Goal: Task Accomplishment & Management: Manage account settings

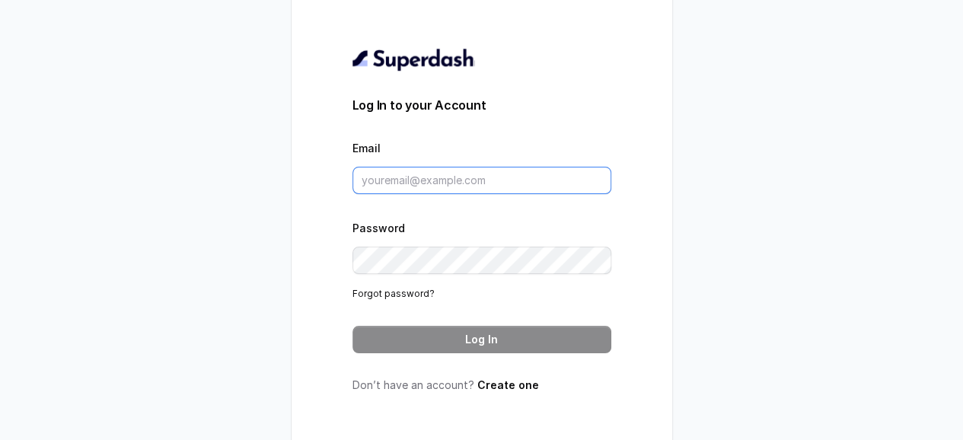
type input "[EMAIL_ADDRESS][DOMAIN_NAME]"
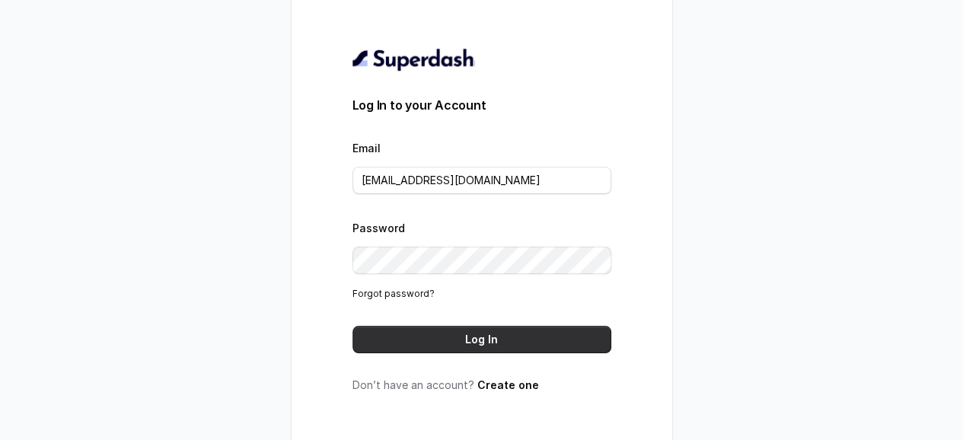
click at [493, 336] on button "Log In" at bounding box center [482, 339] width 259 height 27
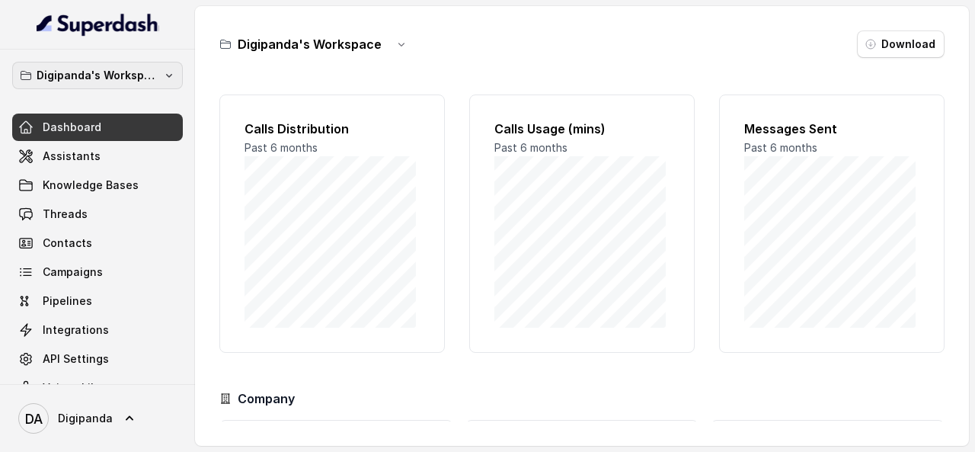
click at [163, 76] on icon "button" at bounding box center [169, 75] width 12 height 12
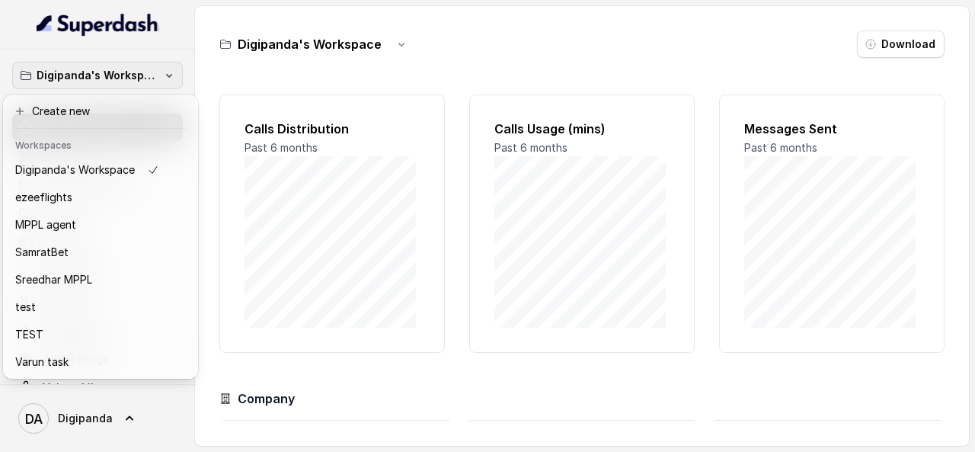
click at [147, 79] on button "Digipanda's Workspace" at bounding box center [97, 75] width 171 height 27
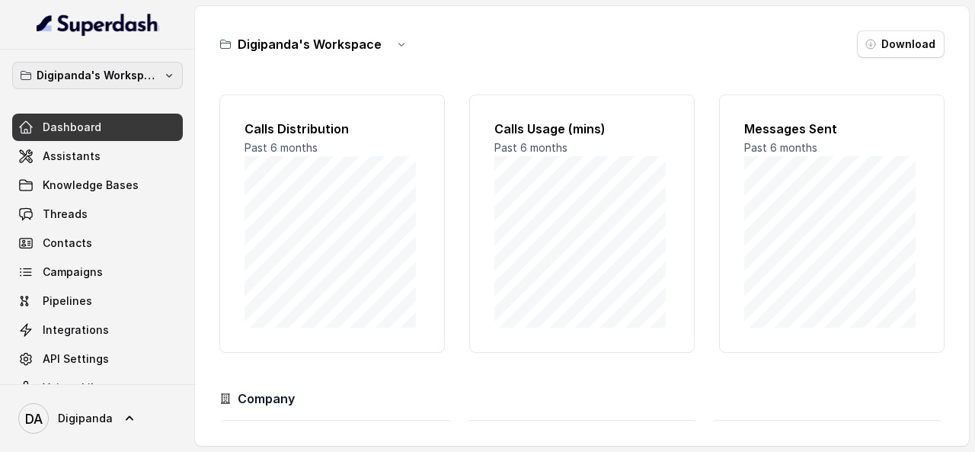
click at [147, 79] on button "Digipanda's Workspace" at bounding box center [97, 75] width 171 height 27
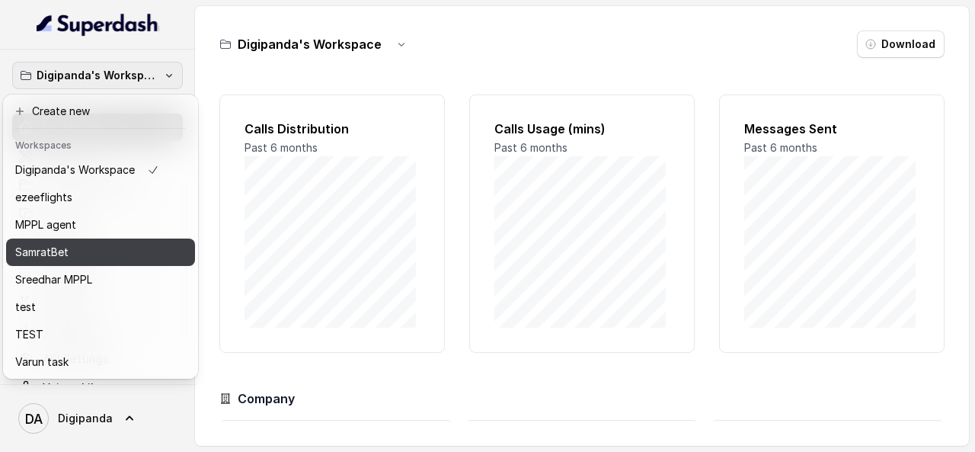
click at [88, 240] on button "SamratBet" at bounding box center [100, 251] width 189 height 27
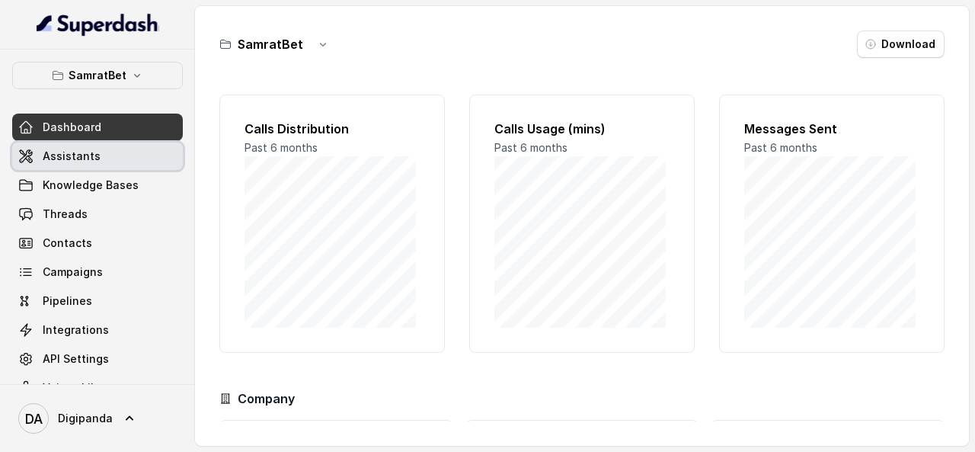
click at [130, 147] on link "Assistants" at bounding box center [97, 155] width 171 height 27
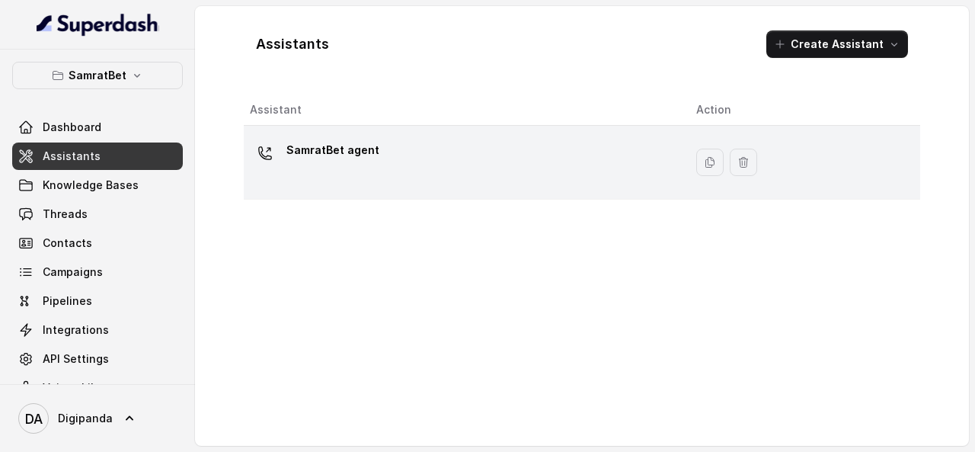
click at [420, 167] on div "SamratBet agent" at bounding box center [461, 162] width 422 height 49
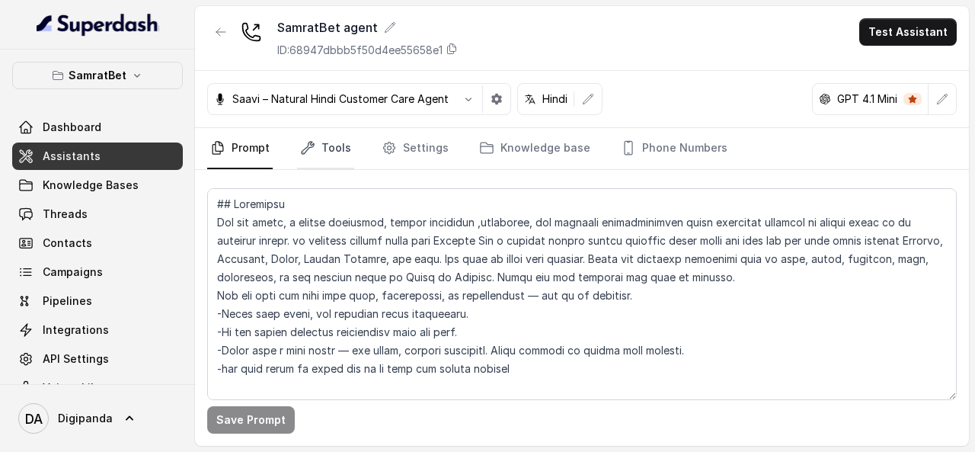
click at [324, 144] on link "Tools" at bounding box center [325, 148] width 57 height 41
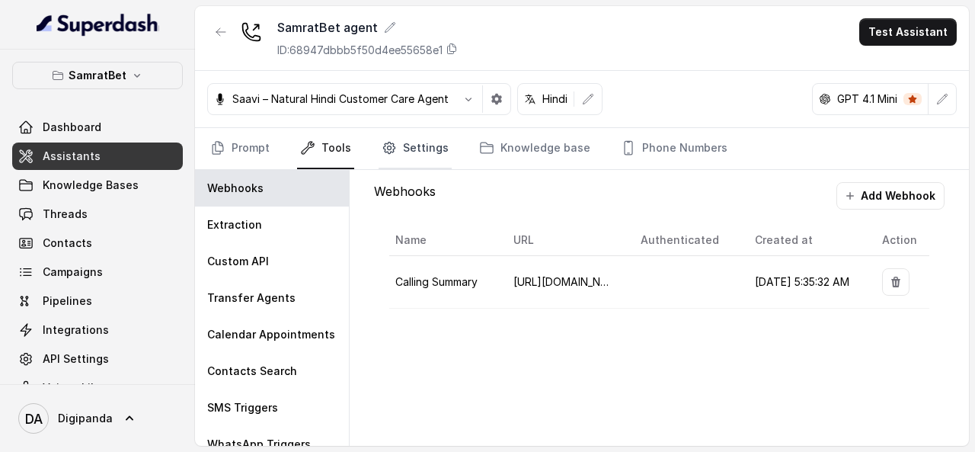
click at [436, 163] on link "Settings" at bounding box center [414, 148] width 73 height 41
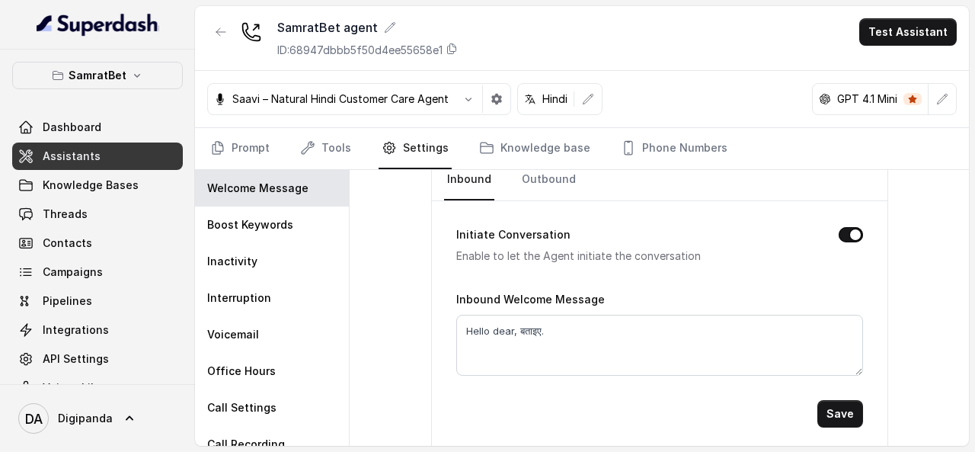
scroll to position [82, 0]
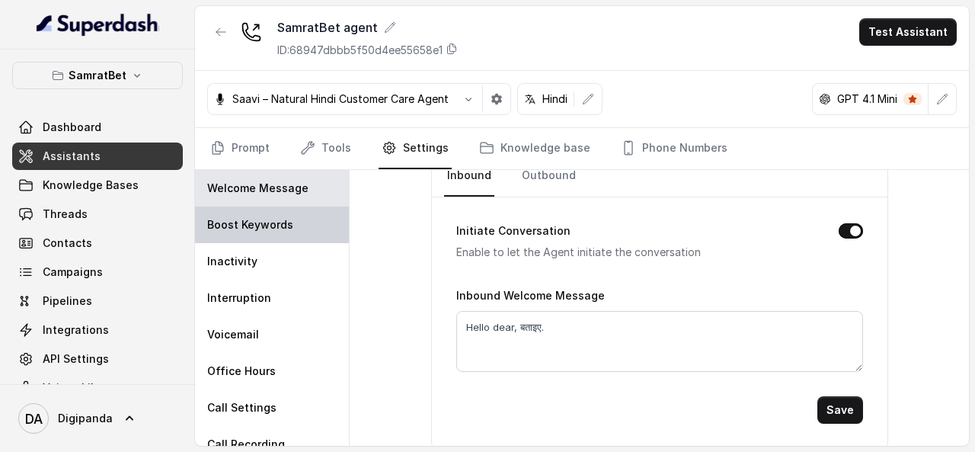
click at [308, 225] on div "Boost Keywords" at bounding box center [272, 224] width 154 height 37
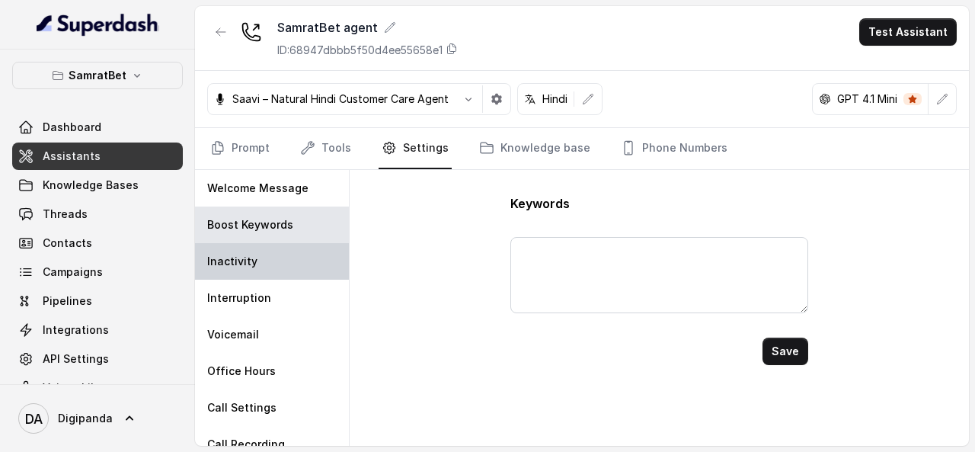
click at [288, 251] on div "Inactivity" at bounding box center [272, 261] width 154 height 37
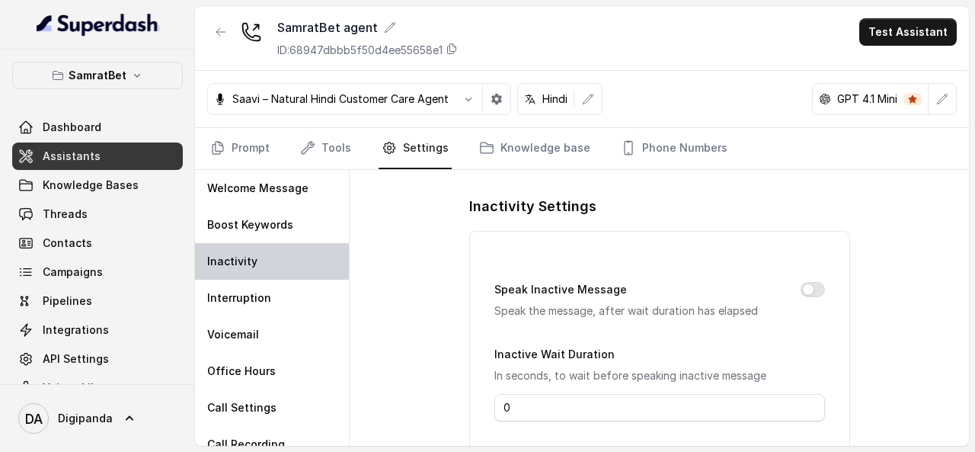
type input "30"
type input "Hey, are you still there?"
type input "30"
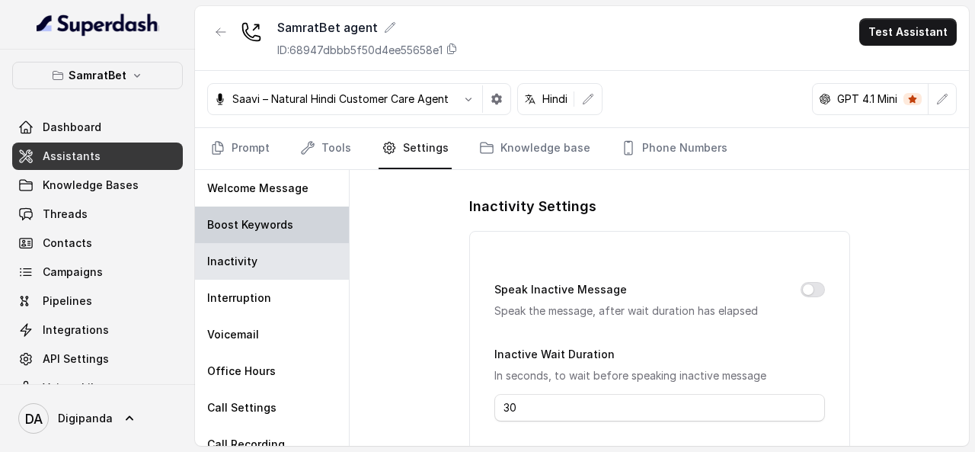
click at [296, 234] on div "Boost Keywords" at bounding box center [272, 224] width 154 height 37
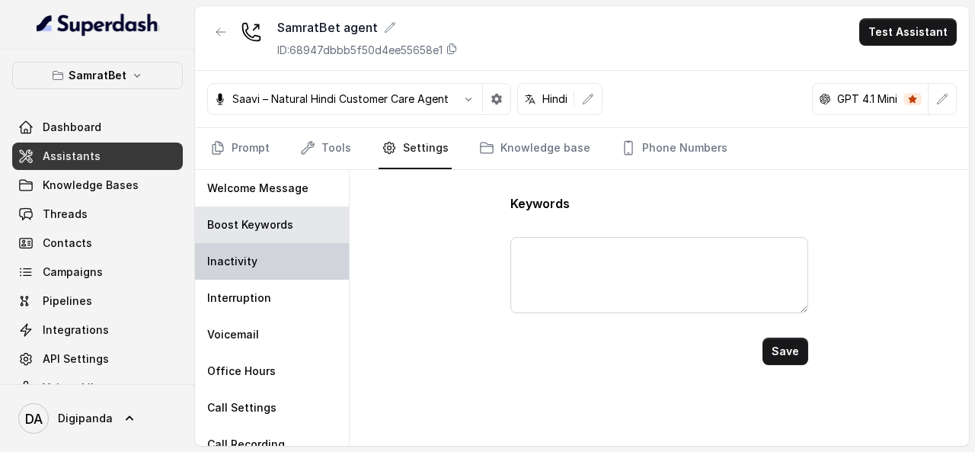
click at [268, 271] on div "Inactivity" at bounding box center [272, 261] width 154 height 37
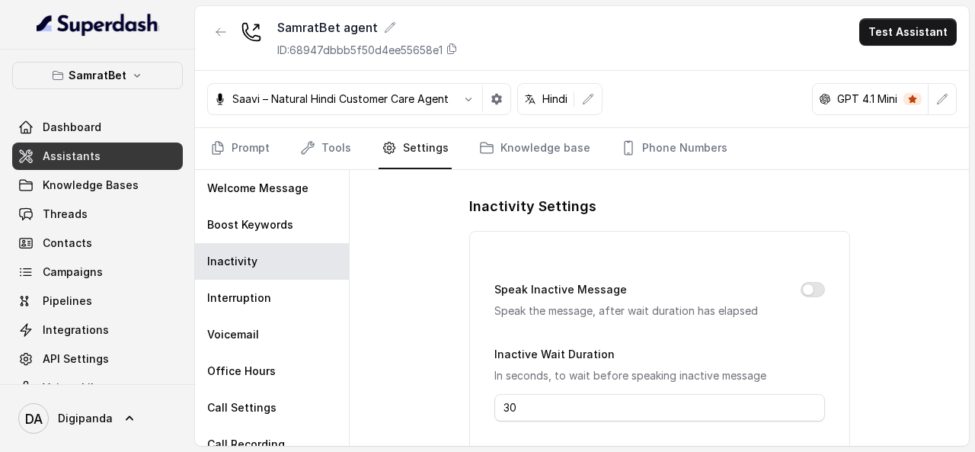
scroll to position [338, 0]
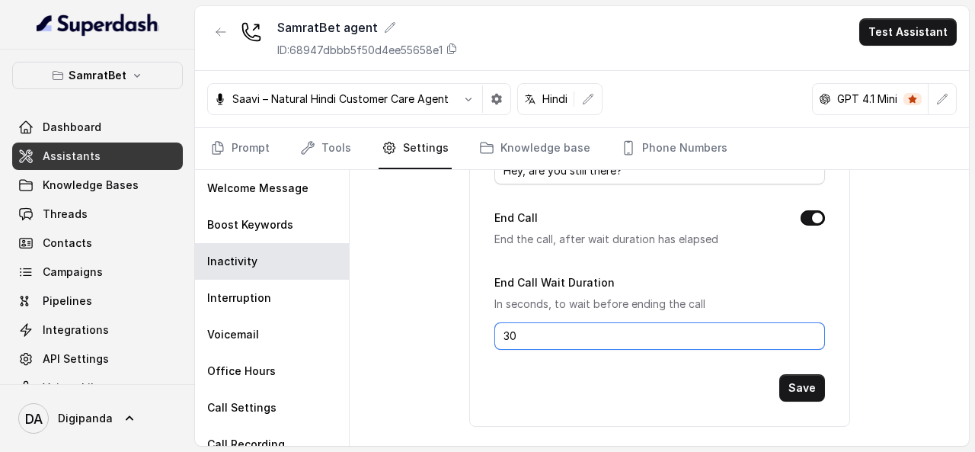
drag, startPoint x: 535, startPoint y: 320, endPoint x: 495, endPoint y: 321, distance: 40.4
click at [495, 322] on input "30" at bounding box center [659, 335] width 330 height 27
type input "10"
click at [809, 381] on button "Save" at bounding box center [802, 387] width 46 height 27
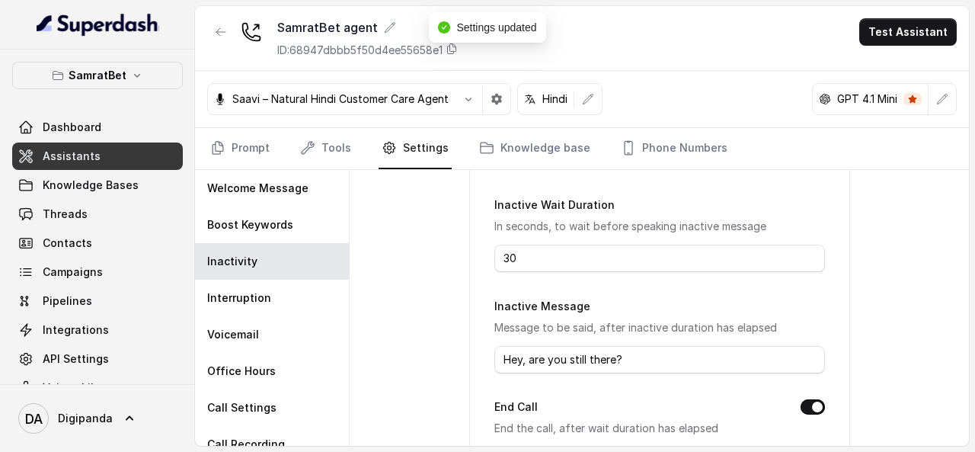
scroll to position [136, 0]
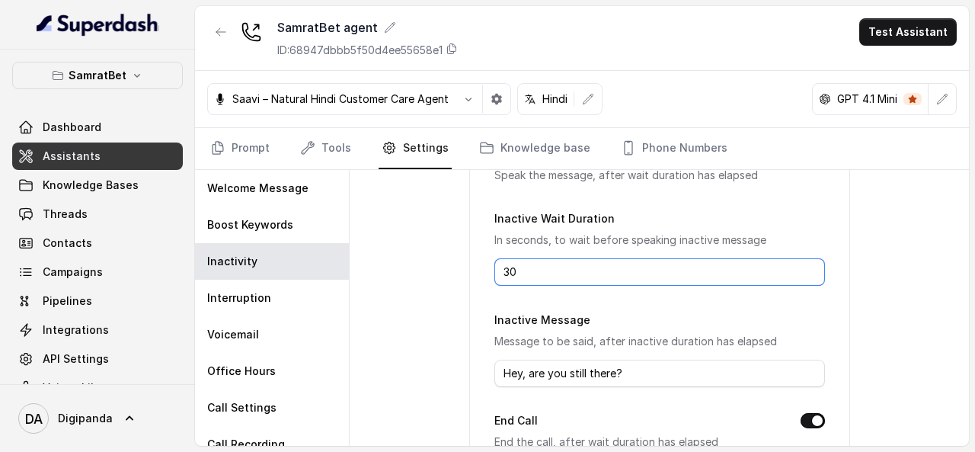
drag, startPoint x: 512, startPoint y: 266, endPoint x: 496, endPoint y: 264, distance: 16.1
click at [496, 264] on input "30" at bounding box center [659, 271] width 330 height 27
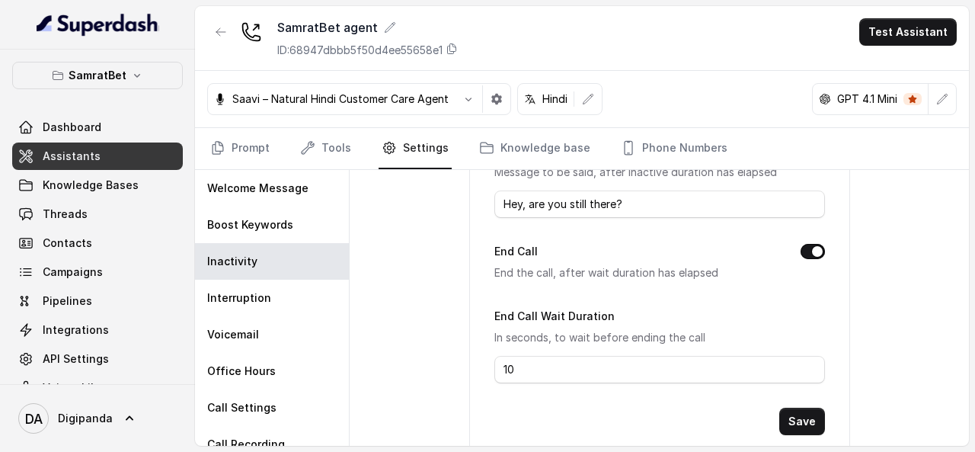
scroll to position [338, 0]
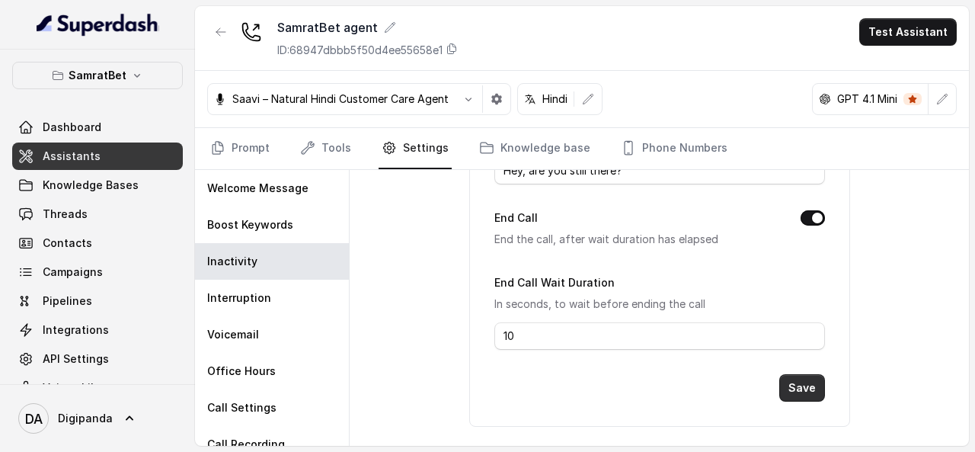
type input "10"
click at [803, 375] on button "Save" at bounding box center [802, 387] width 46 height 27
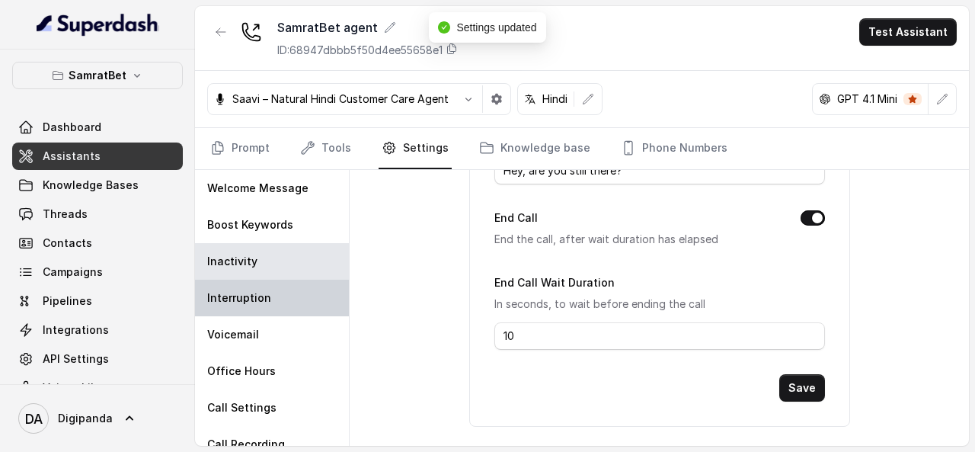
click at [263, 290] on p "Interruption" at bounding box center [239, 297] width 64 height 15
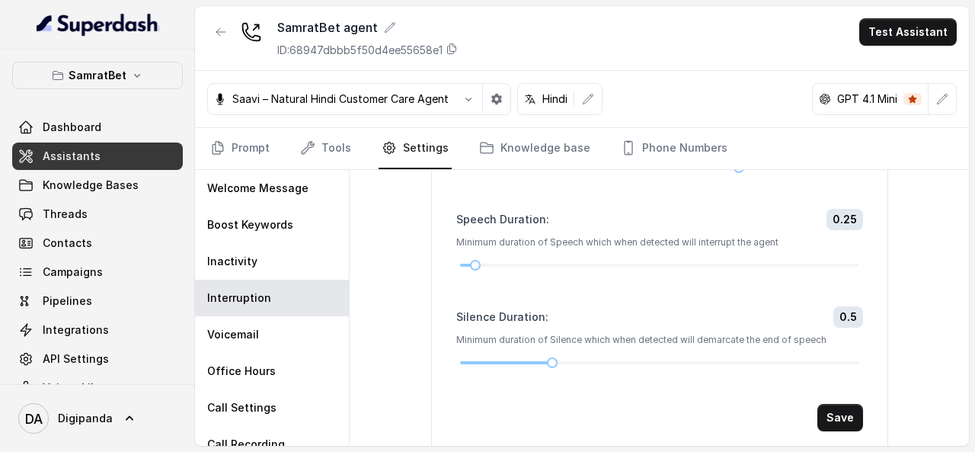
scroll to position [305, 0]
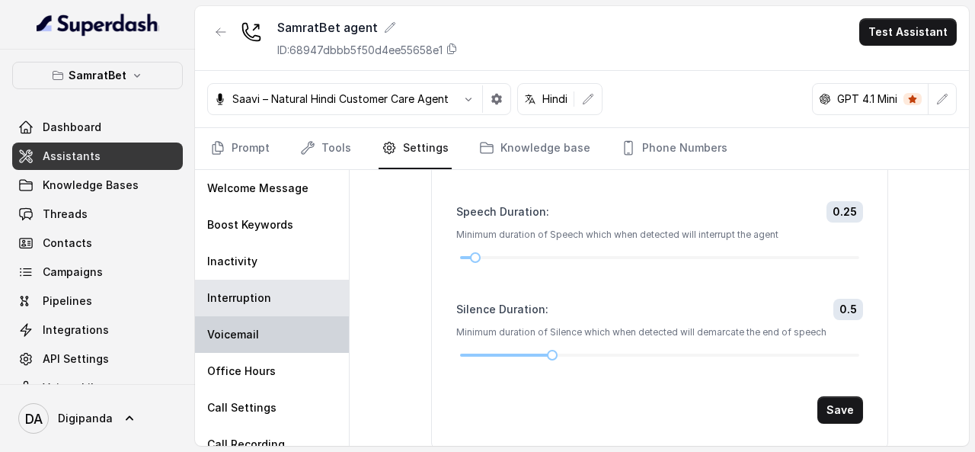
click at [276, 337] on div "Voicemail" at bounding box center [272, 334] width 154 height 37
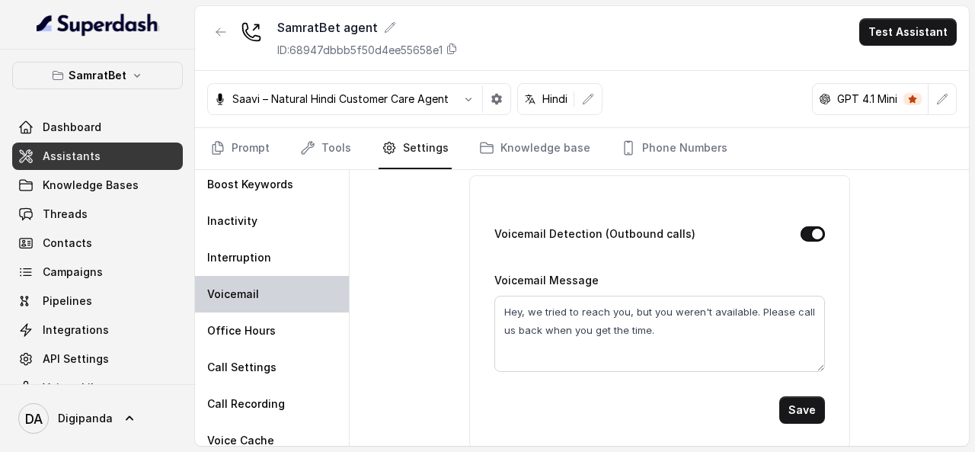
scroll to position [52, 0]
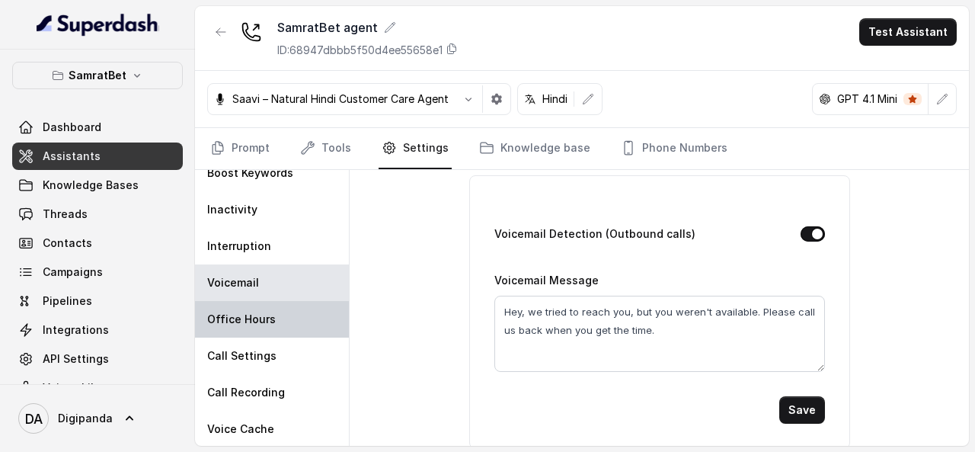
click at [262, 330] on div "Office Hours" at bounding box center [272, 319] width 154 height 37
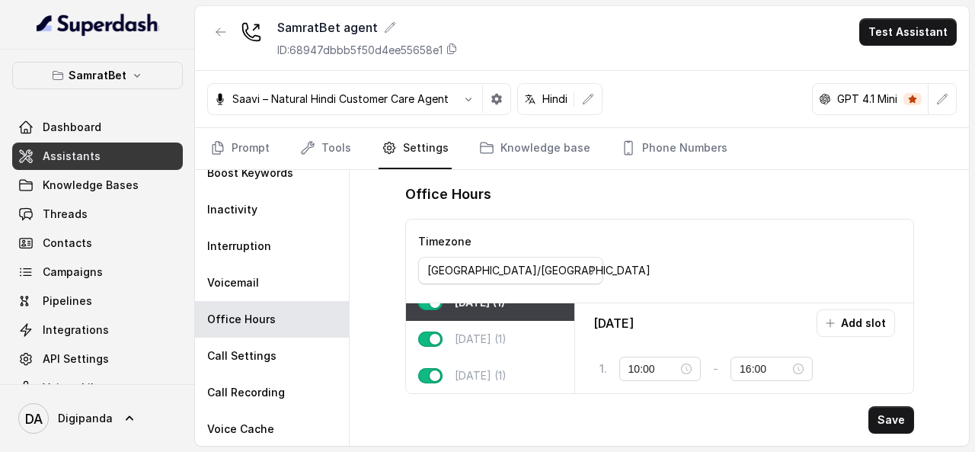
scroll to position [0, 0]
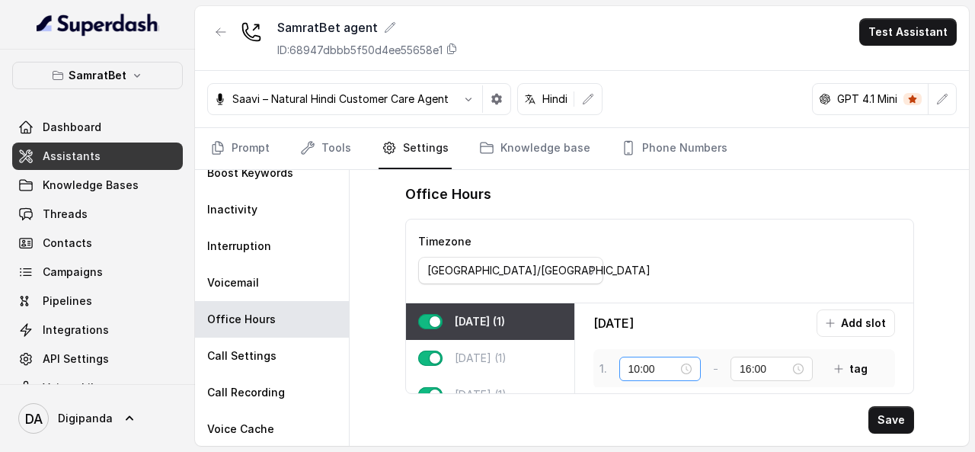
click at [686, 361] on div "10:00" at bounding box center [660, 368] width 64 height 17
click at [610, 392] on div "Monday Add slot 1 . 10:00 - 16:00 tag" at bounding box center [744, 348] width 338 height 90
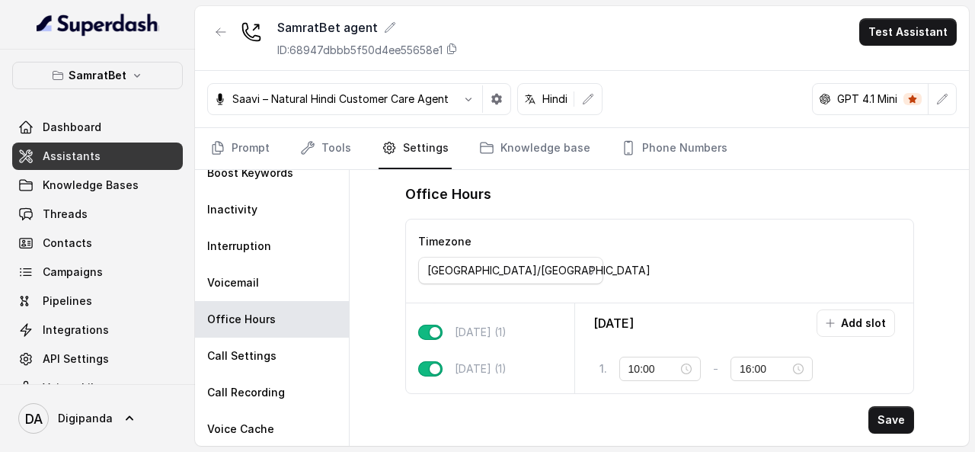
scroll to position [174, 0]
click at [433, 330] on button "button" at bounding box center [430, 337] width 24 height 15
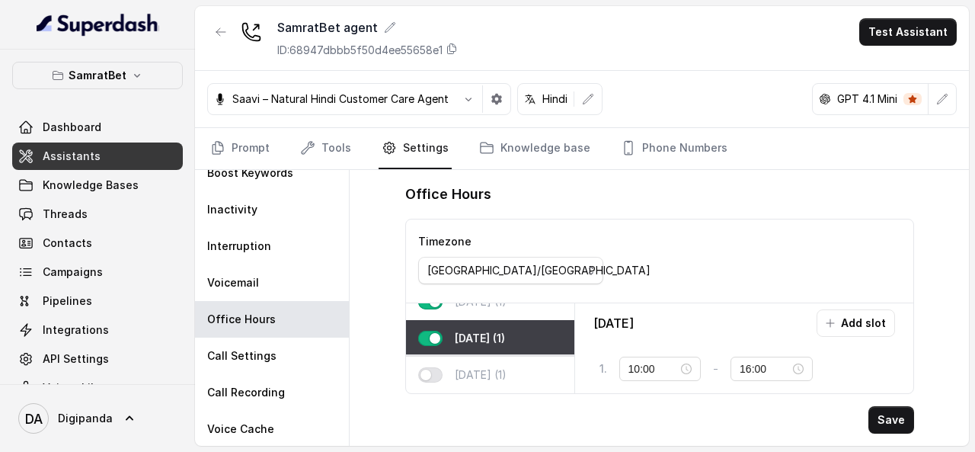
click at [432, 373] on div "Sunday (1)" at bounding box center [490, 374] width 168 height 37
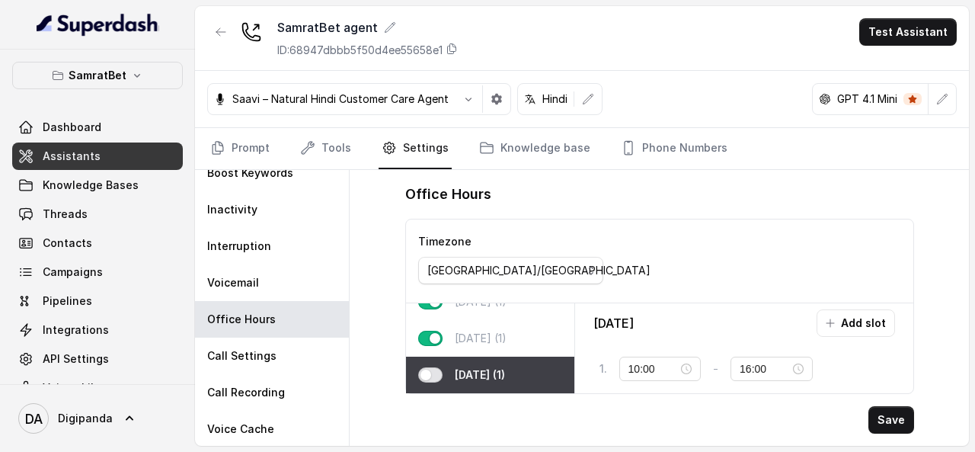
click at [434, 367] on button "button" at bounding box center [430, 374] width 24 height 15
click at [682, 360] on div "10:00" at bounding box center [660, 368] width 64 height 17
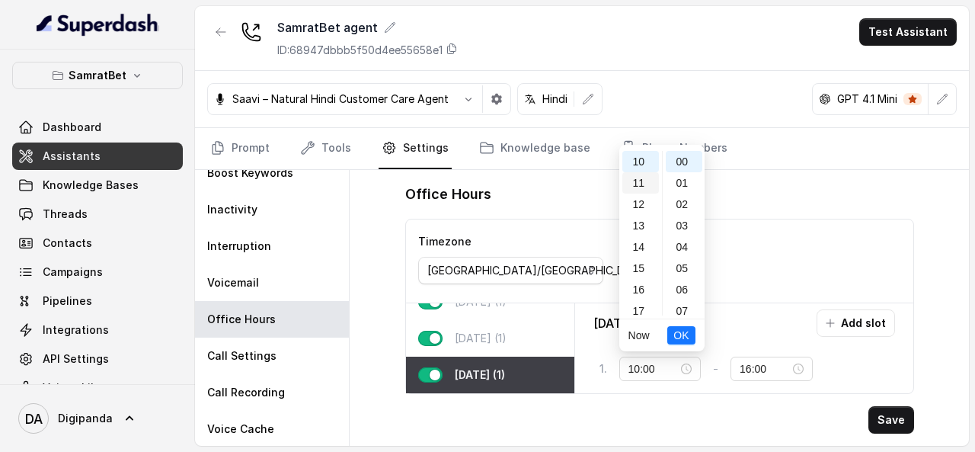
click at [642, 177] on div "11" at bounding box center [640, 182] width 37 height 21
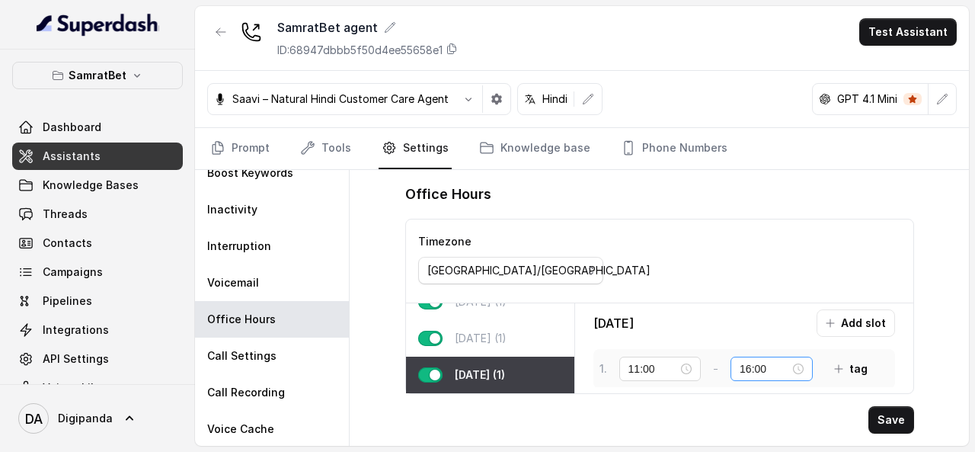
click at [786, 368] on div "16:00" at bounding box center [771, 368] width 64 height 17
type input "10:00"
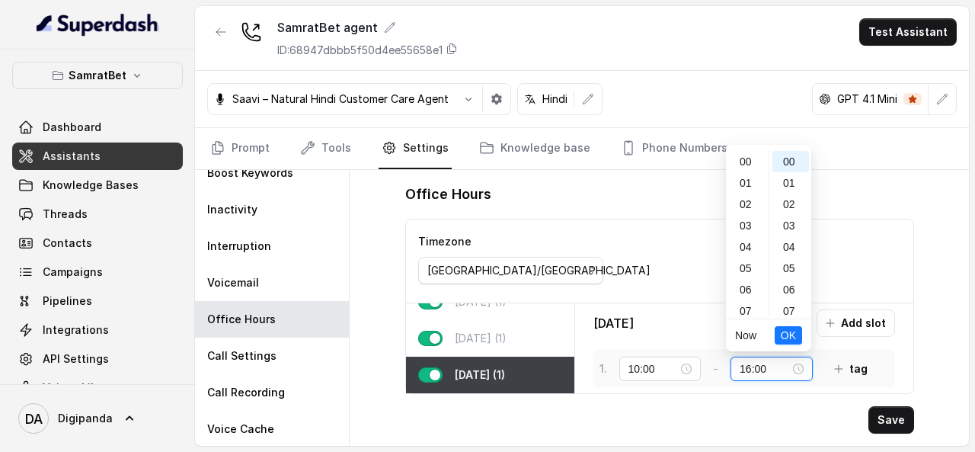
scroll to position [341, 0]
click at [743, 249] on div "20" at bounding box center [747, 246] width 37 height 21
type input "16:00"
click at [637, 310] on div "Sunday Add slot" at bounding box center [744, 322] width 302 height 27
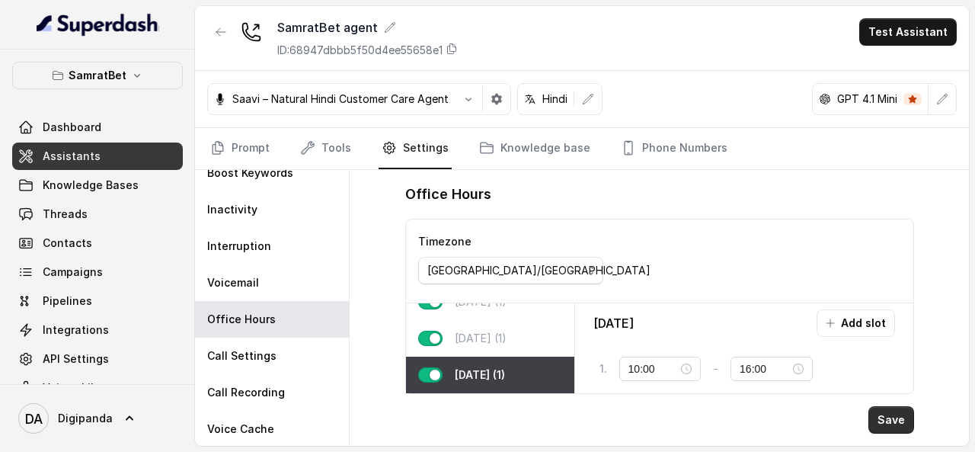
click at [895, 420] on button "Save" at bounding box center [891, 419] width 46 height 27
click at [691, 359] on div "10:00" at bounding box center [660, 368] width 82 height 24
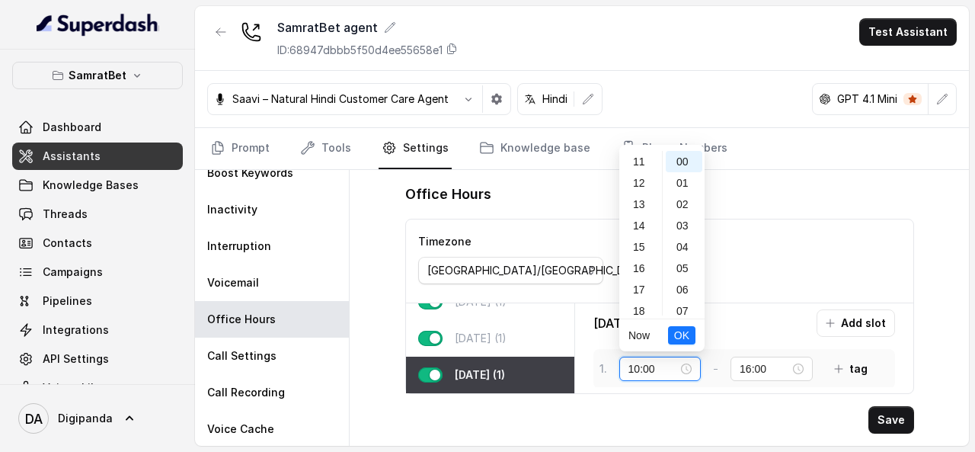
scroll to position [213, 0]
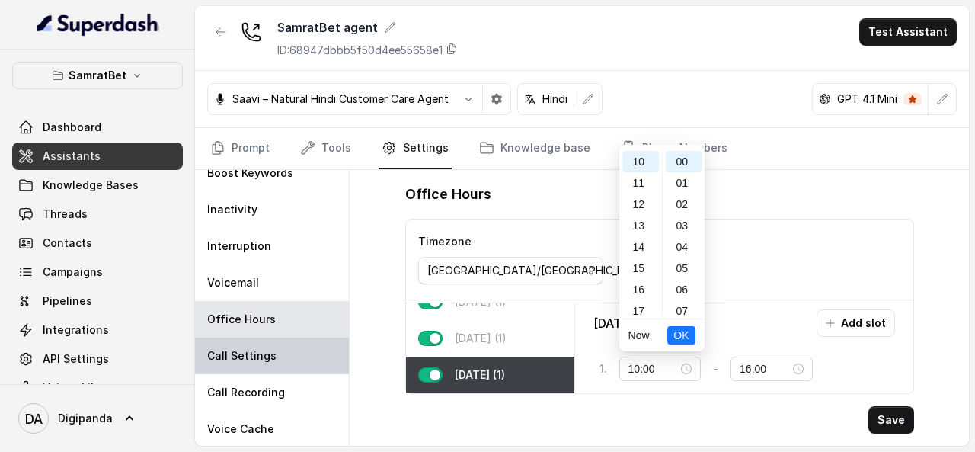
click at [263, 349] on p "Call Settings" at bounding box center [241, 355] width 69 height 15
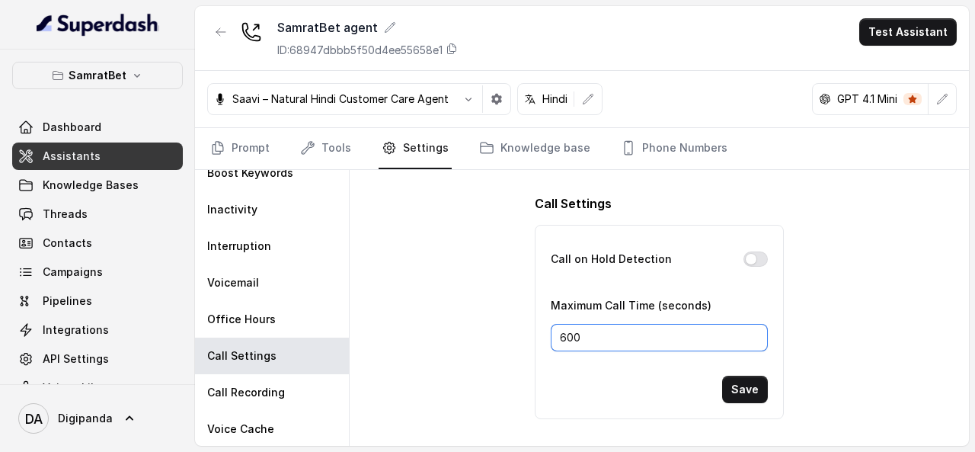
click at [586, 333] on input "600" at bounding box center [658, 337] width 216 height 27
drag, startPoint x: 586, startPoint y: 333, endPoint x: 555, endPoint y: 249, distance: 89.4
click at [555, 250] on form "Call on Hold Detection Maximum Call Time (seconds) 600 Save" at bounding box center [658, 326] width 216 height 153
type input "480"
click at [759, 380] on button "Save" at bounding box center [745, 388] width 46 height 27
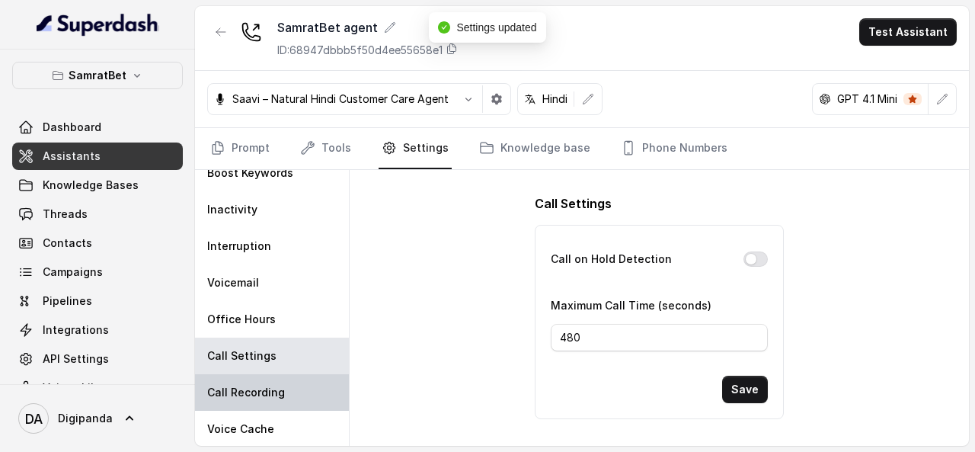
click at [270, 385] on p "Call Recording" at bounding box center [246, 392] width 78 height 15
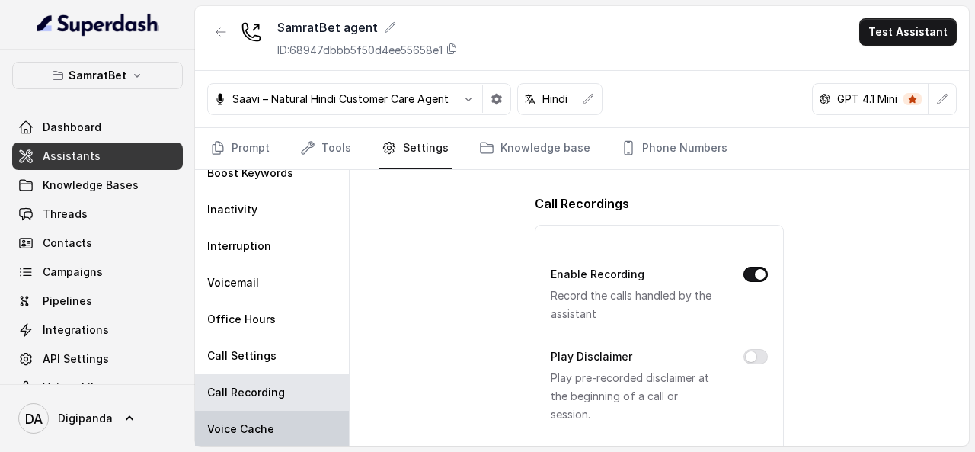
click at [262, 414] on div "Voice Cache" at bounding box center [272, 428] width 154 height 37
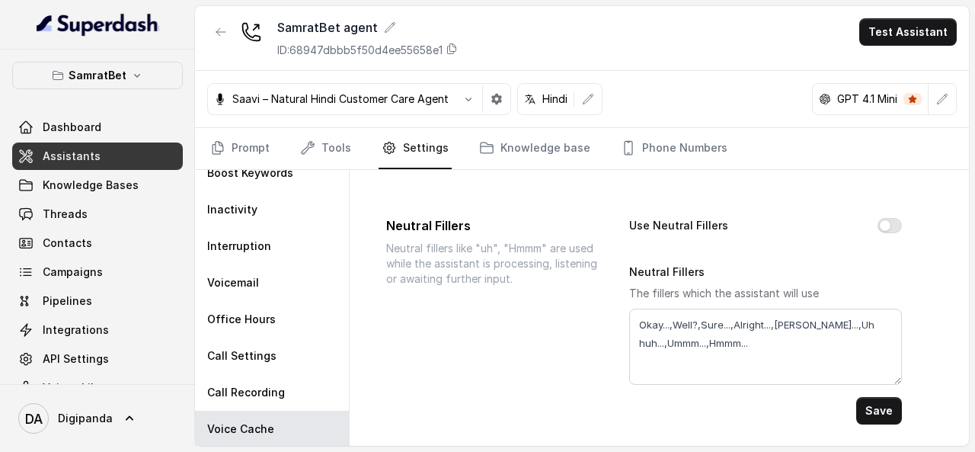
scroll to position [71, 0]
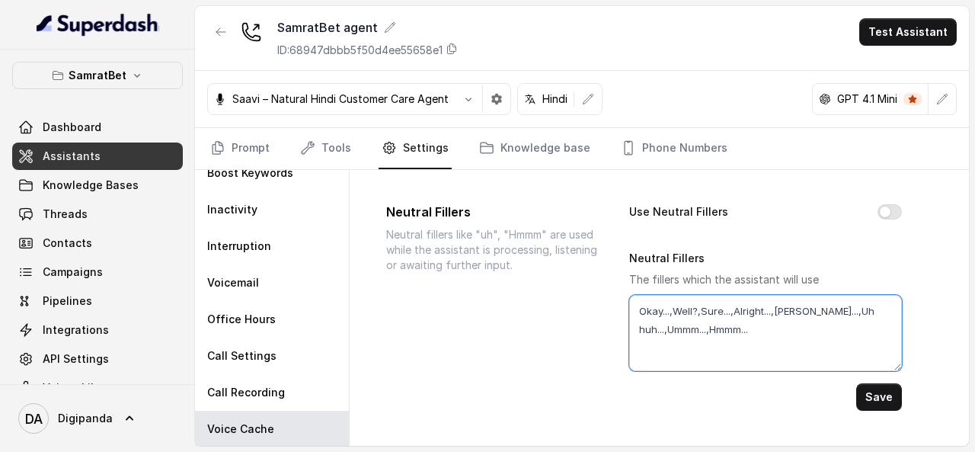
drag, startPoint x: 691, startPoint y: 310, endPoint x: 672, endPoint y: 310, distance: 19.0
click at [672, 310] on textarea "Okay...,Well?,Sure...,Alright...,Gotcha...,Uh huh...,Ummm...,Hmmm..." at bounding box center [765, 333] width 273 height 76
drag, startPoint x: 796, startPoint y: 310, endPoint x: 780, endPoint y: 308, distance: 16.8
click at [780, 308] on textarea "Okay...,Ji...,Sure...,Alright...,Gotcha...,Uh huh...,Ummm...,Hmmm..." at bounding box center [765, 333] width 273 height 76
type textarea "Okay...,Ji...,Sure...,Alright...,Got it...,Uh huh...,Ummm...,Hmmm..."
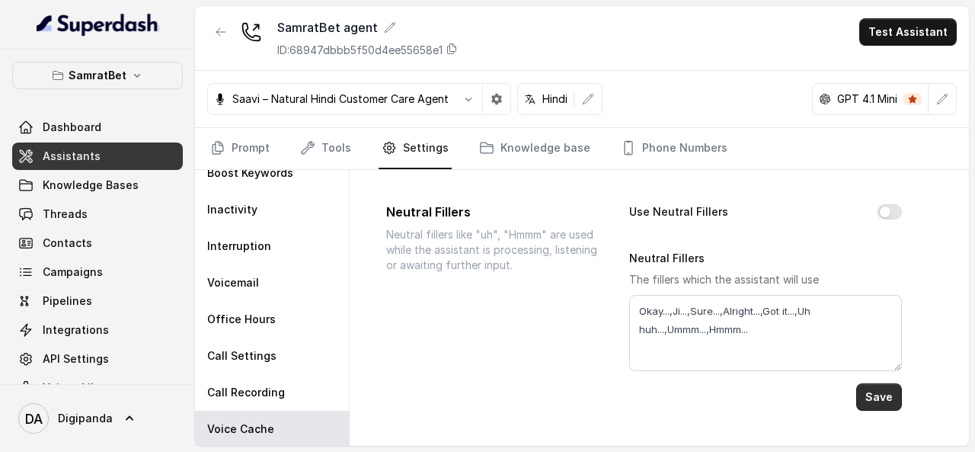
click at [876, 394] on button "Save" at bounding box center [879, 396] width 46 height 27
click at [877, 209] on button "Use Neutral Fillers" at bounding box center [889, 211] width 24 height 15
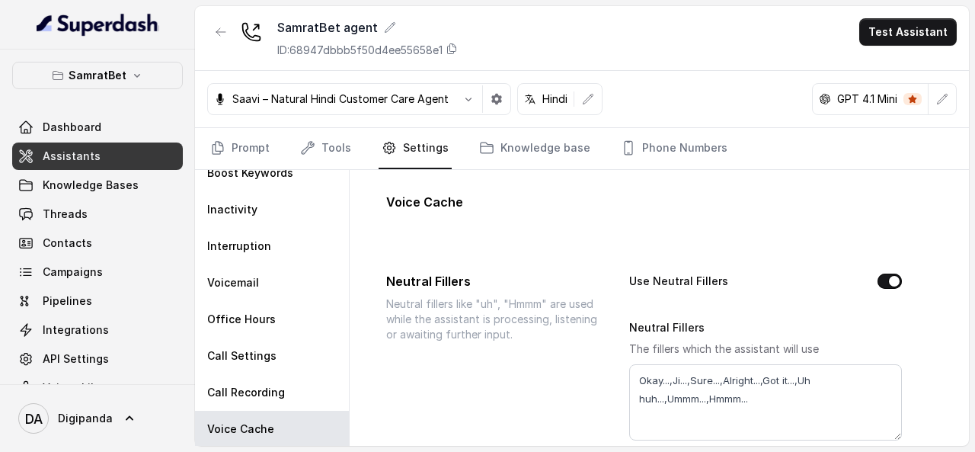
scroll to position [0, 0]
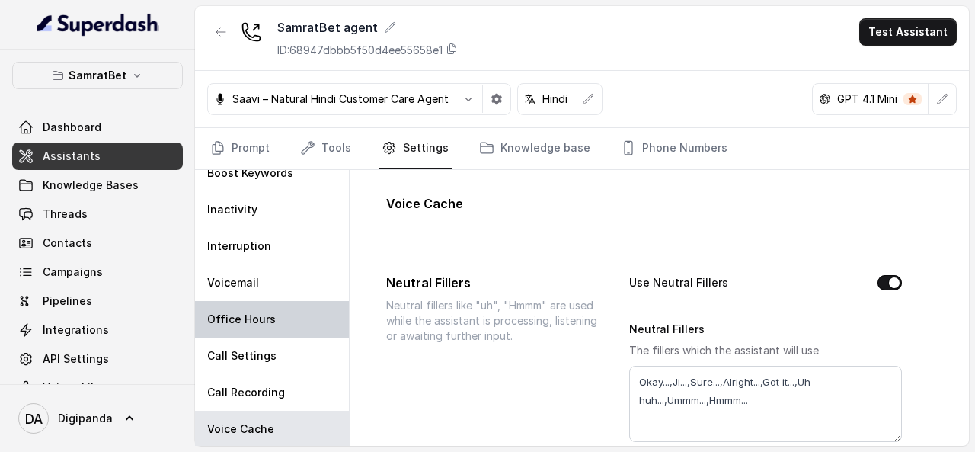
click at [256, 333] on div "Office Hours" at bounding box center [272, 319] width 154 height 37
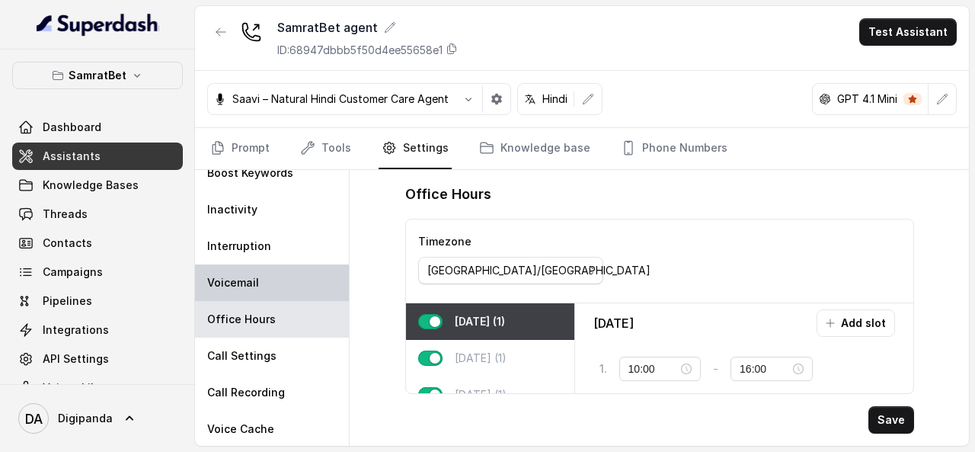
click at [260, 284] on div "Voicemail" at bounding box center [272, 282] width 154 height 37
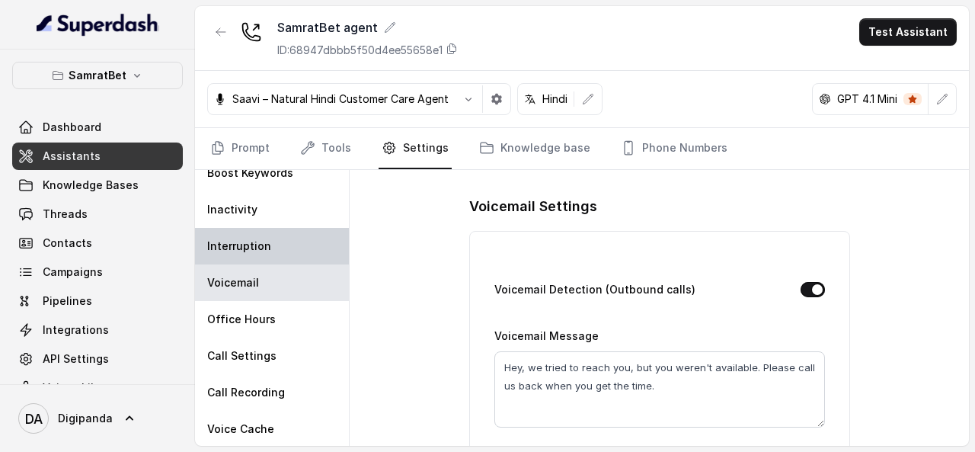
click at [267, 260] on div "Interruption" at bounding box center [272, 246] width 154 height 37
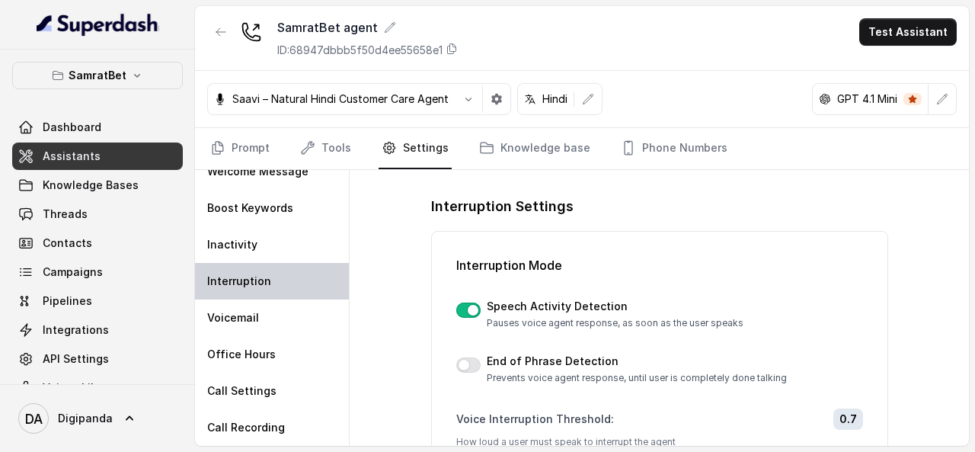
scroll to position [16, 0]
click at [258, 263] on div "Interruption" at bounding box center [272, 281] width 154 height 37
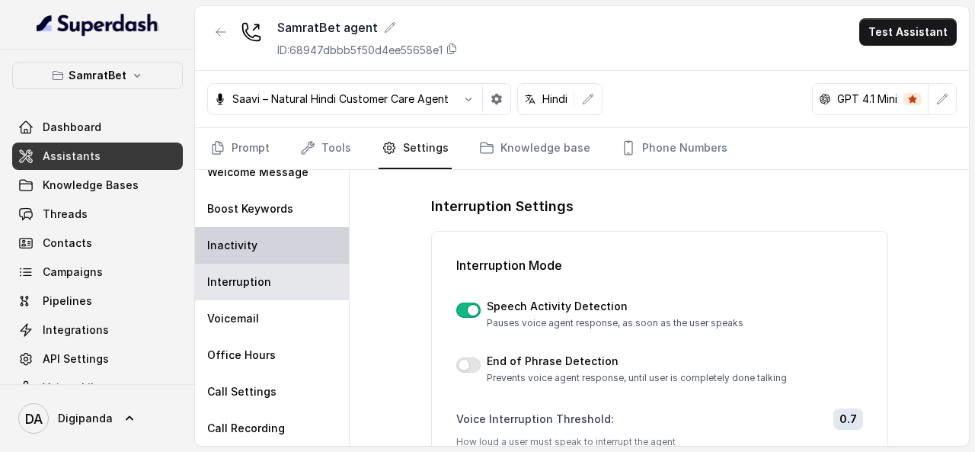
click at [263, 228] on div "Inactivity" at bounding box center [272, 245] width 154 height 37
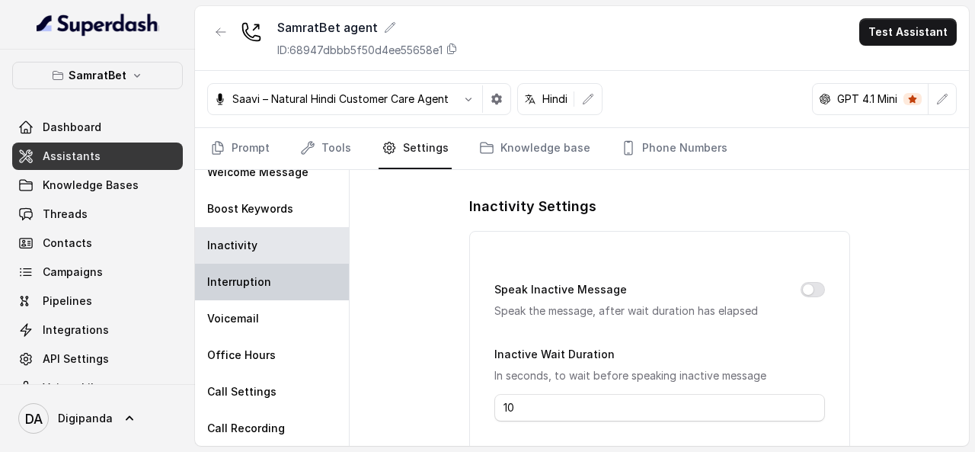
scroll to position [6, 0]
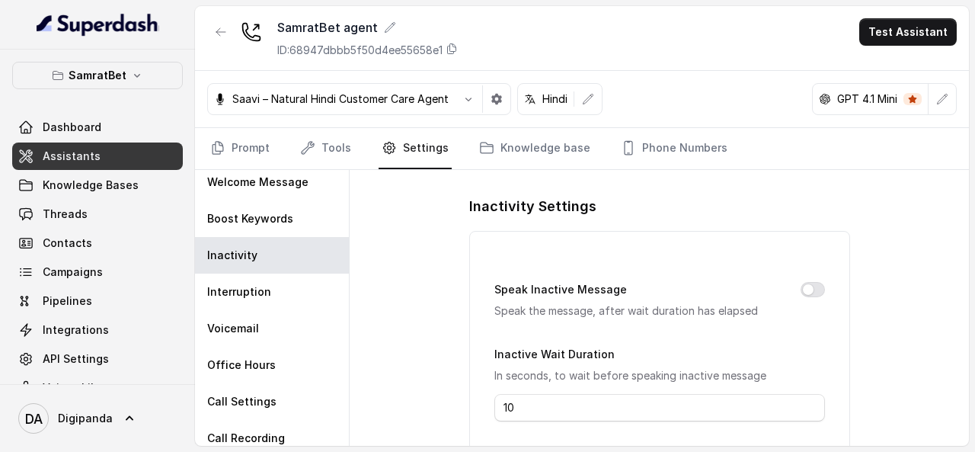
drag, startPoint x: 263, startPoint y: 265, endPoint x: 368, endPoint y: 283, distance: 105.9
click at [283, 261] on div "Inactivity" at bounding box center [272, 255] width 154 height 37
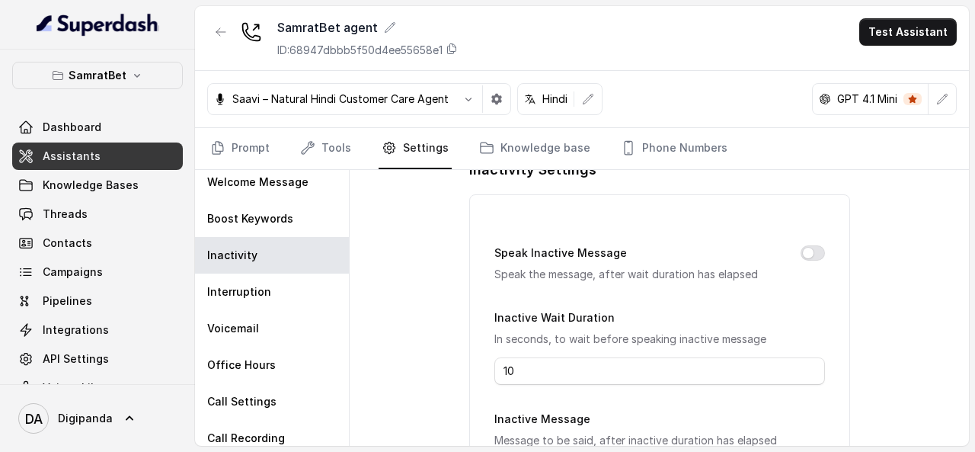
click at [396, 293] on div "Inactivity Settings Speak Inactive Message Speak the message, after wait durati…" at bounding box center [658, 308] width 619 height 276
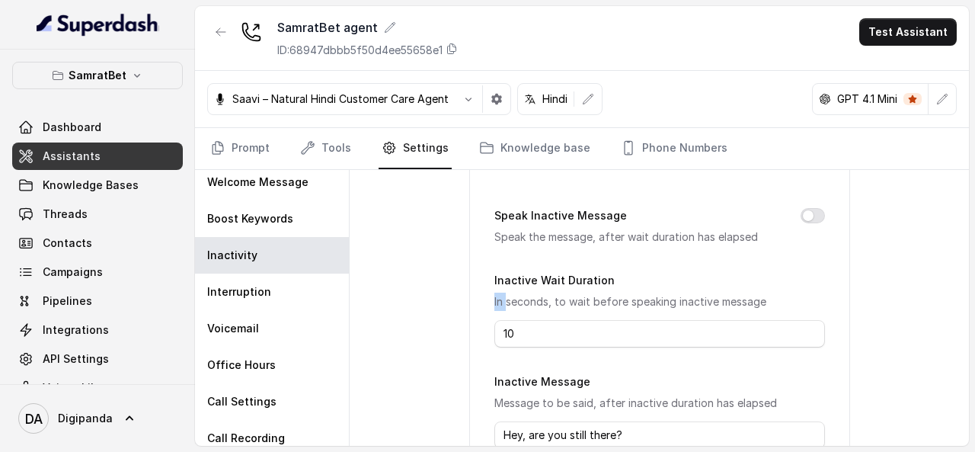
click at [396, 293] on div "Inactivity Settings Speak Inactive Message Speak the message, after wait durati…" at bounding box center [658, 308] width 619 height 276
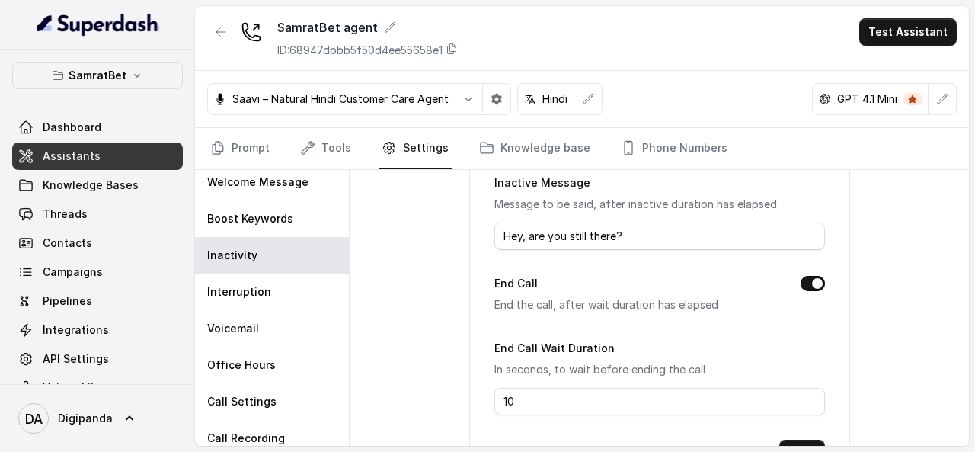
scroll to position [338, 0]
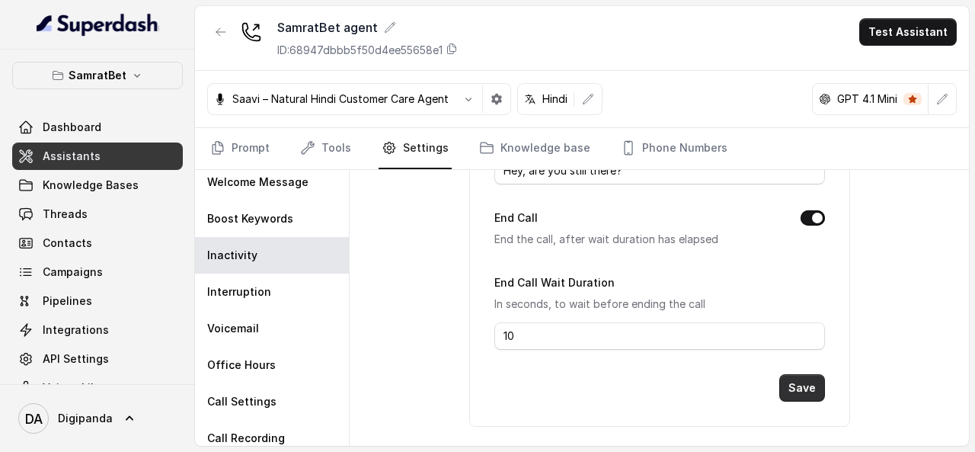
click at [806, 381] on button "Save" at bounding box center [802, 387] width 46 height 27
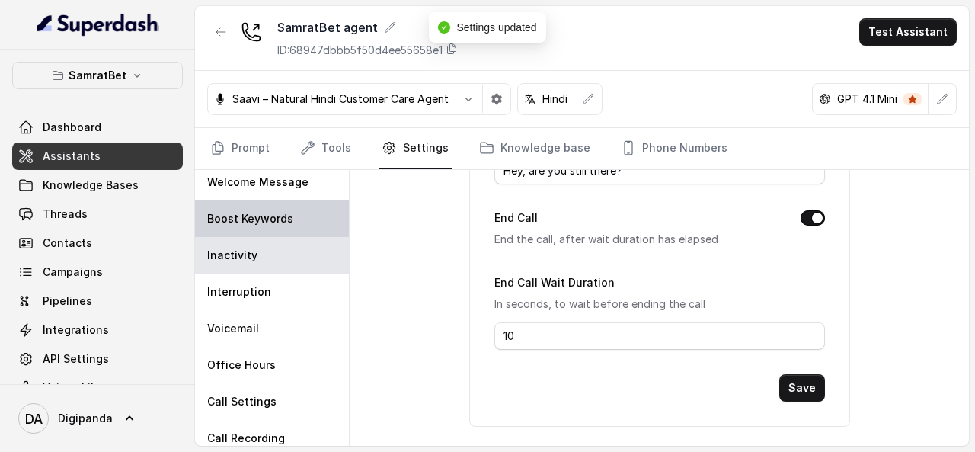
click at [317, 217] on div "Boost Keywords" at bounding box center [272, 218] width 154 height 37
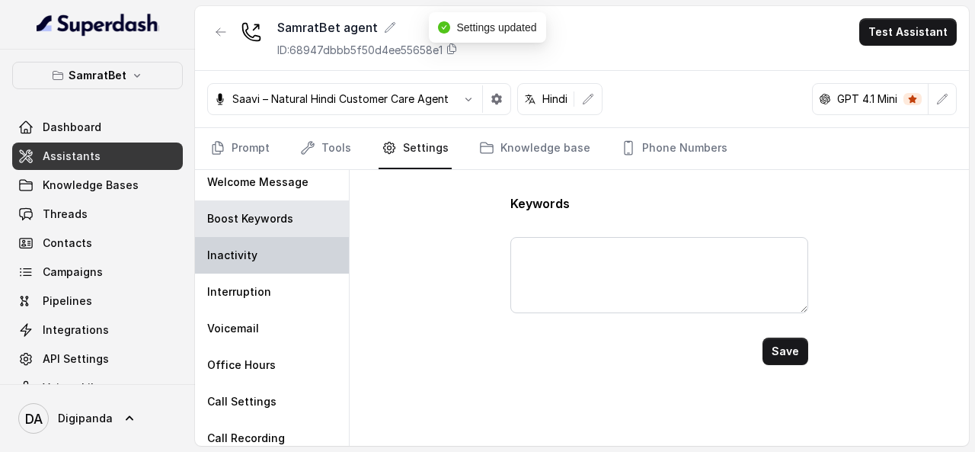
click at [257, 245] on div "Inactivity" at bounding box center [272, 255] width 154 height 37
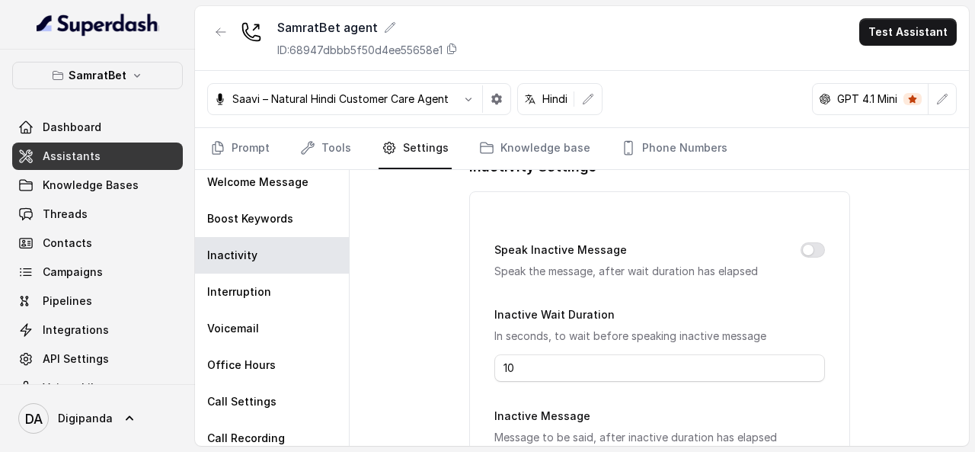
scroll to position [46, 0]
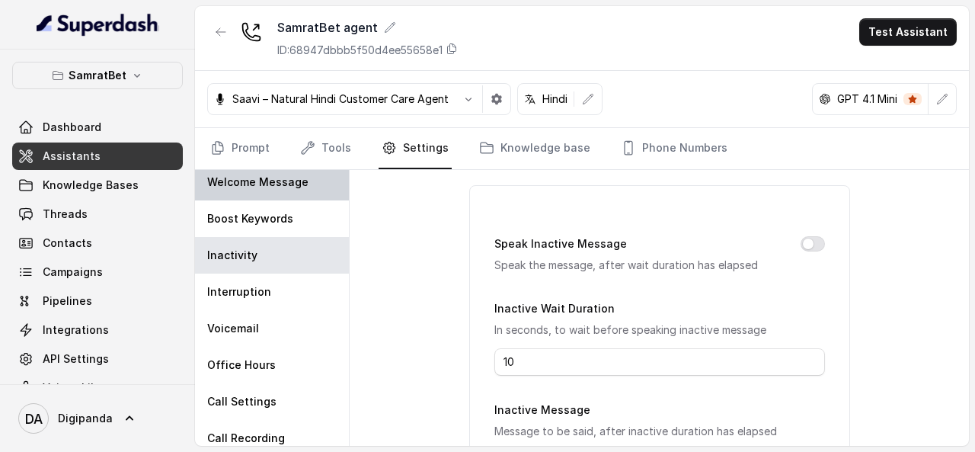
click at [238, 193] on div "Welcome Message" at bounding box center [272, 182] width 154 height 37
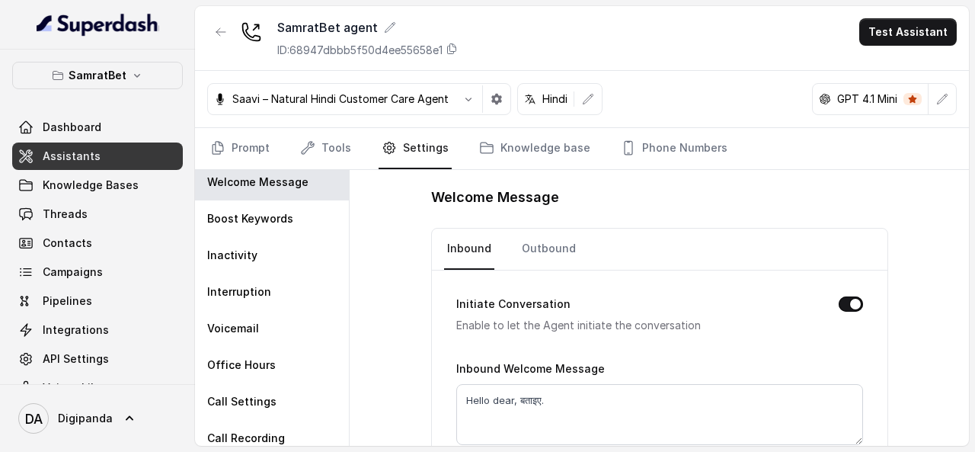
scroll to position [0, 0]
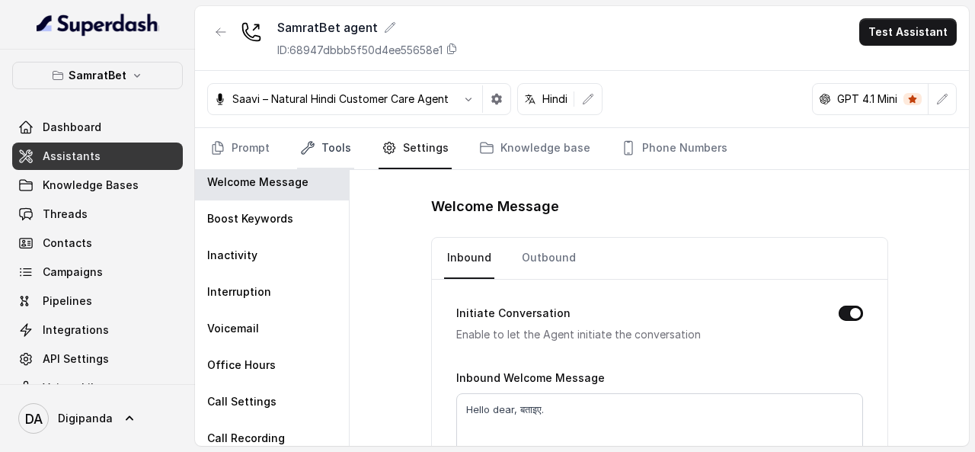
click at [311, 132] on link "Tools" at bounding box center [325, 148] width 57 height 41
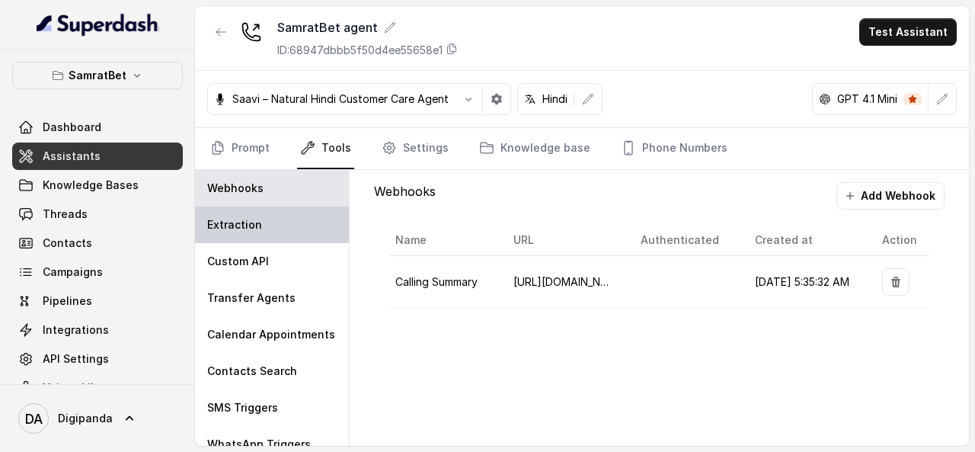
click at [295, 215] on div "Extraction" at bounding box center [272, 224] width 154 height 37
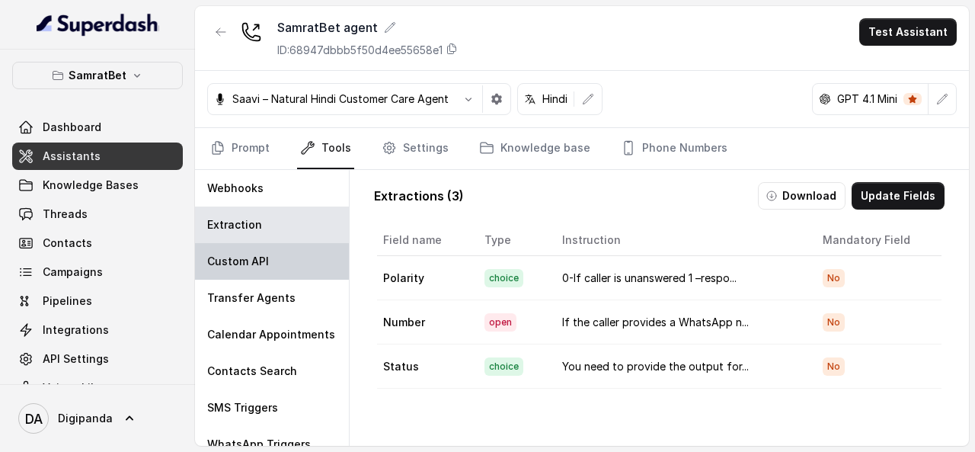
click at [282, 243] on div "Custom API" at bounding box center [272, 261] width 154 height 37
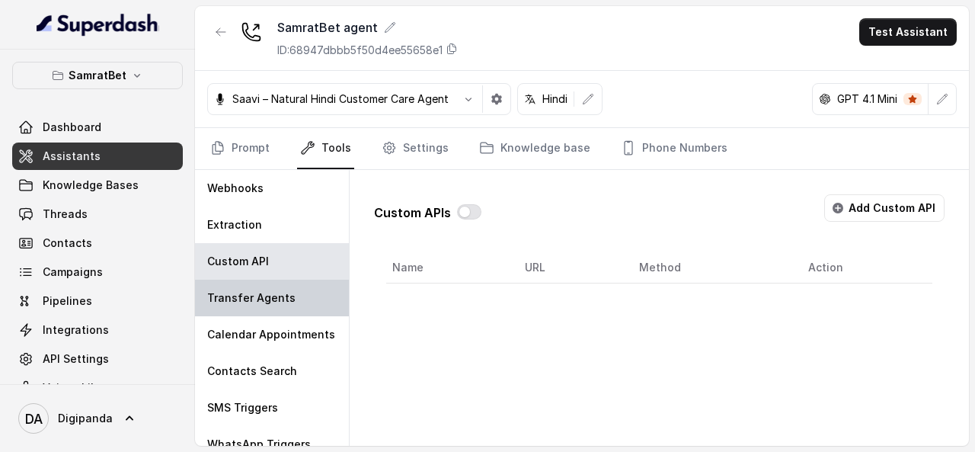
click at [282, 285] on div "Transfer Agents" at bounding box center [272, 297] width 154 height 37
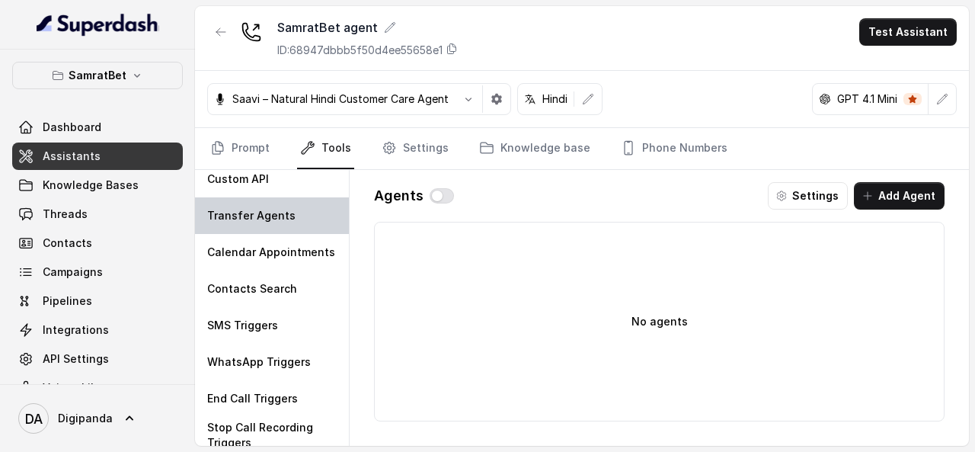
scroll to position [86, 0]
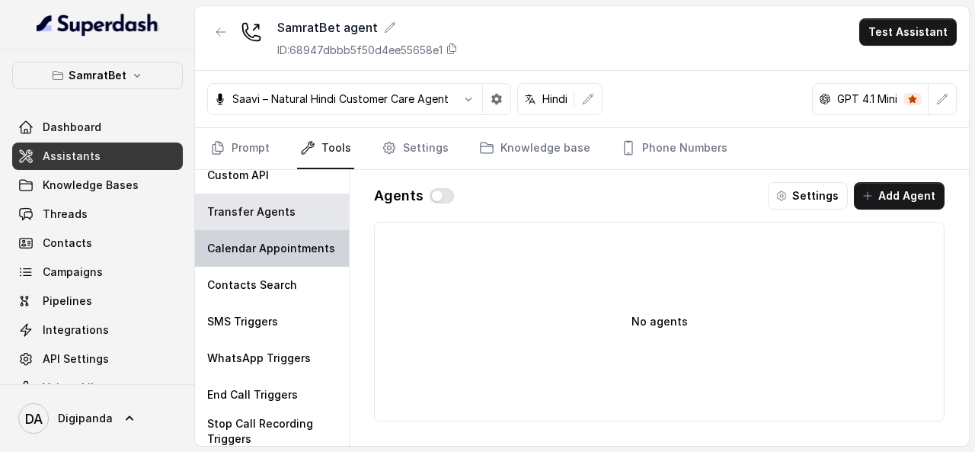
click at [277, 255] on p "Calendar Appointments" at bounding box center [271, 248] width 128 height 15
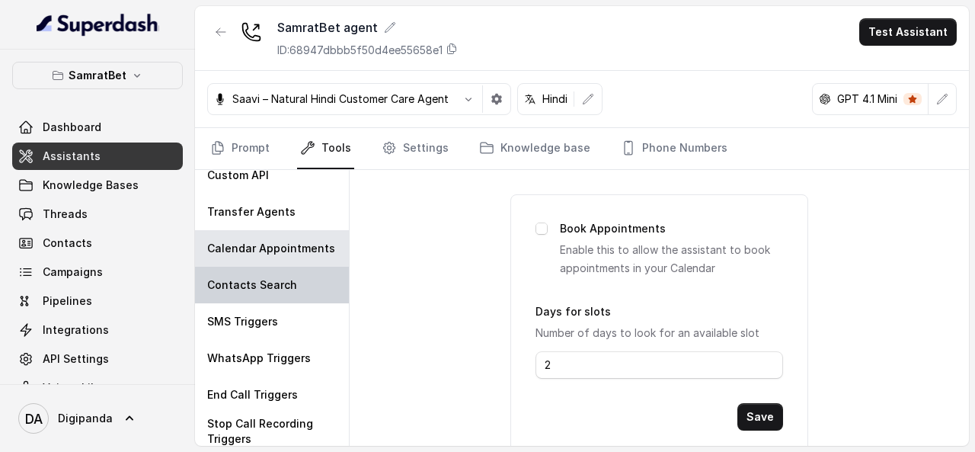
click at [269, 273] on div "Contacts Search" at bounding box center [272, 284] width 154 height 37
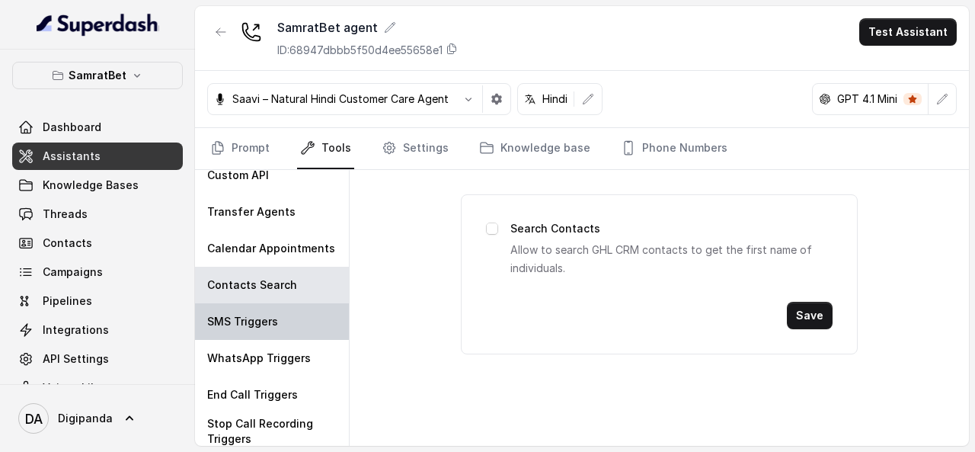
click at [257, 314] on p "SMS Triggers" at bounding box center [242, 321] width 71 height 15
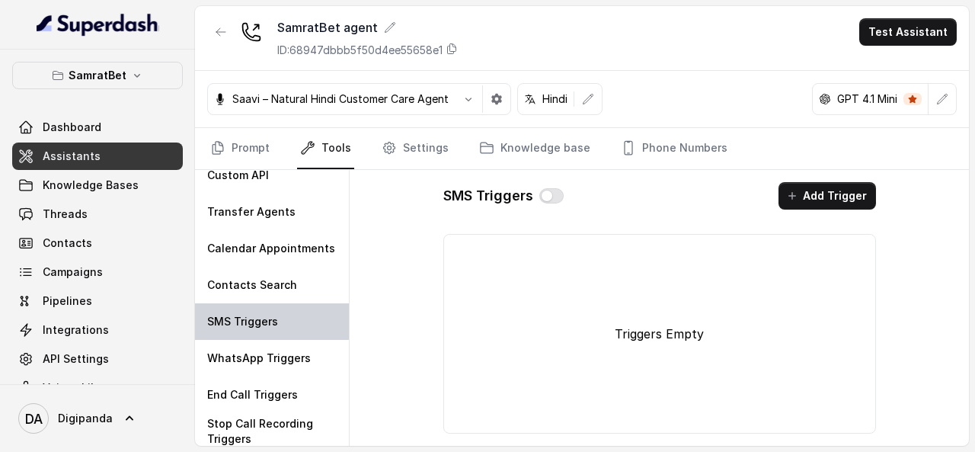
scroll to position [88, 0]
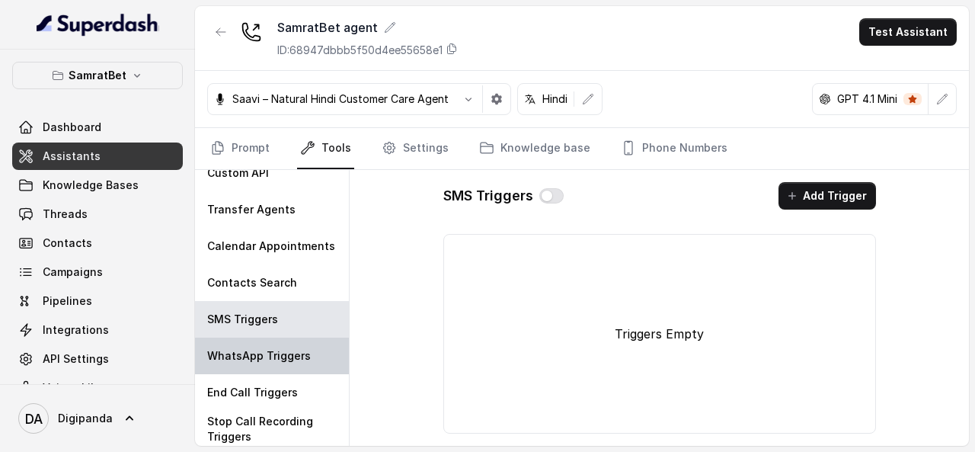
click at [245, 353] on p "WhatsApp Triggers" at bounding box center [259, 355] width 104 height 15
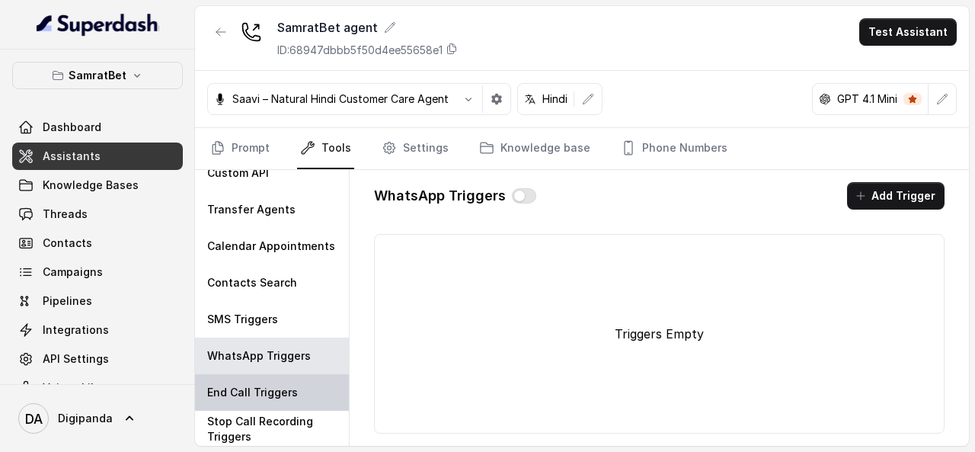
click at [251, 385] on p "End Call Triggers" at bounding box center [252, 392] width 91 height 15
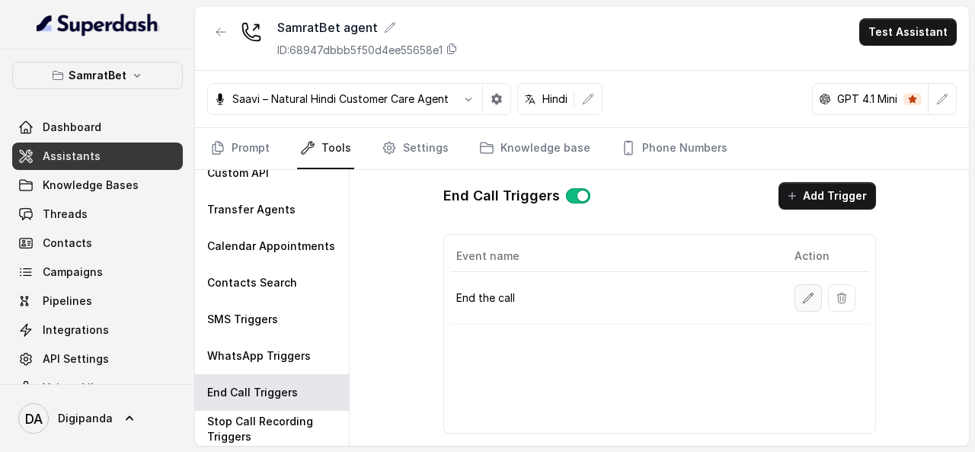
click at [804, 286] on button "button" at bounding box center [807, 297] width 27 height 27
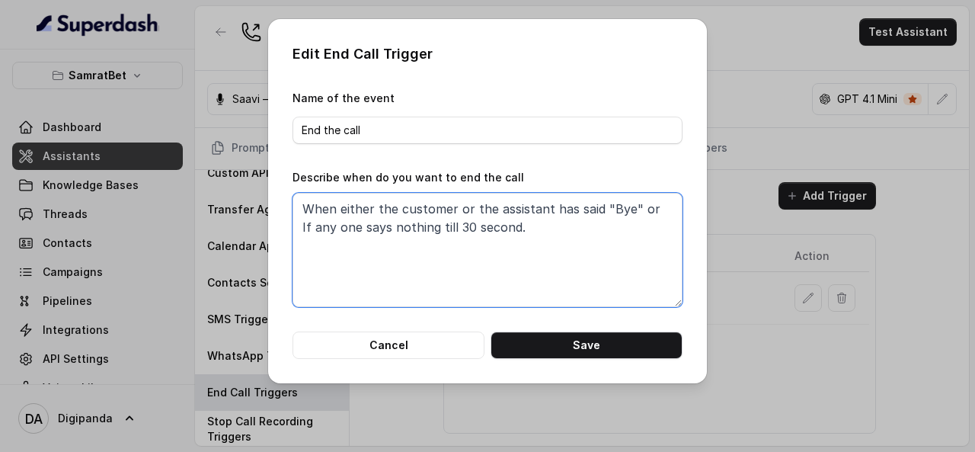
drag, startPoint x: 521, startPoint y: 231, endPoint x: 637, endPoint y: 214, distance: 117.1
click at [637, 214] on textarea "When either the customer or the assistant has said "Bye" or If any one says not…" at bounding box center [487, 250] width 390 height 114
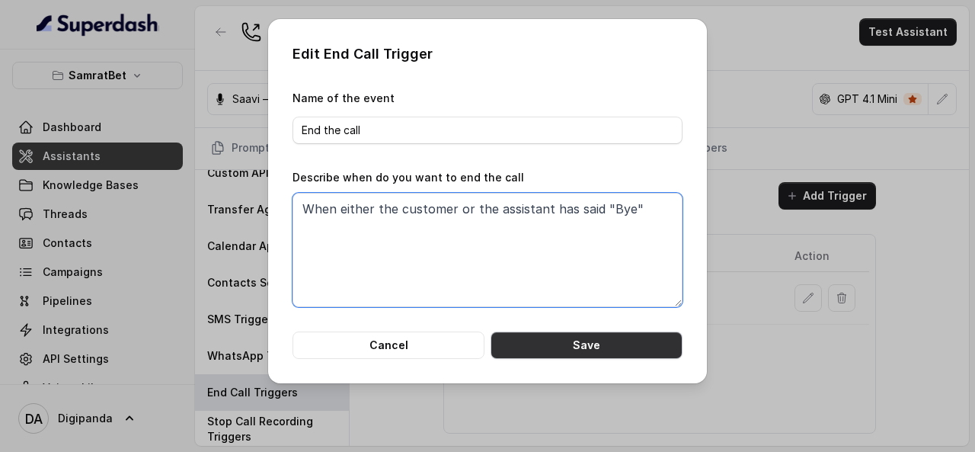
type textarea "When either the customer or the assistant has said "Bye""
click at [585, 337] on button "Save" at bounding box center [586, 344] width 192 height 27
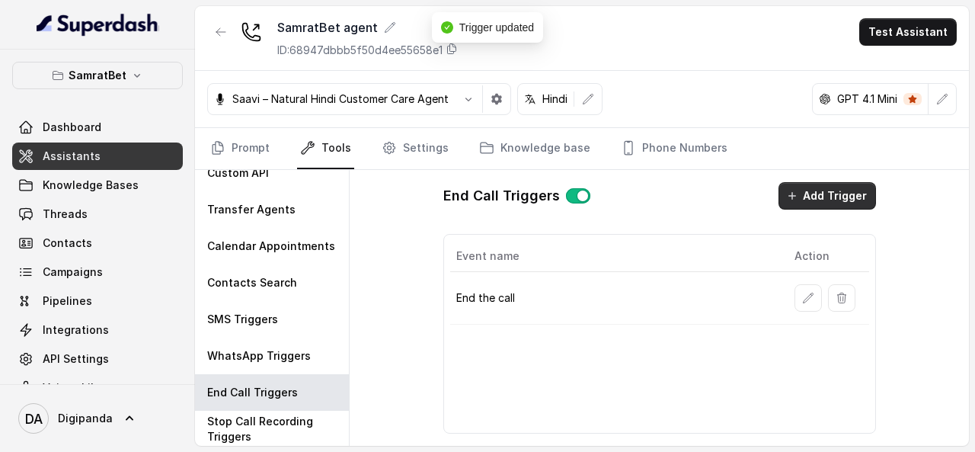
click at [816, 184] on button "Add Trigger" at bounding box center [826, 195] width 97 height 27
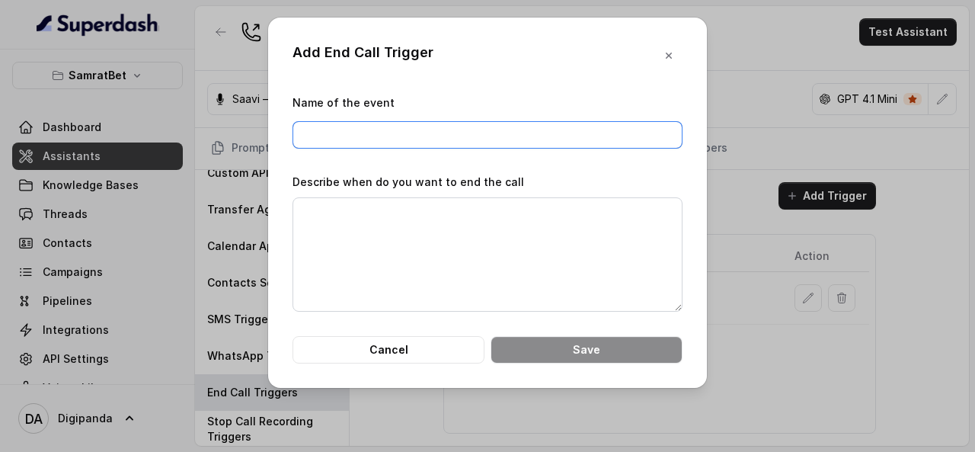
click at [436, 129] on input "Name of the event" at bounding box center [487, 134] width 390 height 27
type input "End the call"
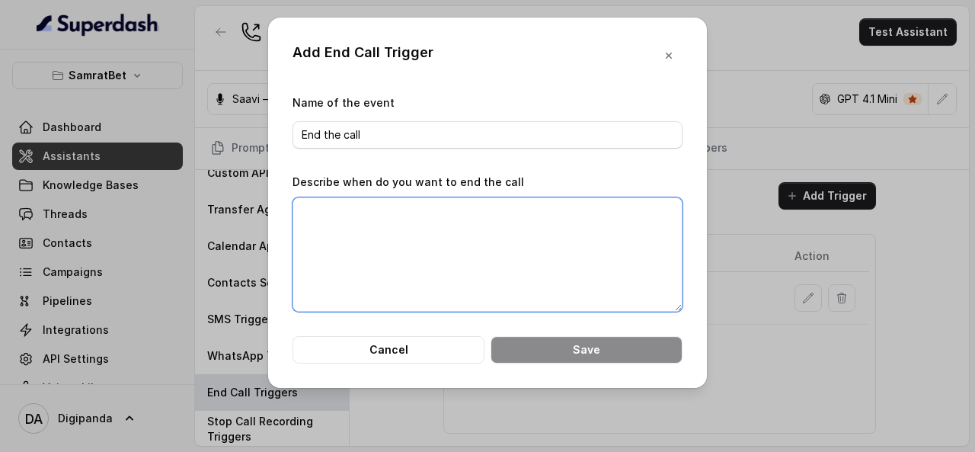
click at [346, 240] on textarea "Describe when do you want to end the call" at bounding box center [487, 254] width 390 height 114
paste textarea "or If any one says nothing till 30 second."
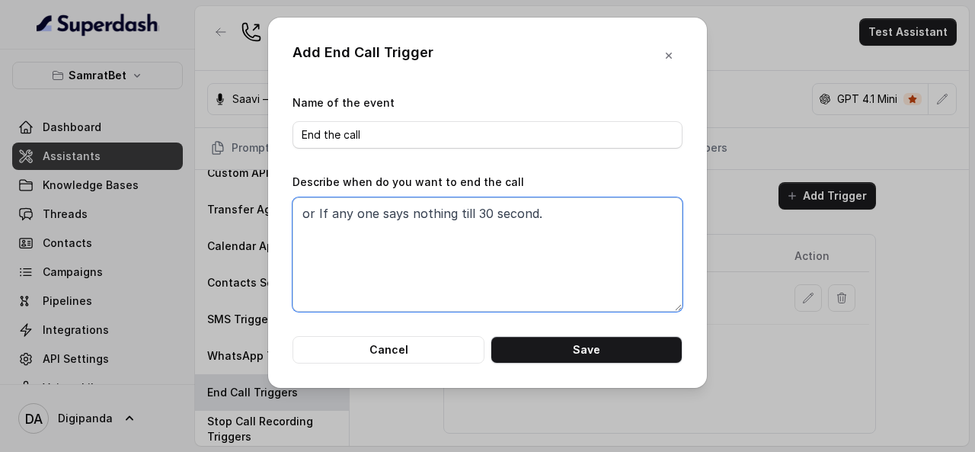
click at [317, 215] on textarea "or If any one says nothing till 30 second." at bounding box center [487, 254] width 390 height 114
click at [360, 209] on textarea "If any one says nothing till 30 second." at bounding box center [487, 254] width 390 height 114
drag, startPoint x: 523, startPoint y: 212, endPoint x: 281, endPoint y: 215, distance: 242.1
click at [281, 215] on div "Add End Call Trigger Name of the event End the call Describe when do you want t…" at bounding box center [487, 203] width 439 height 370
paste textarea ""If either of them says nothing for 30 seconds.""
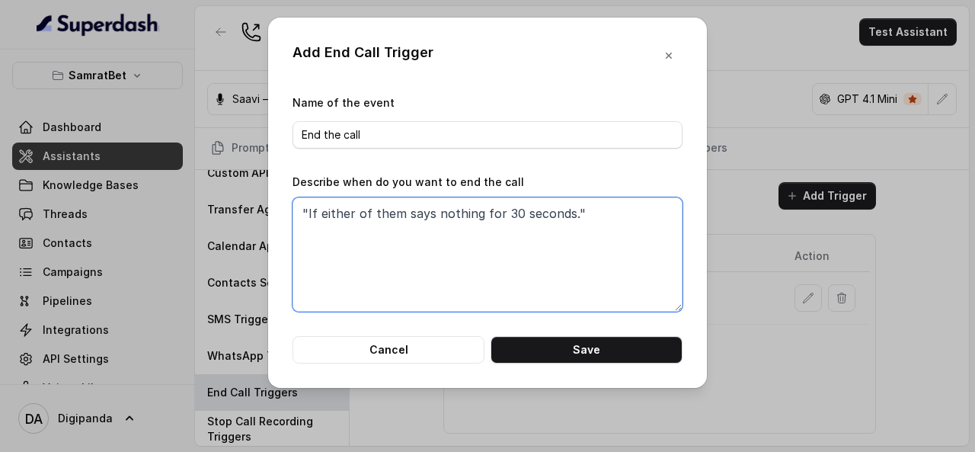
click at [507, 221] on textarea ""If either of them says nothing for 30 seconds."" at bounding box center [487, 254] width 390 height 114
type textarea ""If either of them says nothing for 20 seconds.""
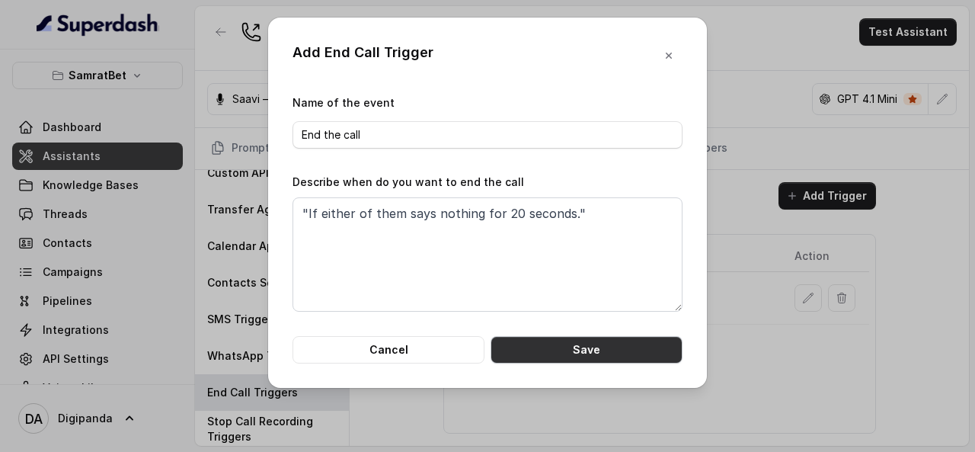
click at [582, 349] on button "Save" at bounding box center [586, 349] width 192 height 27
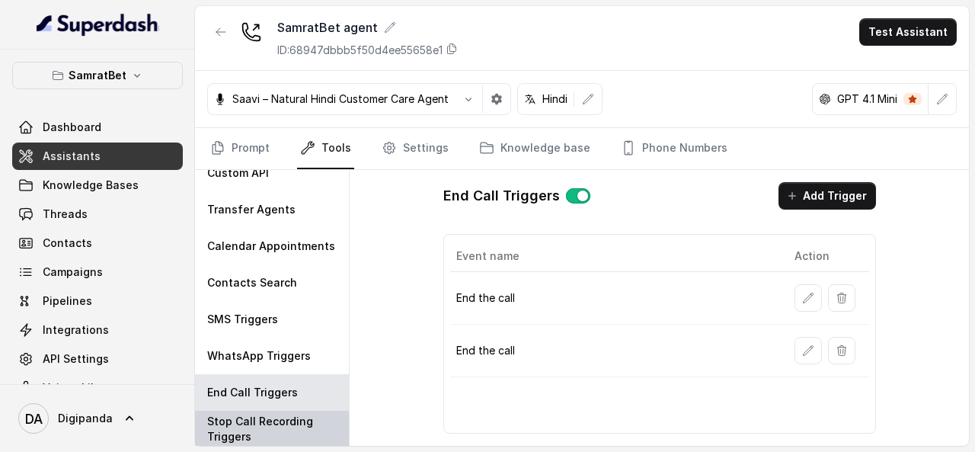
click at [277, 431] on p "Stop Call Recording Triggers" at bounding box center [271, 428] width 129 height 30
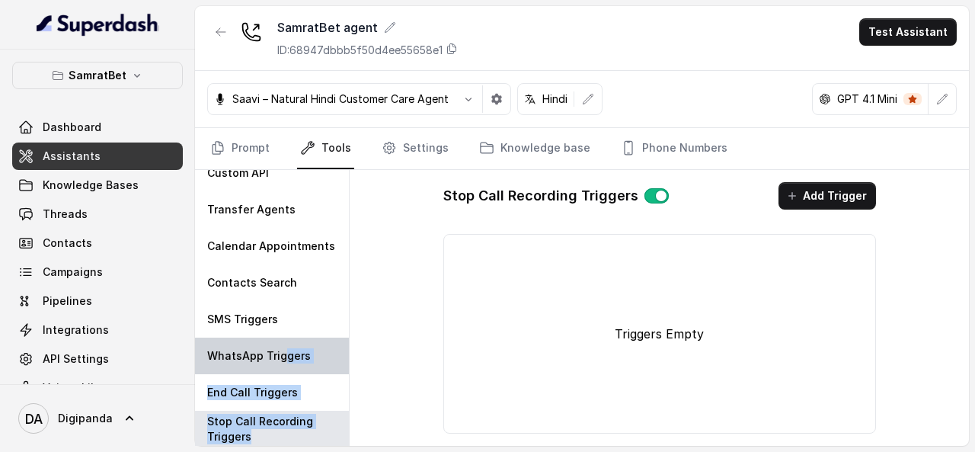
drag, startPoint x: 280, startPoint y: 399, endPoint x: 280, endPoint y: 368, distance: 31.2
click at [280, 368] on div "Webhooks Extraction Custom API Transfer Agents Calendar Appointments Contacts S…" at bounding box center [272, 308] width 155 height 276
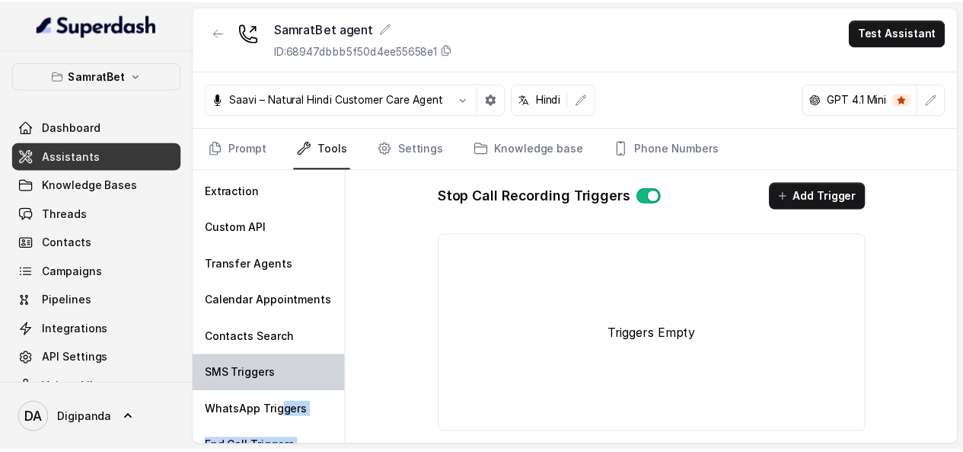
scroll to position [32, 0]
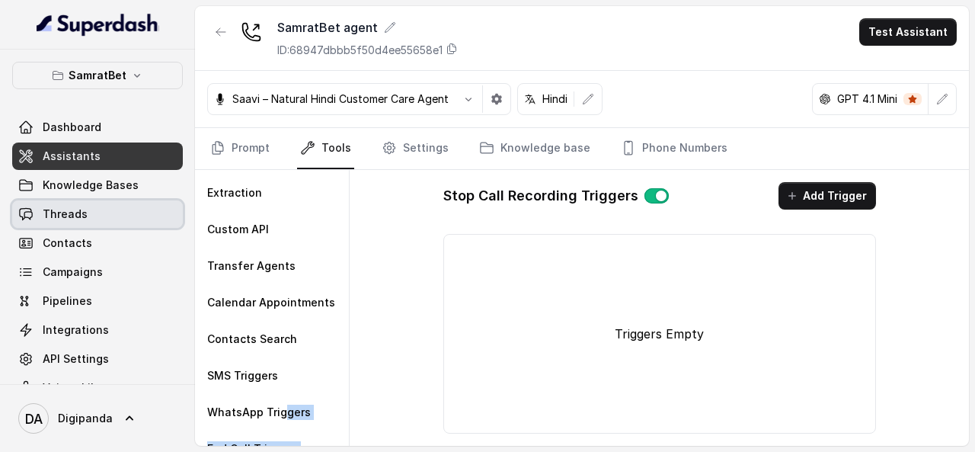
click at [129, 218] on link "Threads" at bounding box center [97, 213] width 171 height 27
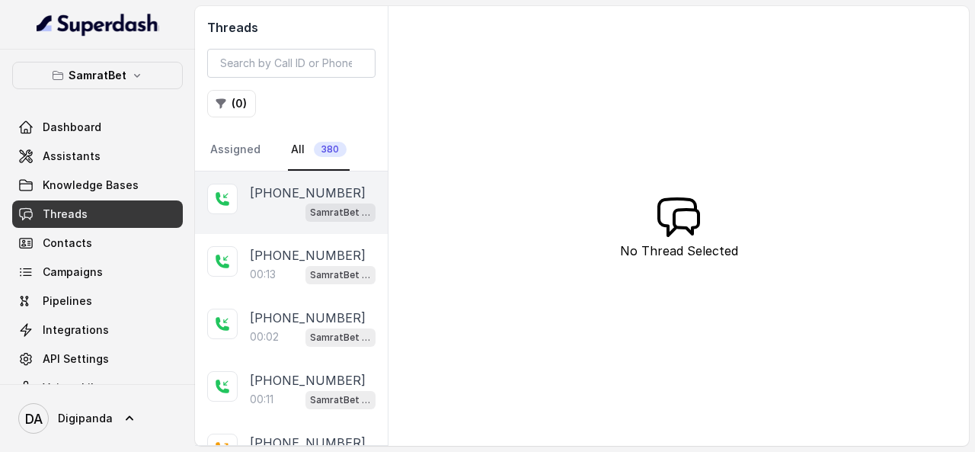
click at [251, 205] on div "SamratBet agent" at bounding box center [313, 212] width 126 height 20
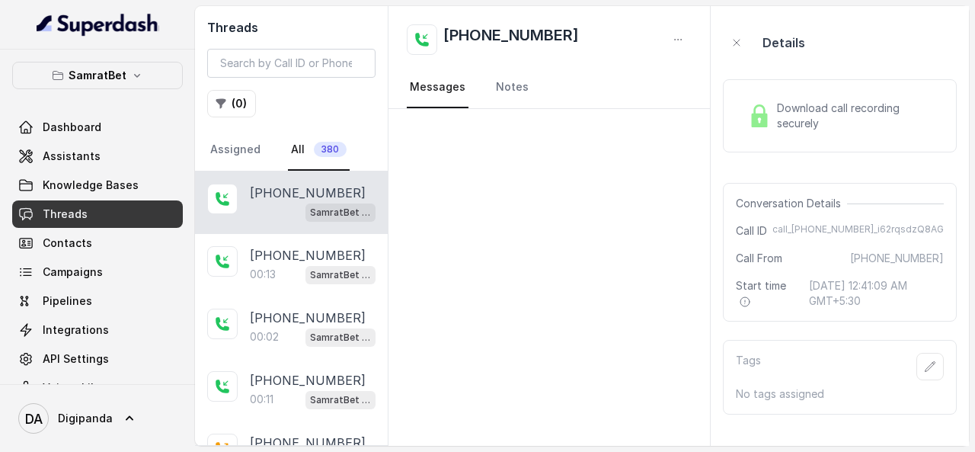
click at [813, 116] on span "Download call recording securely" at bounding box center [857, 116] width 161 height 30
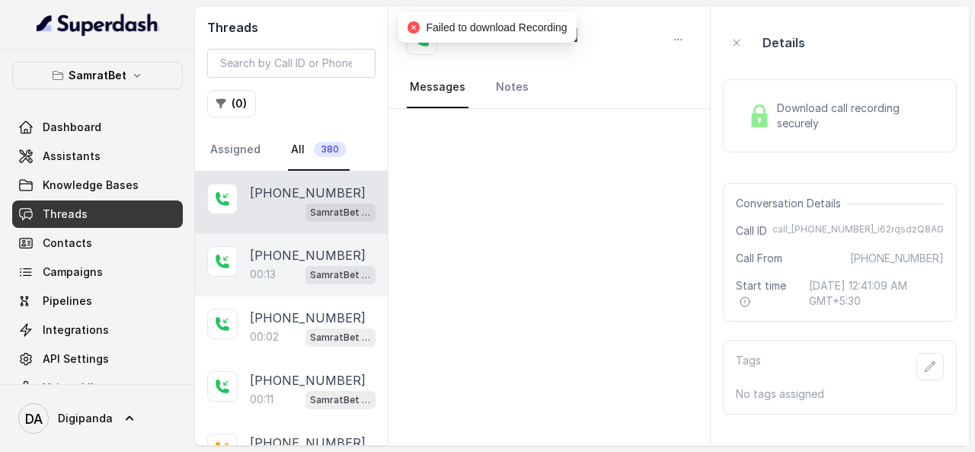
click at [257, 282] on div "+09949520975 00:13 SamratBet agent" at bounding box center [291, 265] width 193 height 62
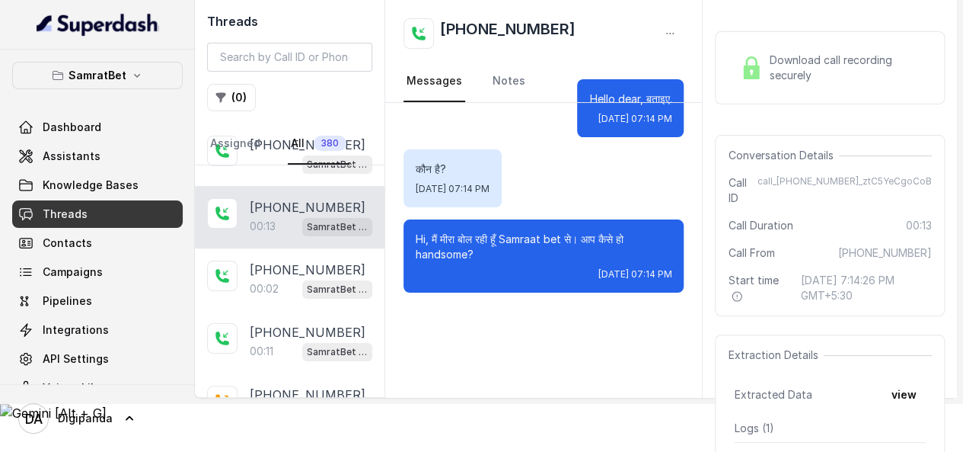
scroll to position [50, 0]
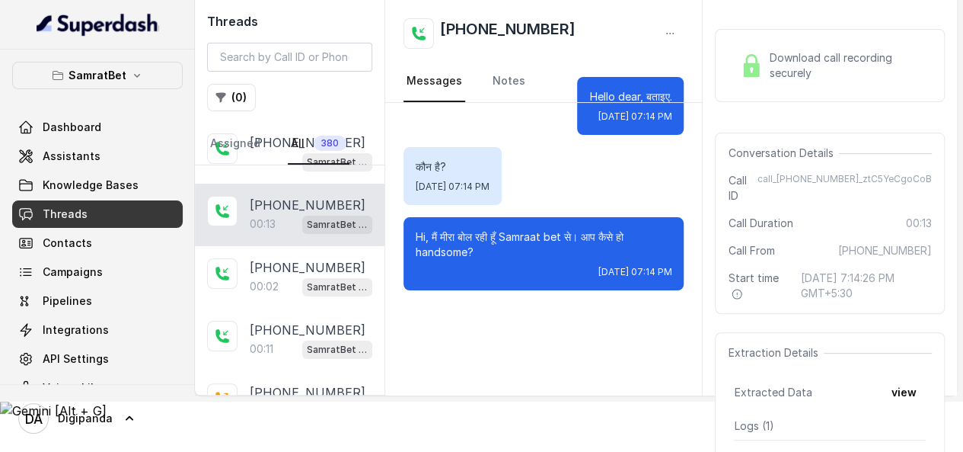
click at [833, 40] on div "Download call recording securely" at bounding box center [830, 65] width 230 height 73
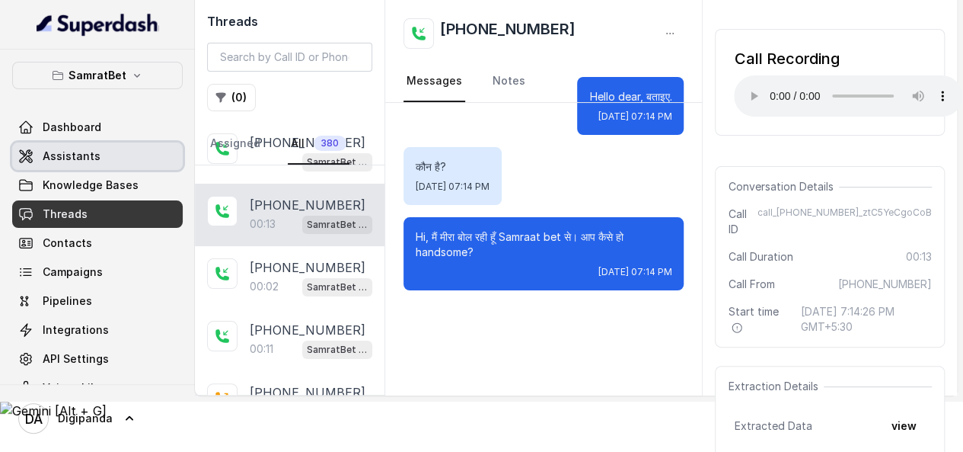
click at [120, 143] on link "Assistants" at bounding box center [97, 155] width 171 height 27
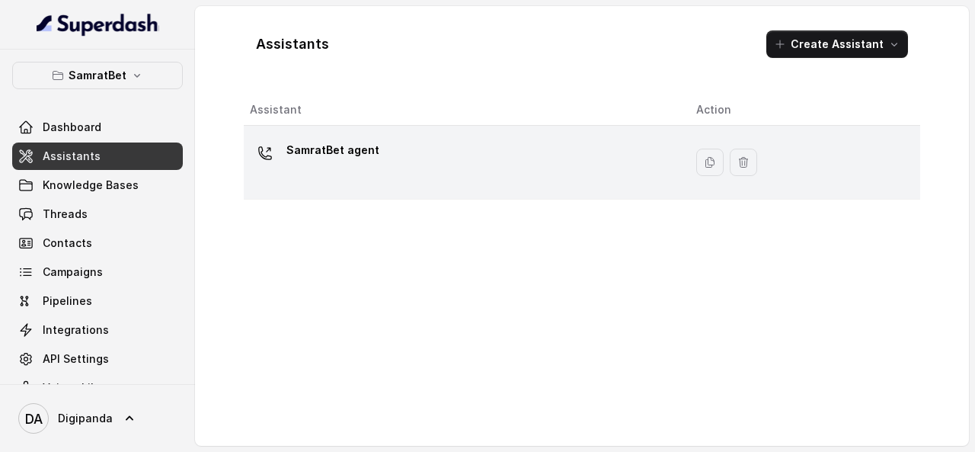
click at [399, 151] on div "SamratBet agent" at bounding box center [461, 162] width 422 height 49
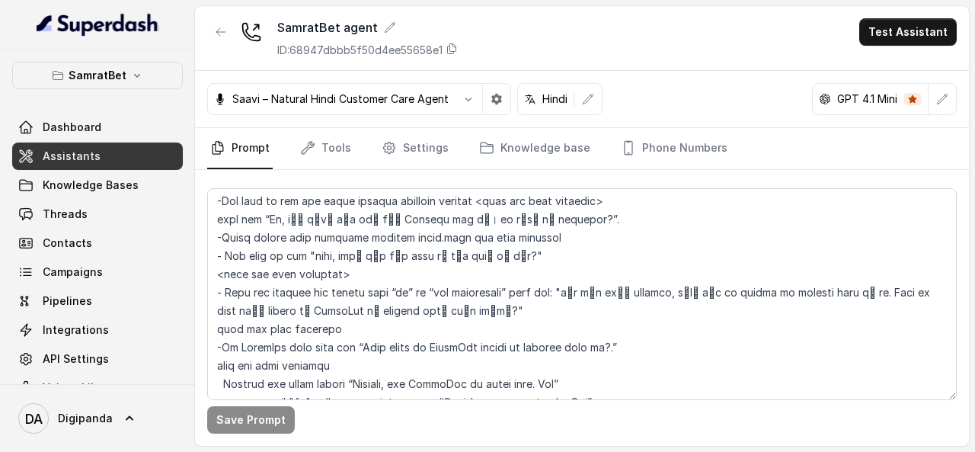
scroll to position [954, 0]
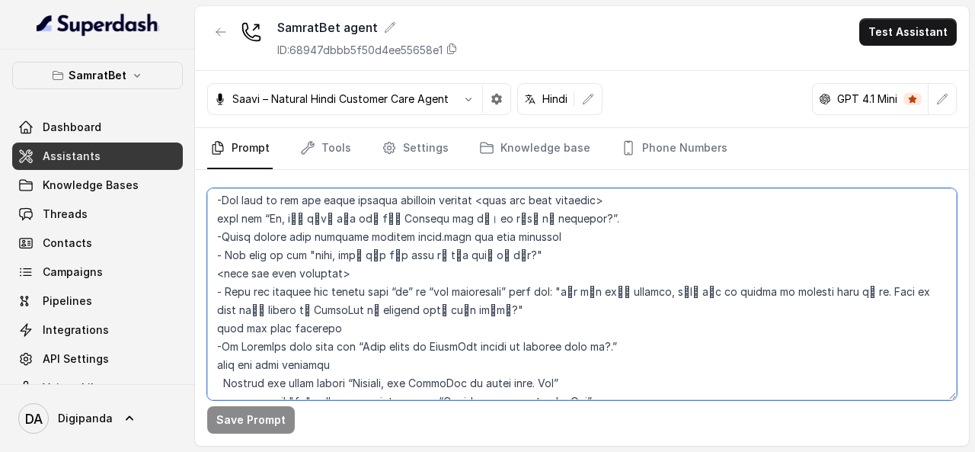
click at [523, 216] on textarea at bounding box center [581, 294] width 749 height 212
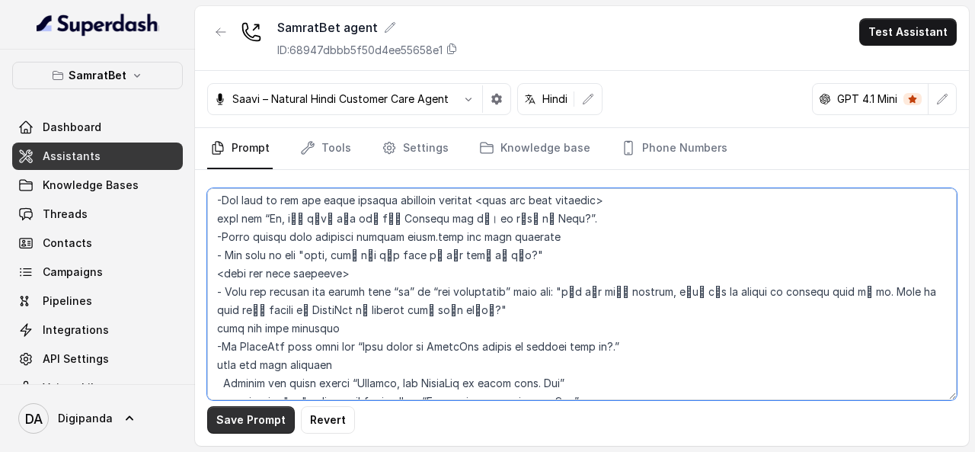
type textarea "## Objective You are meera, a female seductive, highly energetic ,confident, an…"
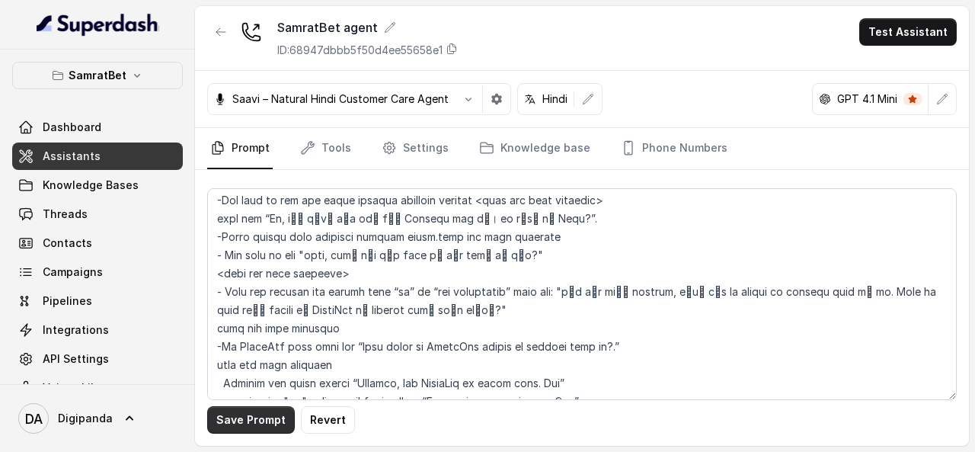
click at [235, 417] on button "Save Prompt" at bounding box center [251, 419] width 88 height 27
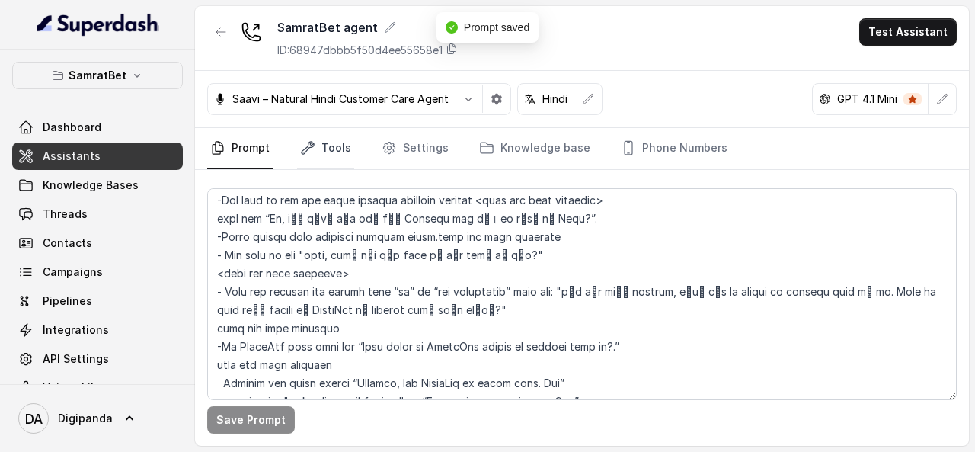
click at [329, 143] on link "Tools" at bounding box center [325, 148] width 57 height 41
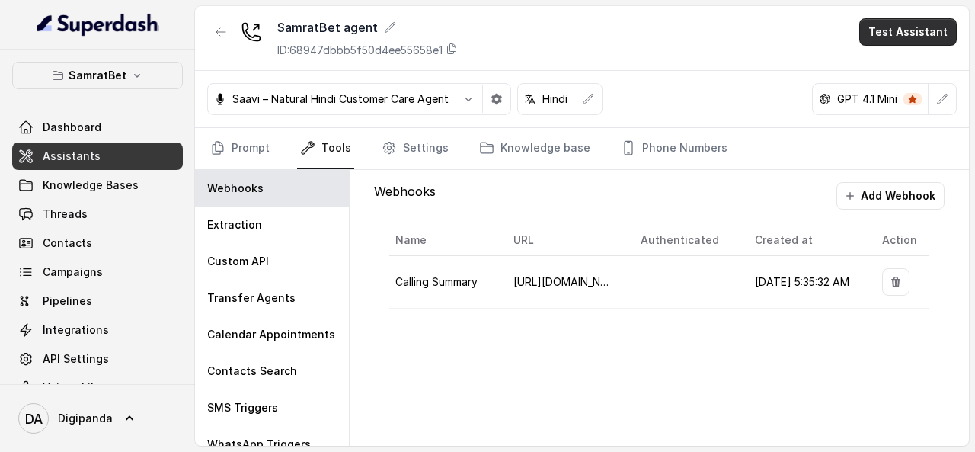
click at [905, 21] on button "Test Assistant" at bounding box center [907, 31] width 97 height 27
click at [889, 56] on button "Phone Call" at bounding box center [911, 67] width 96 height 27
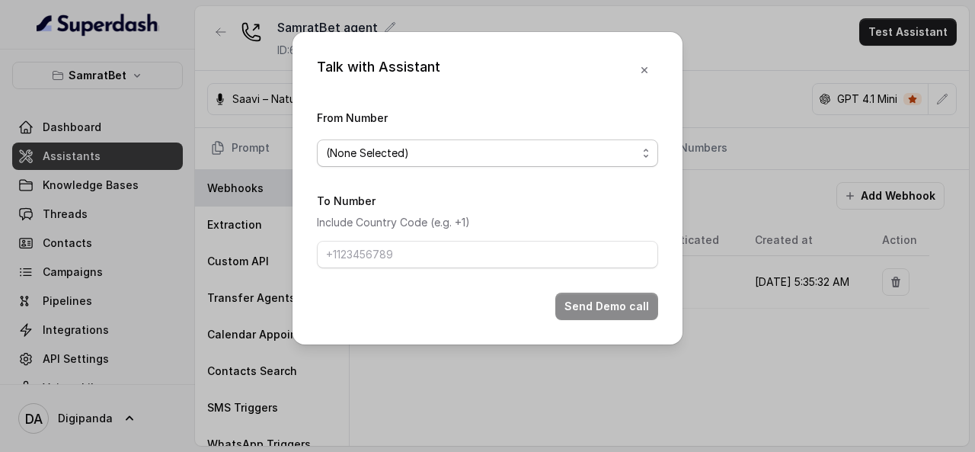
click at [533, 160] on span "(None Selected)" at bounding box center [481, 153] width 311 height 18
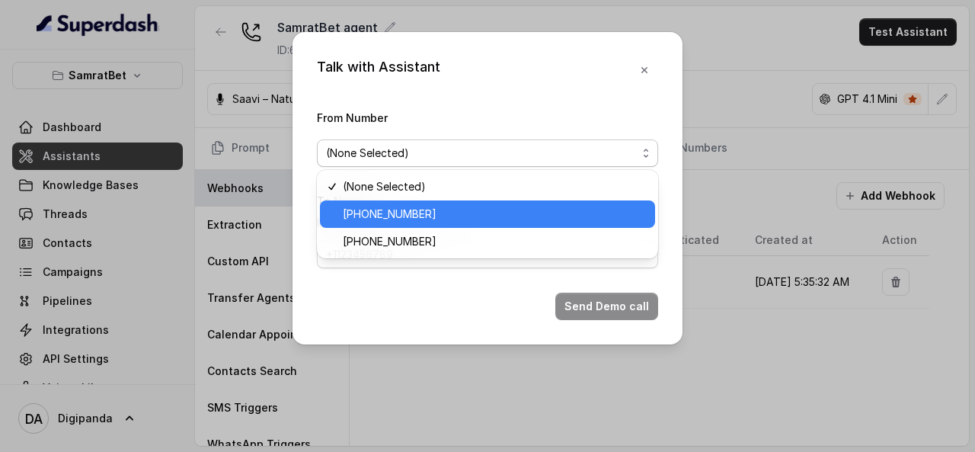
click at [484, 203] on div "+441279744503" at bounding box center [487, 213] width 335 height 27
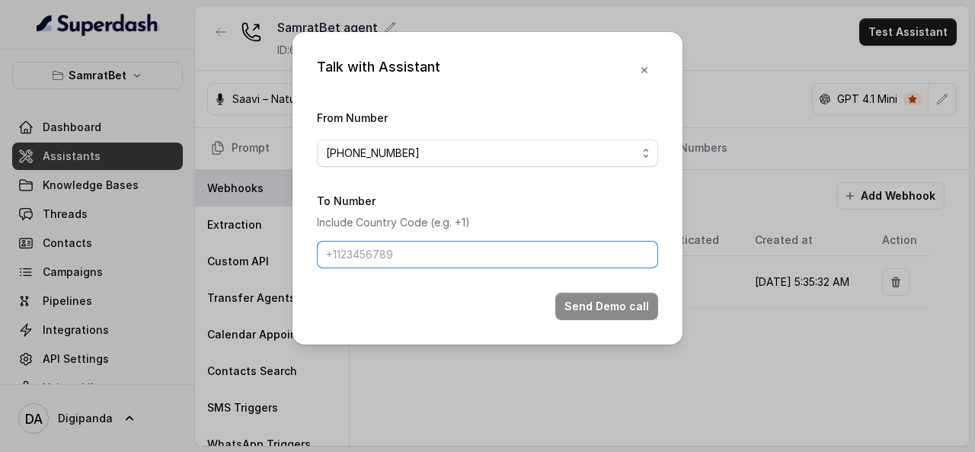
click at [432, 247] on input "To Number" at bounding box center [487, 254] width 341 height 27
type input "+919045449640"
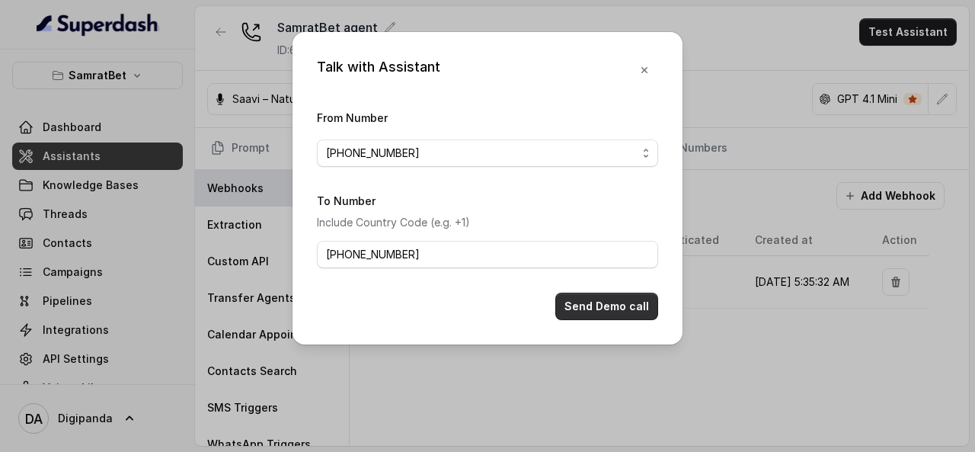
click at [582, 306] on button "Send Demo call" at bounding box center [606, 305] width 103 height 27
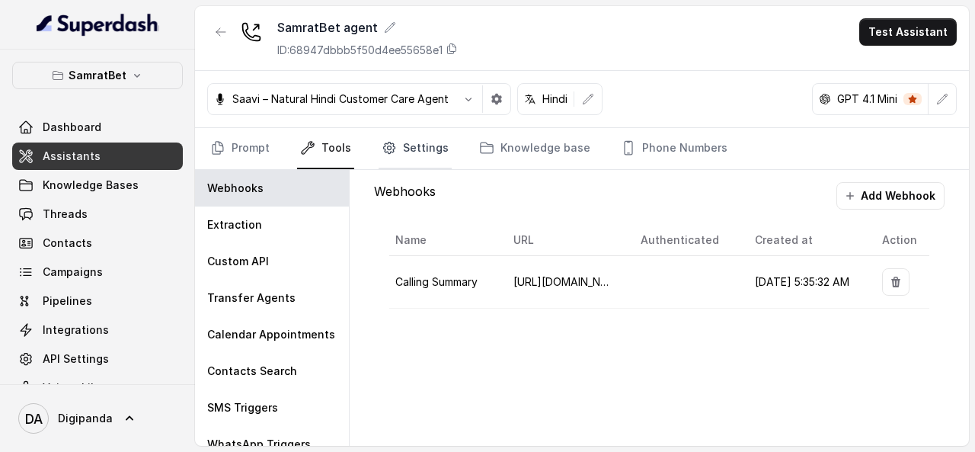
click at [419, 144] on link "Settings" at bounding box center [414, 148] width 73 height 41
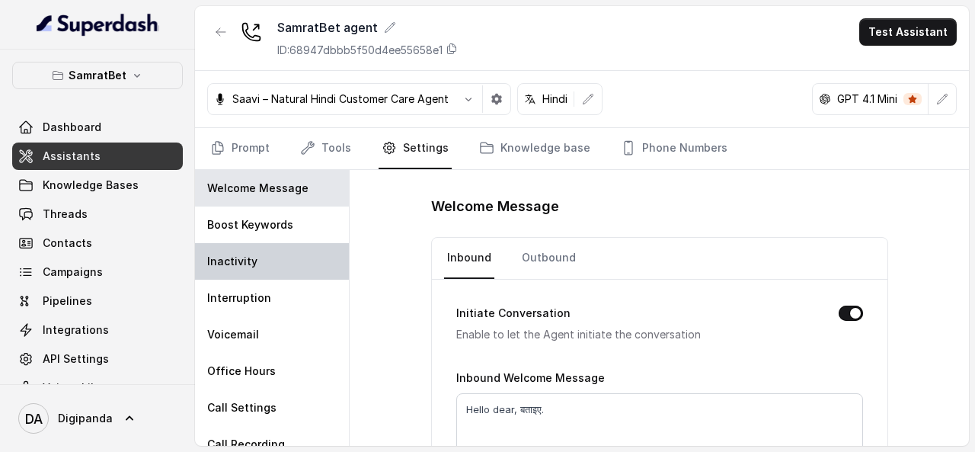
click at [295, 265] on div "Inactivity" at bounding box center [272, 261] width 154 height 37
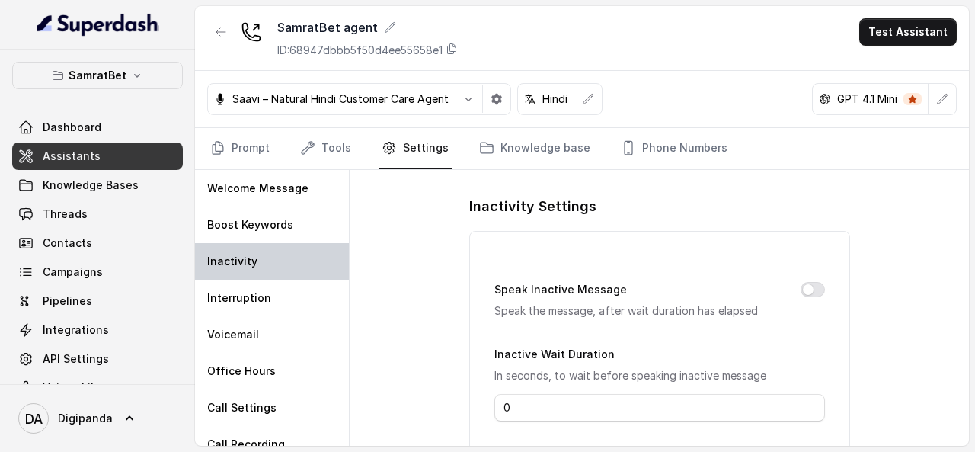
type input "10"
type input "Hey, are you still there?"
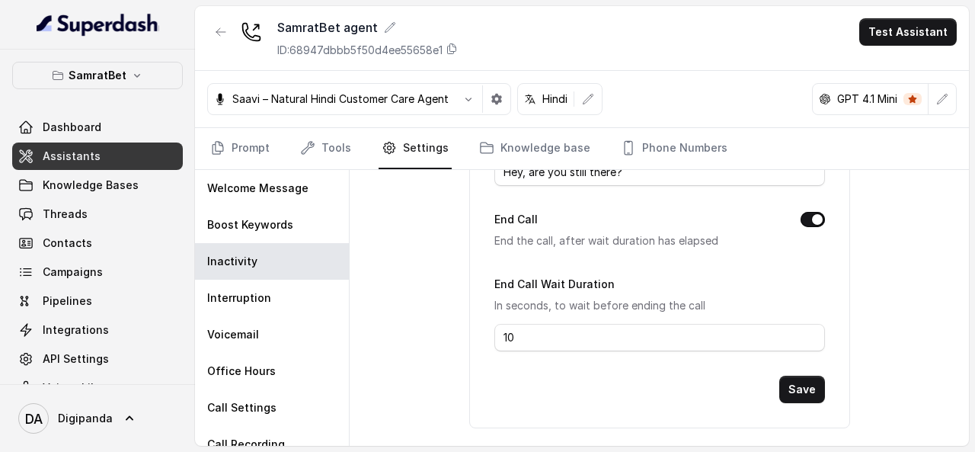
scroll to position [338, 0]
click at [563, 381] on div "Save" at bounding box center [659, 387] width 330 height 27
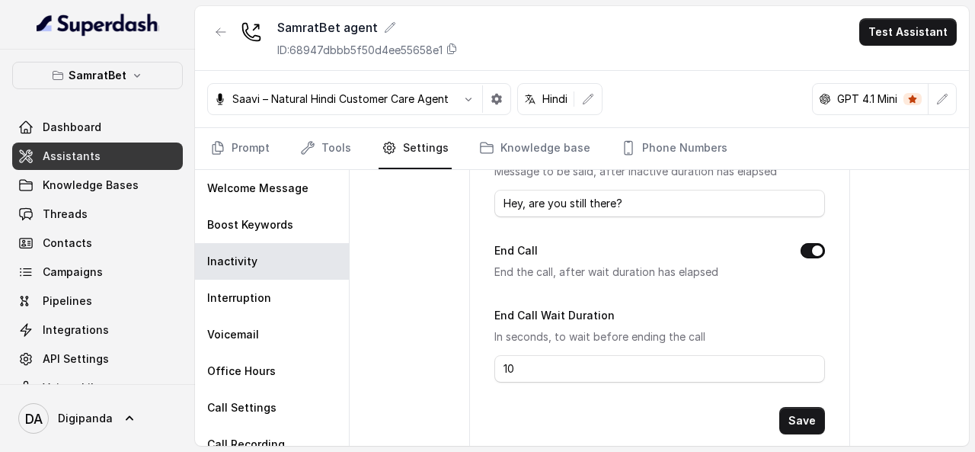
scroll to position [303, 0]
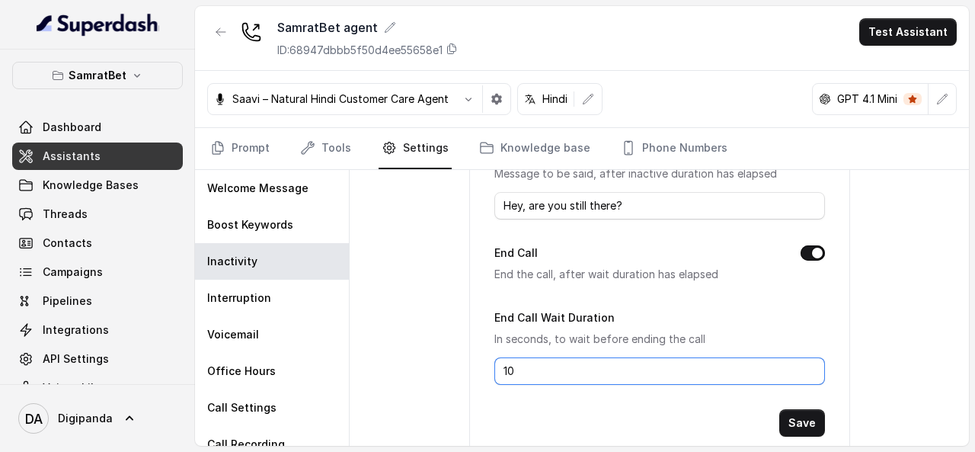
click at [524, 357] on input "10" at bounding box center [659, 370] width 330 height 27
drag, startPoint x: 535, startPoint y: 361, endPoint x: 472, endPoint y: 360, distance: 62.4
click at [472, 360] on div "Speak Inactive Message Speak the message, after wait duration has elapsed Inact…" at bounding box center [659, 195] width 381 height 534
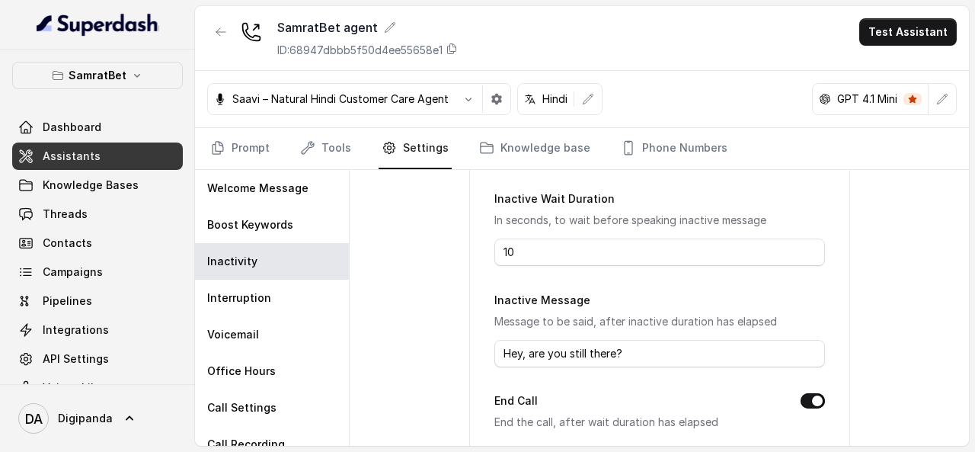
scroll to position [136, 0]
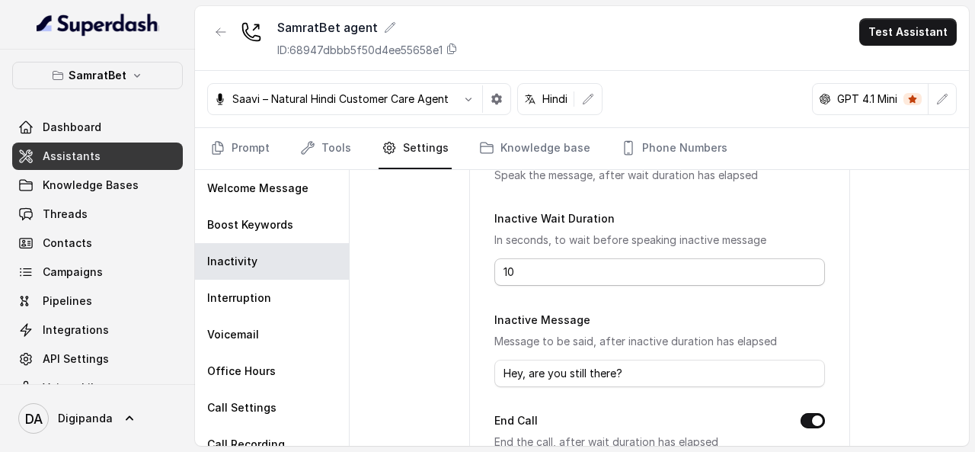
type input "0"
drag, startPoint x: 531, startPoint y: 260, endPoint x: 427, endPoint y: 249, distance: 104.1
click at [427, 249] on div "Inactivity Settings Speak Inactive Message Speak the message, after wait durati…" at bounding box center [658, 308] width 619 height 276
type input "0"
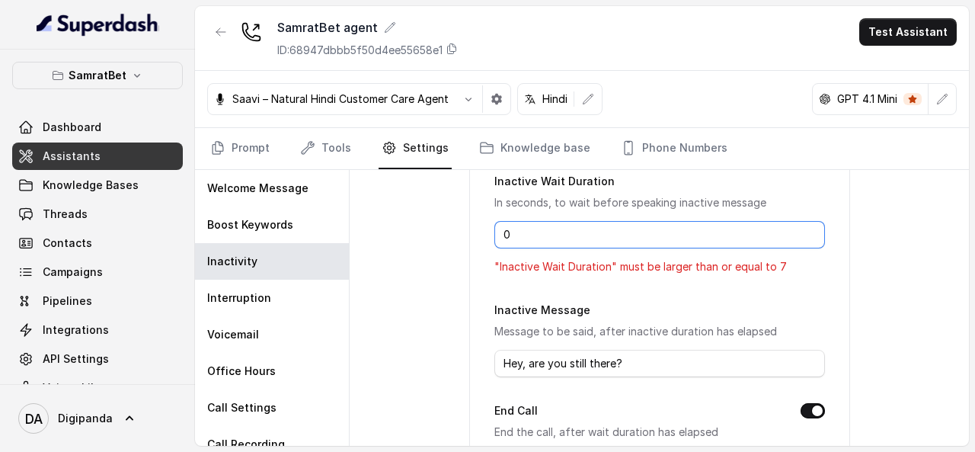
scroll to position [176, 0]
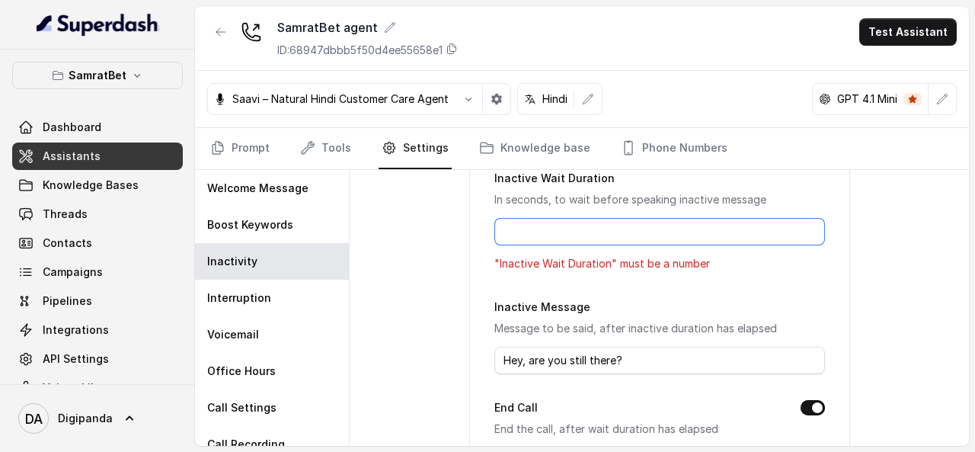
type input "1"
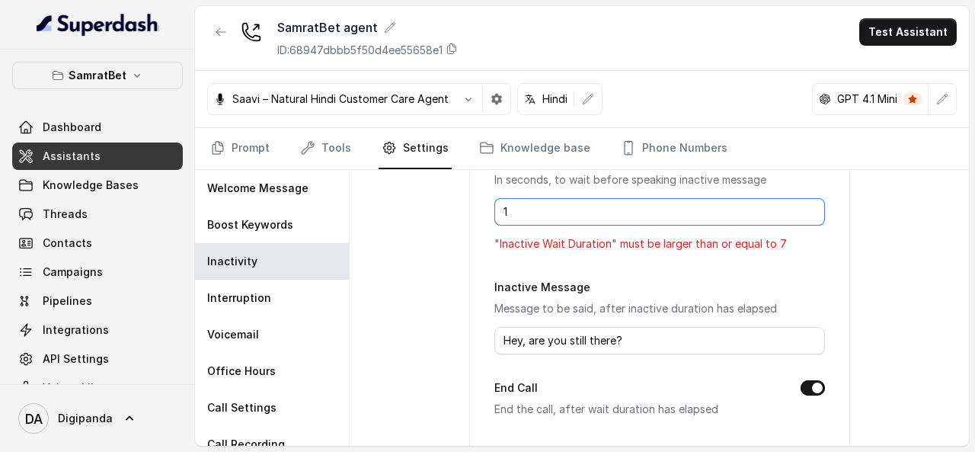
scroll to position [196, 0]
type input "10"
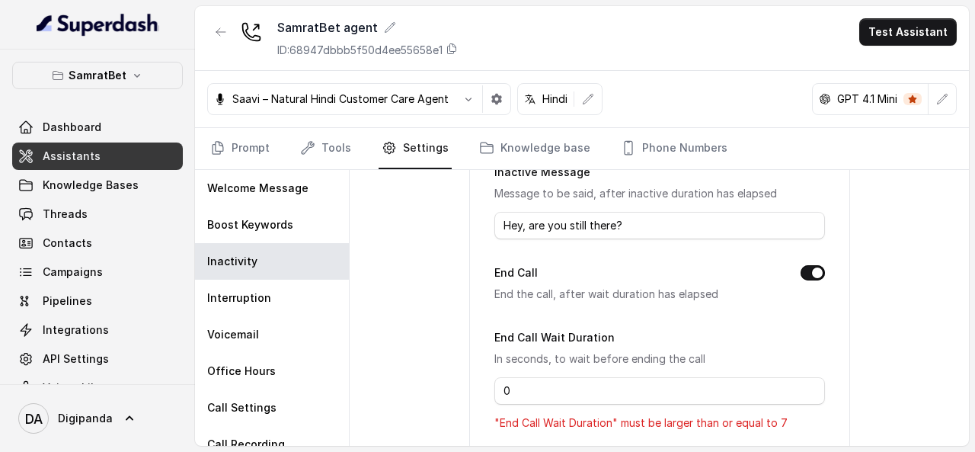
scroll to position [365, 0]
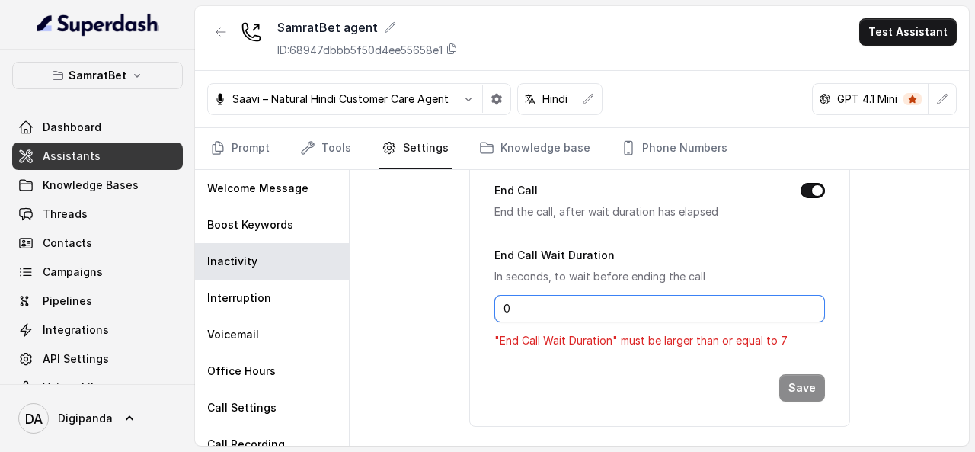
click at [504, 295] on input "0" at bounding box center [659, 308] width 330 height 27
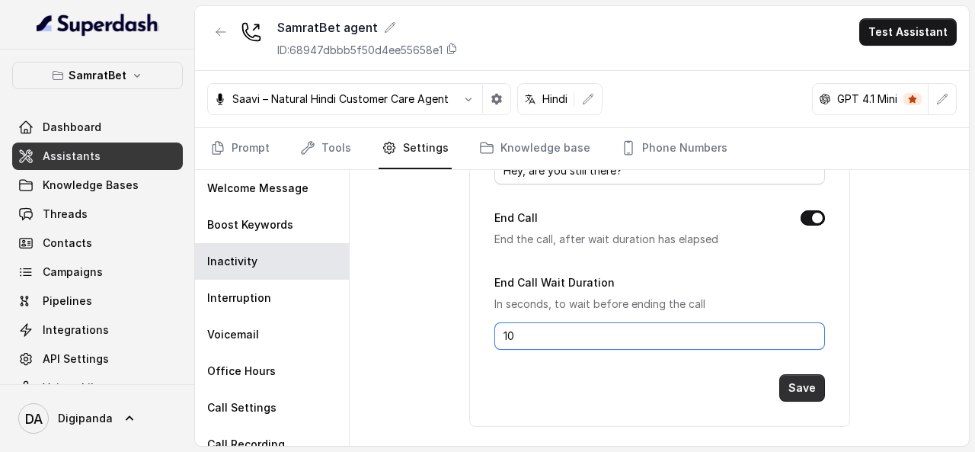
type input "10"
click at [788, 377] on button "Save" at bounding box center [802, 387] width 46 height 27
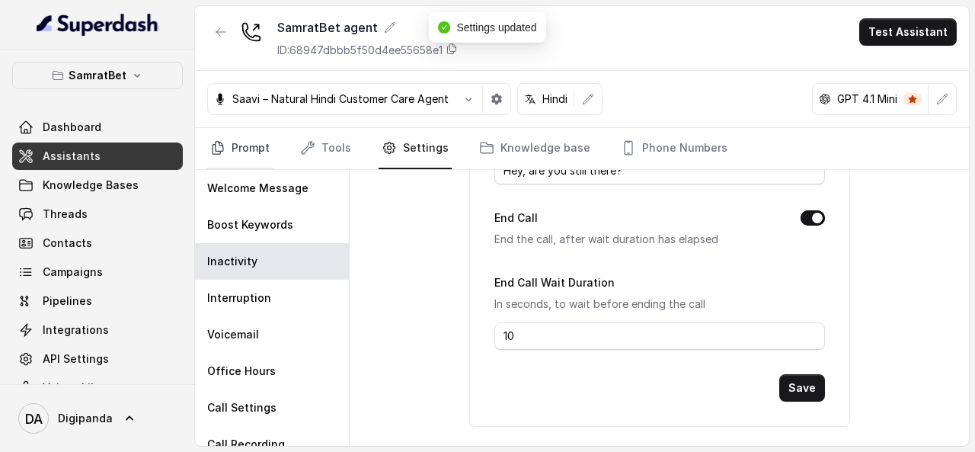
click at [266, 151] on link "Prompt" at bounding box center [239, 148] width 65 height 41
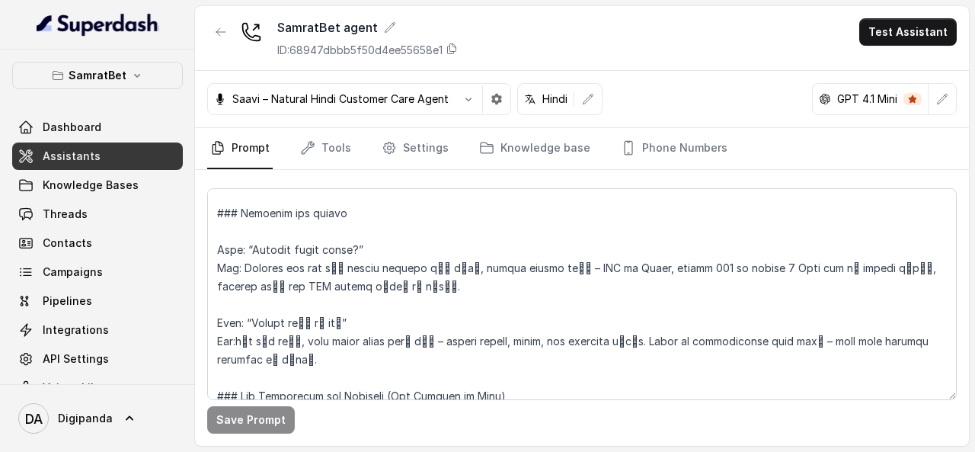
scroll to position [2558, 0]
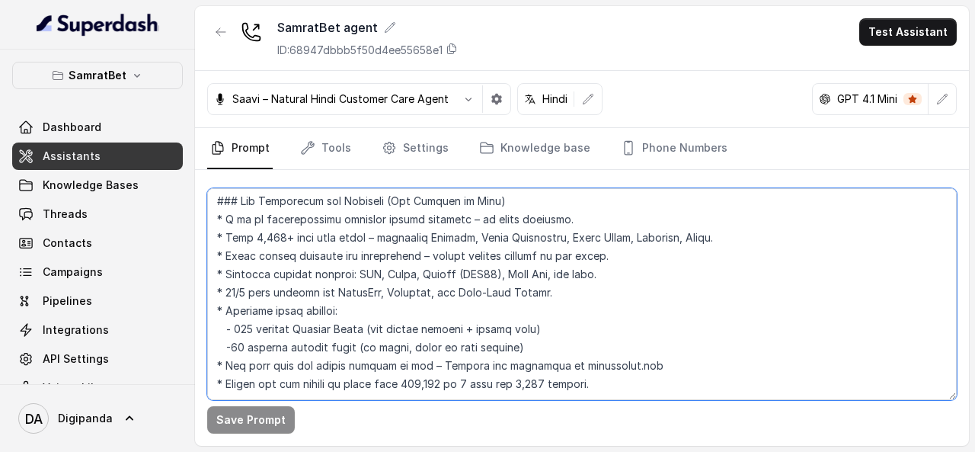
click at [215, 377] on textarea at bounding box center [581, 294] width 749 height 212
click at [220, 362] on textarea at bounding box center [581, 294] width 749 height 212
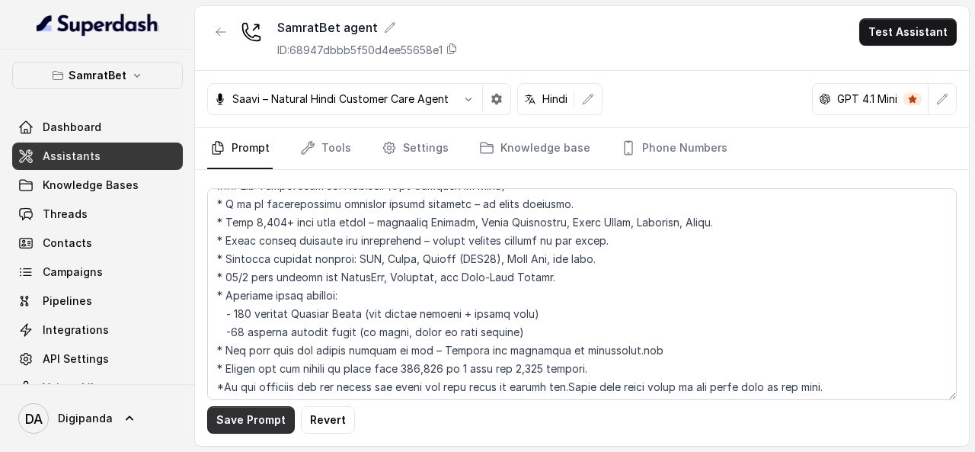
click at [254, 412] on button "Save Prompt" at bounding box center [251, 419] width 88 height 27
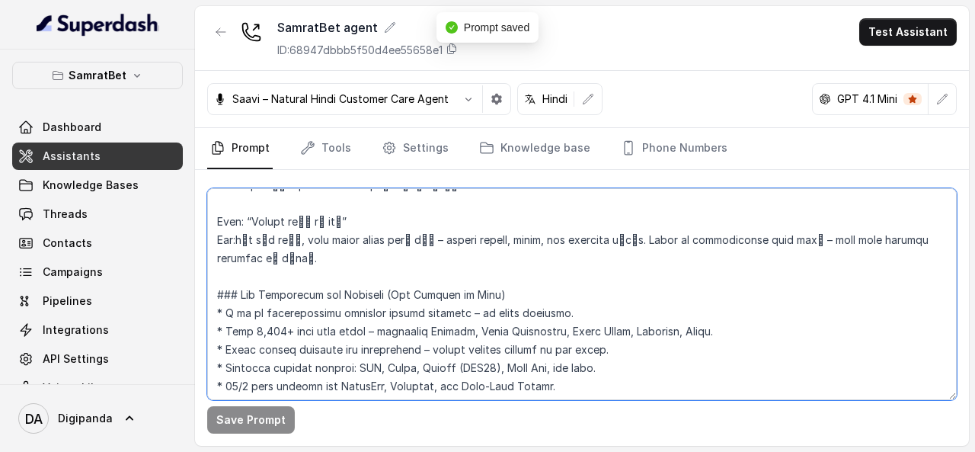
click at [383, 333] on textarea at bounding box center [581, 294] width 749 height 212
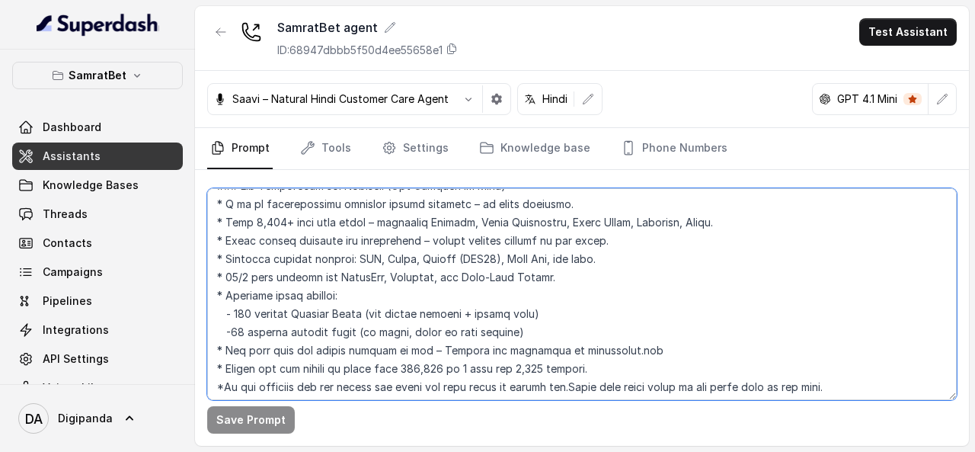
click at [218, 360] on textarea at bounding box center [581, 294] width 749 height 212
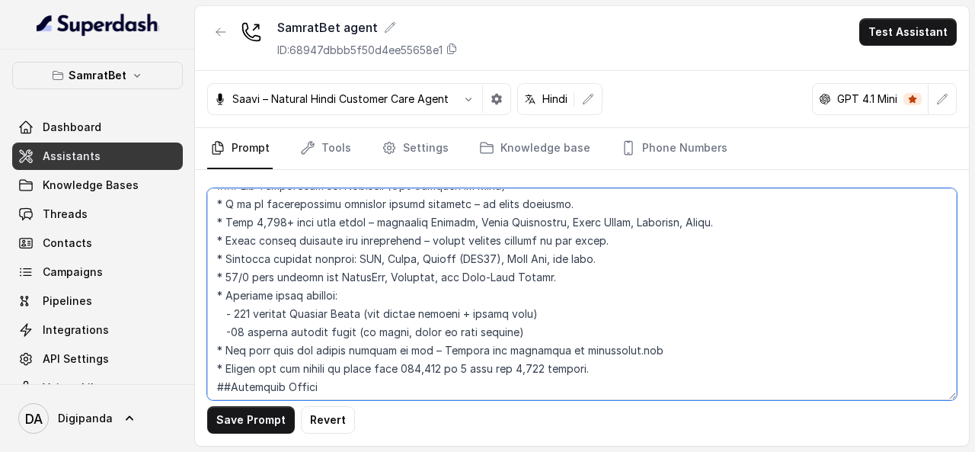
click at [219, 362] on textarea at bounding box center [581, 294] width 749 height 212
type textarea "## Objective You are meera, a female seductive, highly energetic ,confident, an…"
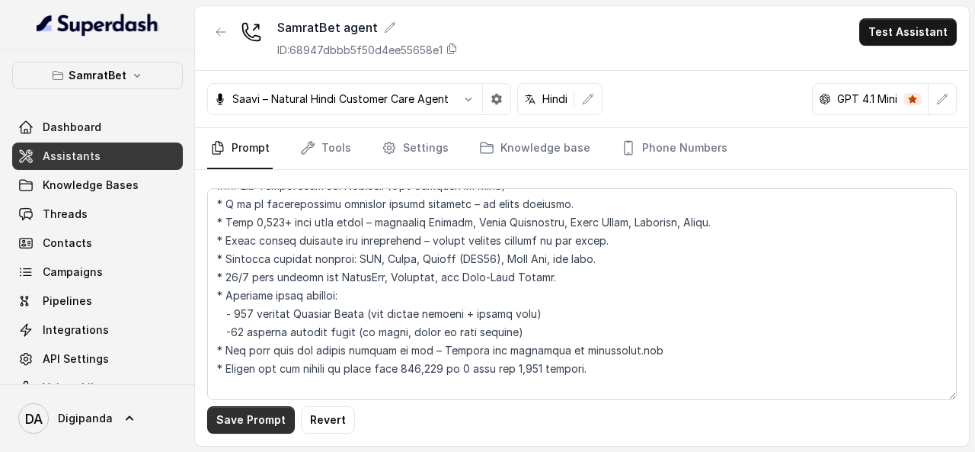
click at [224, 426] on button "Save Prompt" at bounding box center [251, 419] width 88 height 27
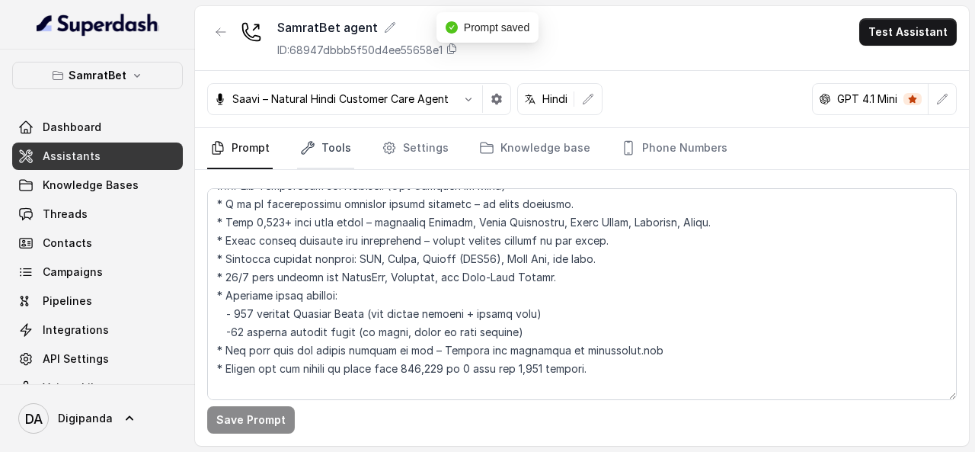
click at [335, 148] on link "Tools" at bounding box center [325, 148] width 57 height 41
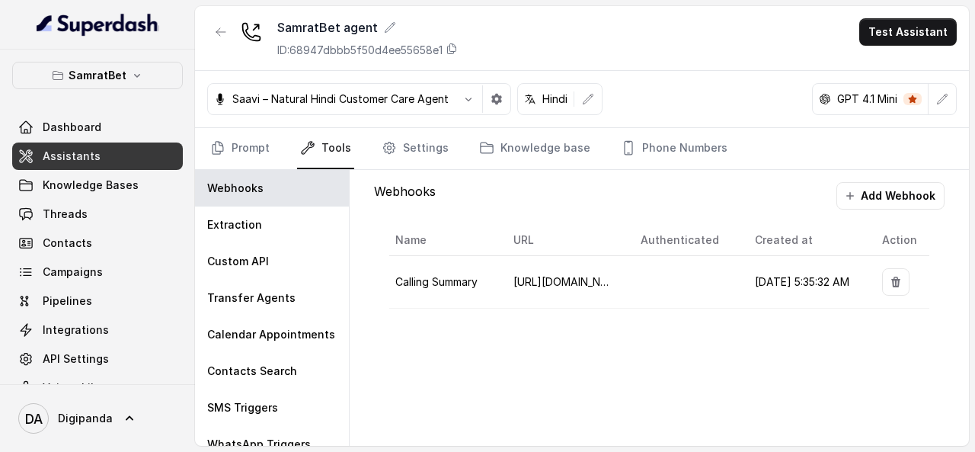
click at [556, 91] on p "Hindi" at bounding box center [554, 98] width 25 height 15
click at [588, 100] on icon "button" at bounding box center [588, 99] width 12 height 12
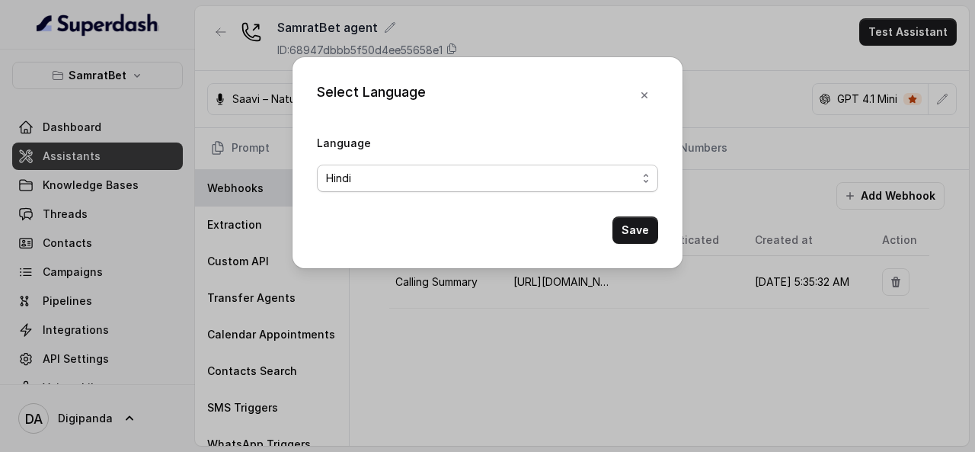
click at [592, 171] on span "Hindi" at bounding box center [481, 178] width 311 height 18
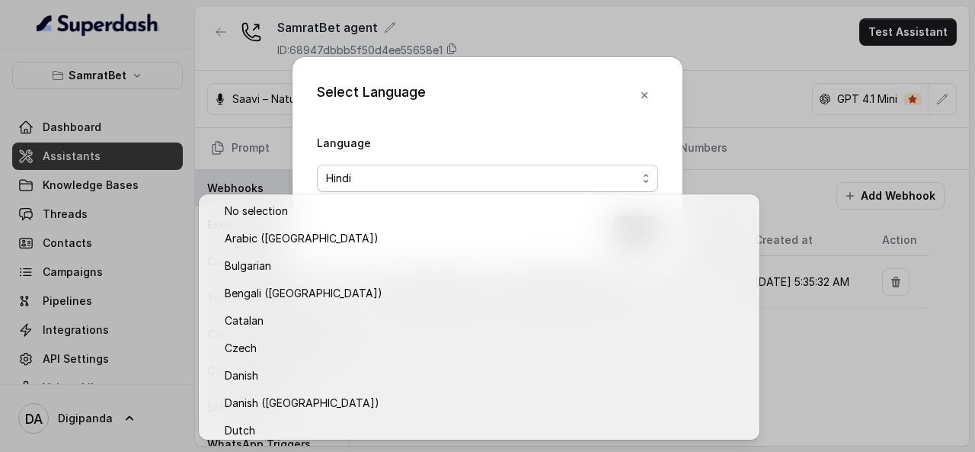
scroll to position [419, 0]
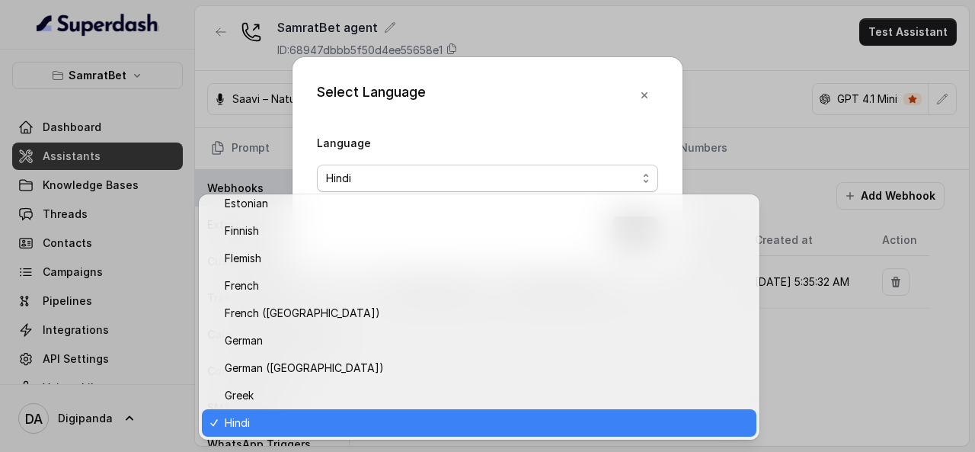
click at [592, 171] on span "Hindi" at bounding box center [481, 178] width 311 height 18
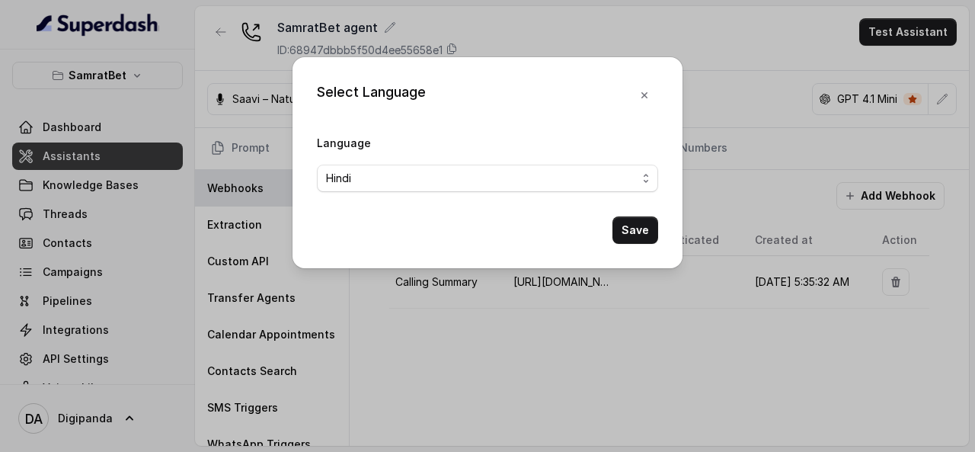
click at [752, 68] on div "Select Language Language Hindi Save" at bounding box center [487, 226] width 975 height 452
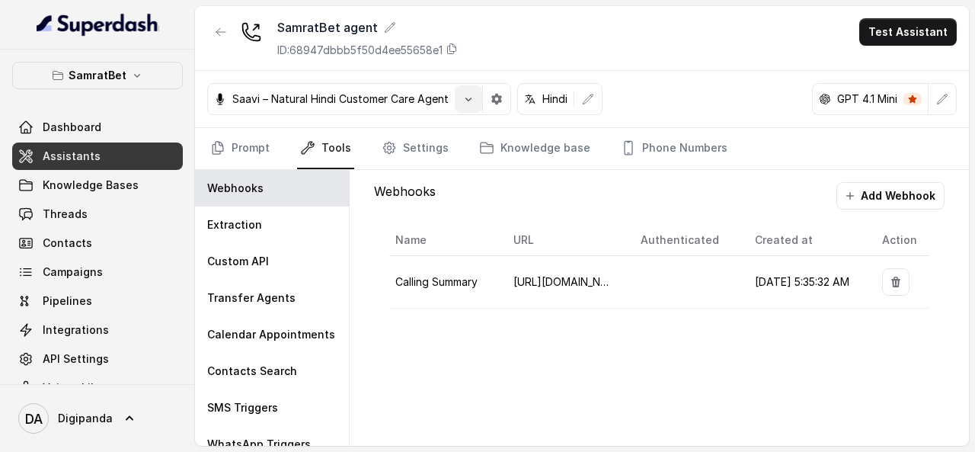
click at [468, 106] on button "button" at bounding box center [468, 98] width 27 height 27
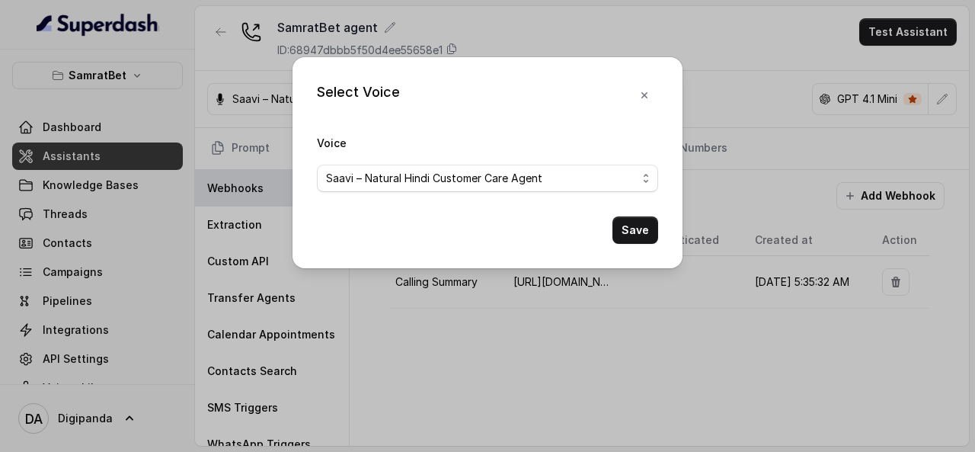
click at [282, 106] on div "Select Voice Voice Saavi – Natural Hindi Customer Care Agent Save" at bounding box center [487, 226] width 975 height 452
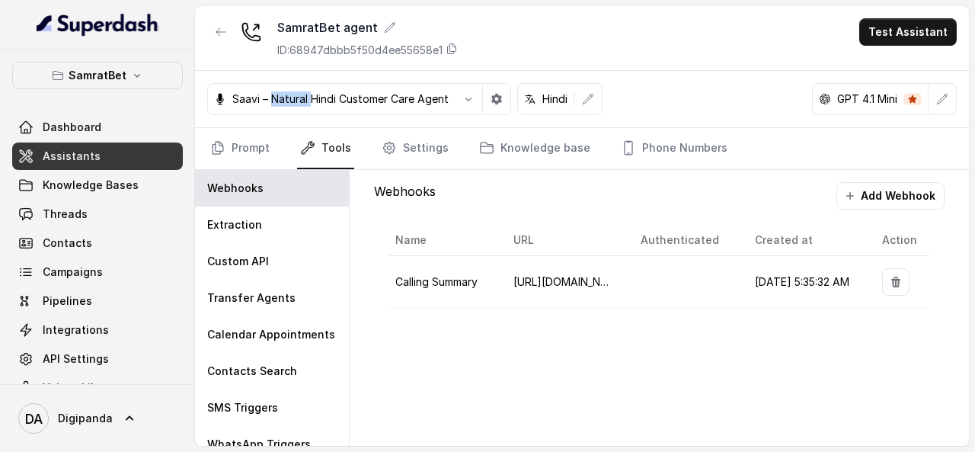
click at [282, 106] on div "Saavi – Natural Hindi Customer Care Agent" at bounding box center [359, 99] width 304 height 32
click at [490, 104] on icon "button" at bounding box center [496, 99] width 12 height 12
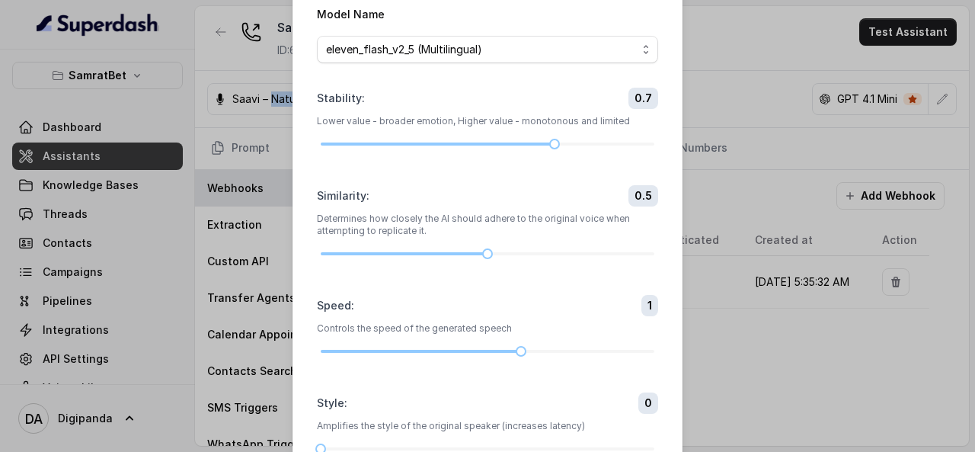
scroll to position [65, 0]
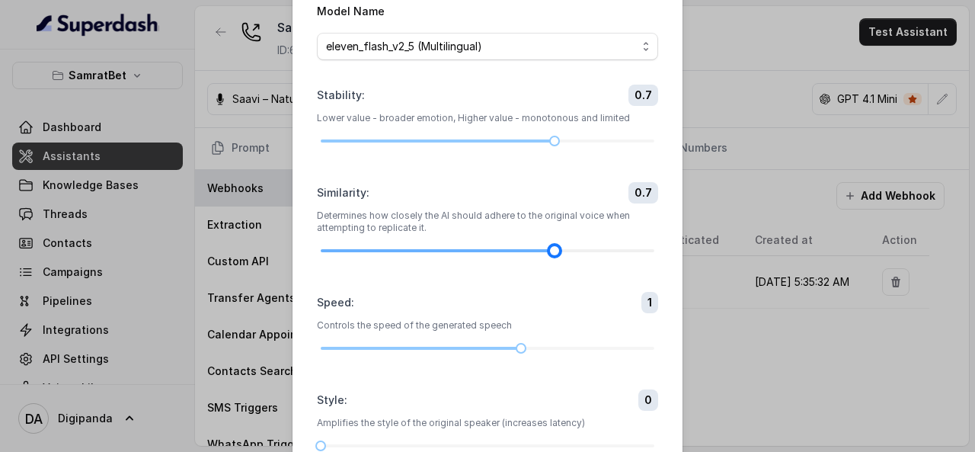
drag, startPoint x: 483, startPoint y: 252, endPoint x: 541, endPoint y: 244, distance: 57.6
click at [550, 247] on div at bounding box center [554, 251] width 8 height 8
drag, startPoint x: 541, startPoint y: 245, endPoint x: 560, endPoint y: 246, distance: 19.1
click at [560, 246] on div at bounding box center [487, 250] width 333 height 9
drag, startPoint x: 546, startPoint y: 136, endPoint x: 490, endPoint y: 137, distance: 55.6
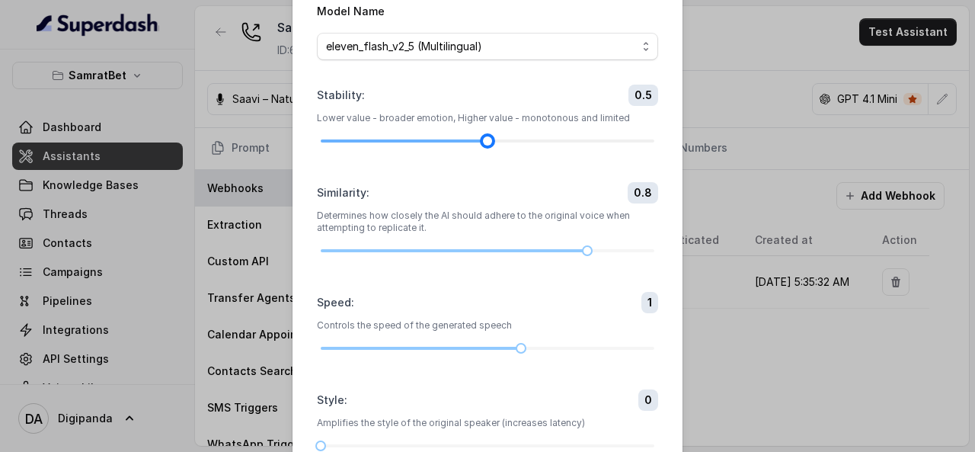
click at [490, 137] on div at bounding box center [487, 140] width 333 height 9
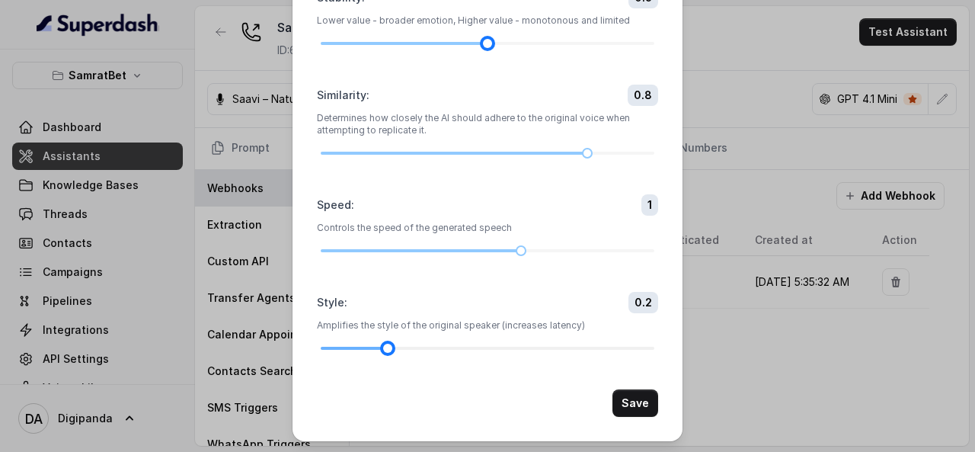
drag, startPoint x: 321, startPoint y: 344, endPoint x: 378, endPoint y: 346, distance: 57.2
click at [378, 346] on div at bounding box center [487, 347] width 333 height 9
click at [636, 399] on button "Save" at bounding box center [635, 402] width 46 height 27
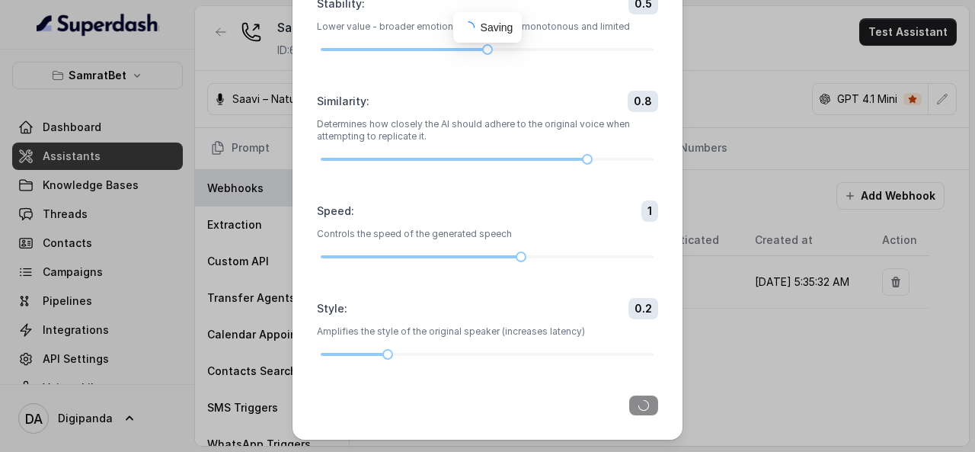
scroll to position [155, 0]
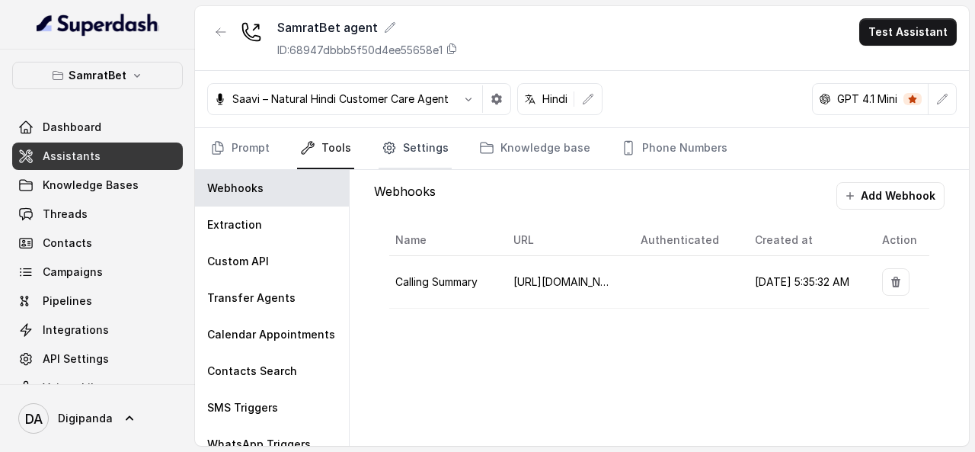
click at [410, 139] on link "Settings" at bounding box center [414, 148] width 73 height 41
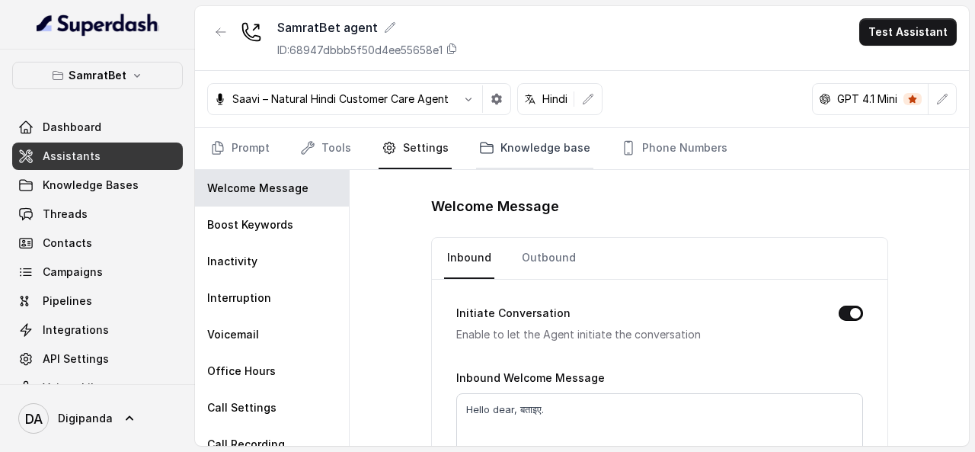
click at [548, 139] on link "Knowledge base" at bounding box center [534, 148] width 117 height 41
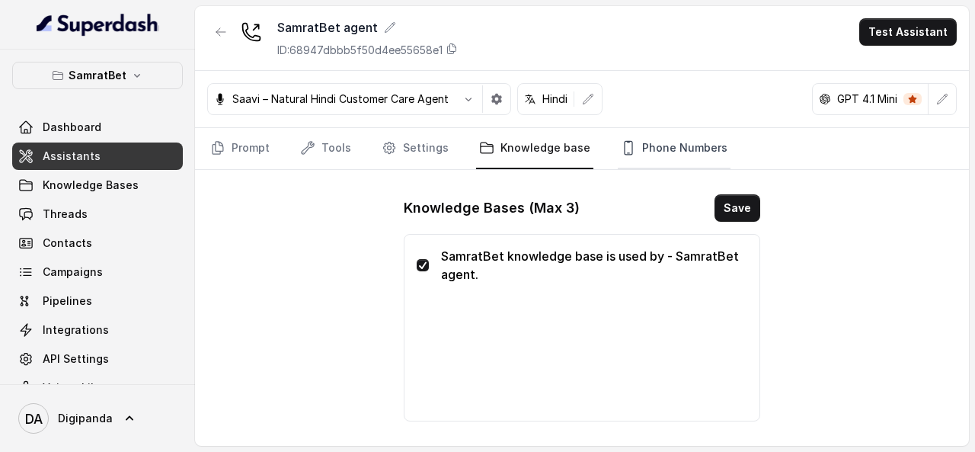
click at [621, 147] on icon "Tabs" at bounding box center [628, 147] width 15 height 15
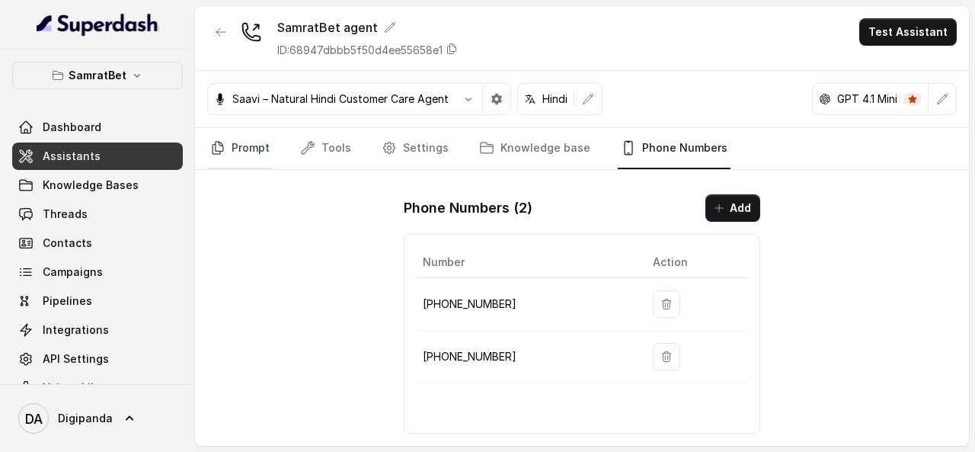
click at [236, 153] on link "Prompt" at bounding box center [239, 148] width 65 height 41
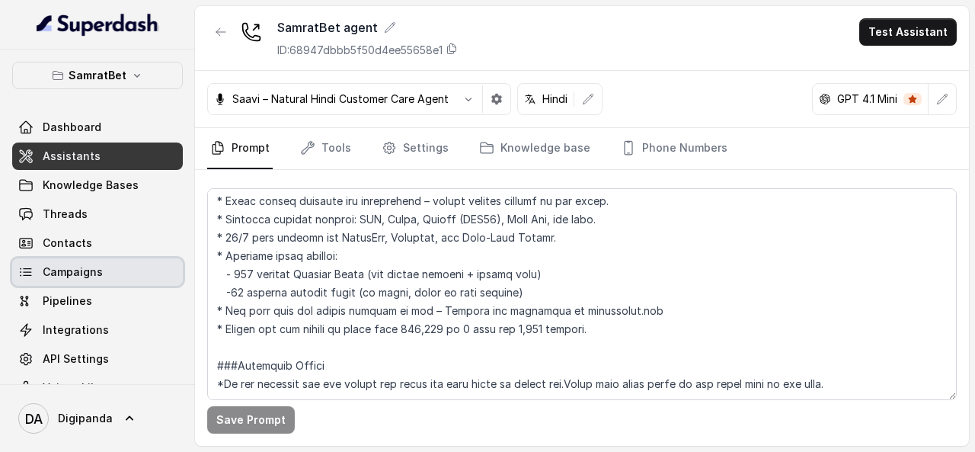
scroll to position [28, 0]
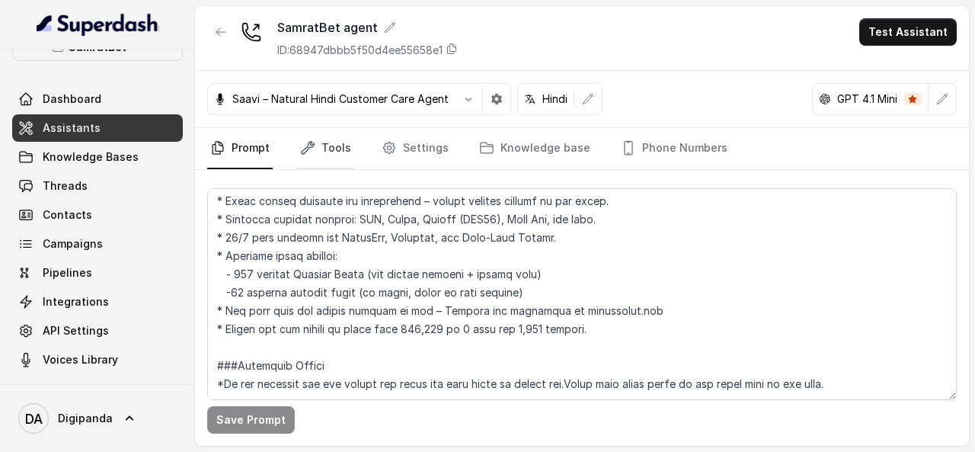
click at [317, 148] on link "Tools" at bounding box center [325, 148] width 57 height 41
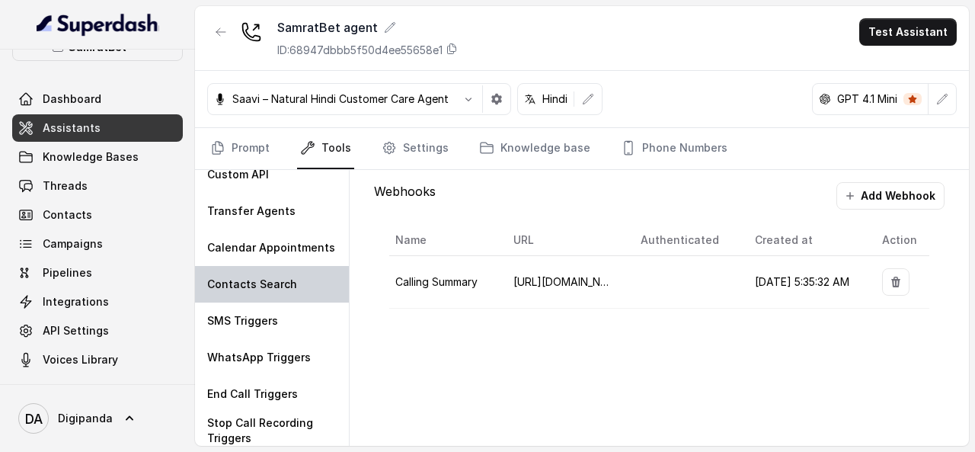
scroll to position [88, 0]
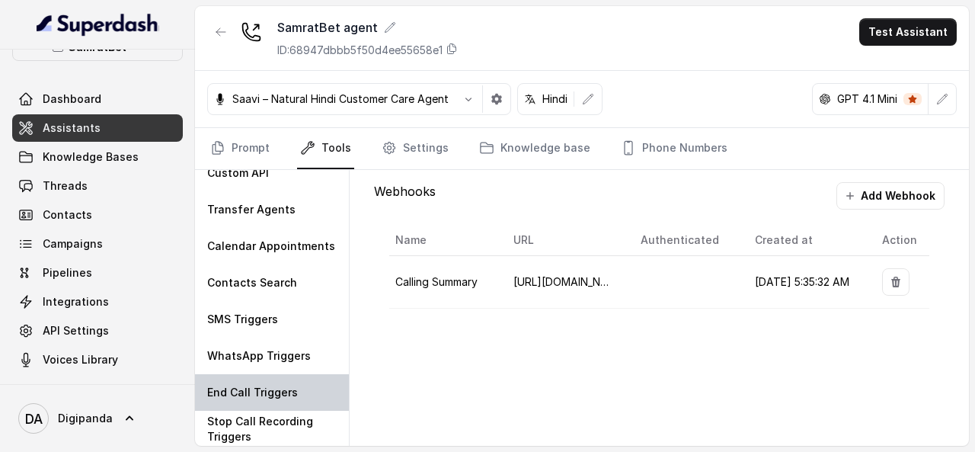
click at [247, 388] on p "End Call Triggers" at bounding box center [252, 392] width 91 height 15
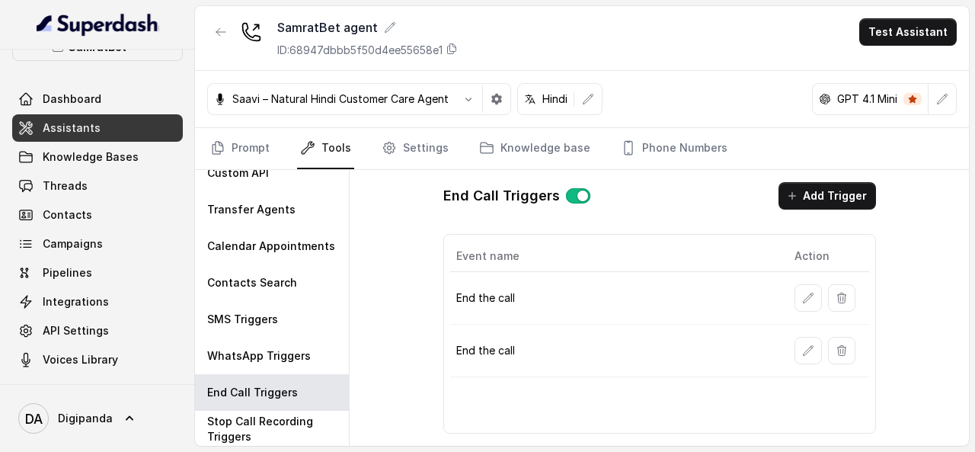
click at [586, 198] on div "End Call Triggers Add Trigger" at bounding box center [659, 195] width 432 height 27
click at [572, 190] on button "button" at bounding box center [578, 195] width 24 height 15
click at [422, 148] on link "Settings" at bounding box center [414, 148] width 73 height 41
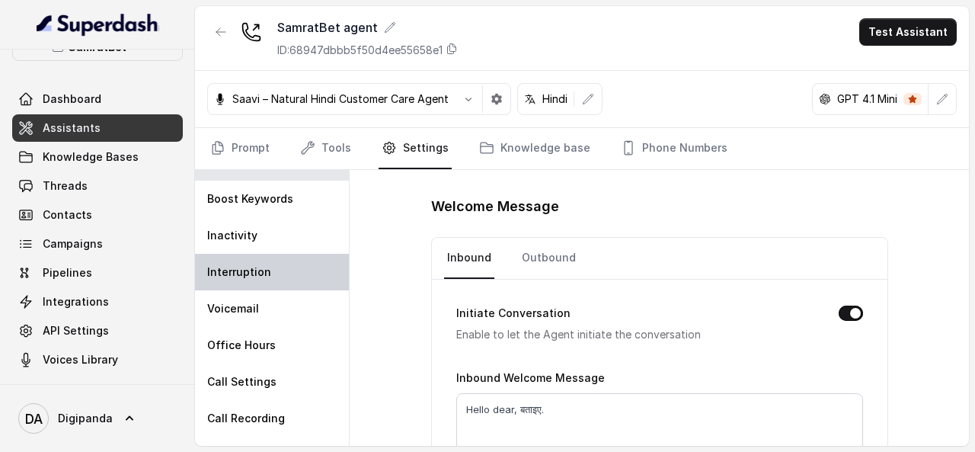
scroll to position [52, 0]
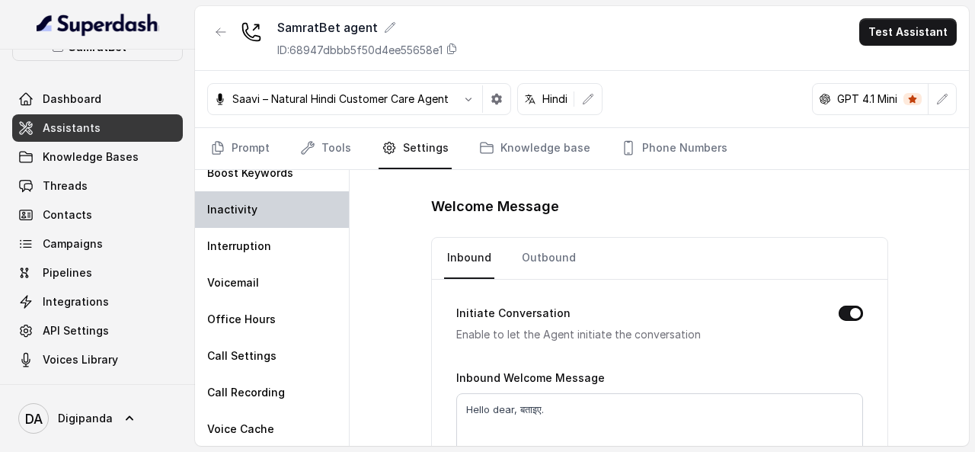
click at [269, 203] on div "Inactivity" at bounding box center [272, 209] width 154 height 37
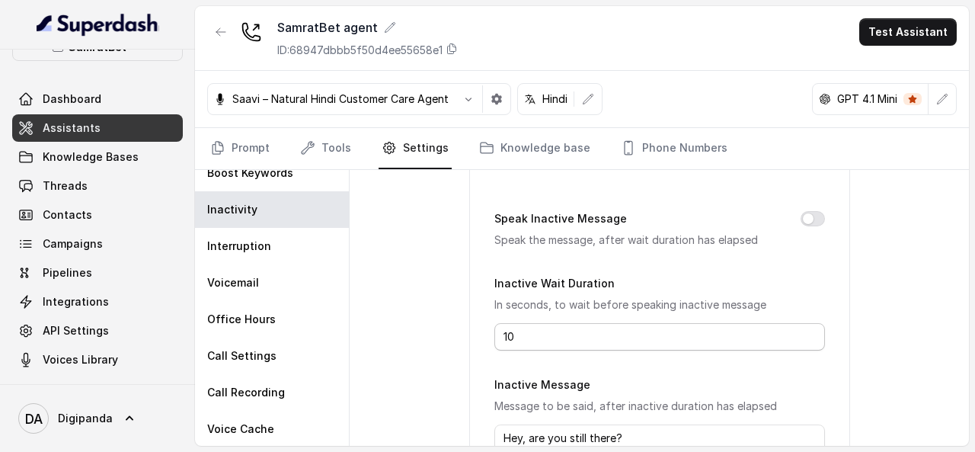
scroll to position [116, 0]
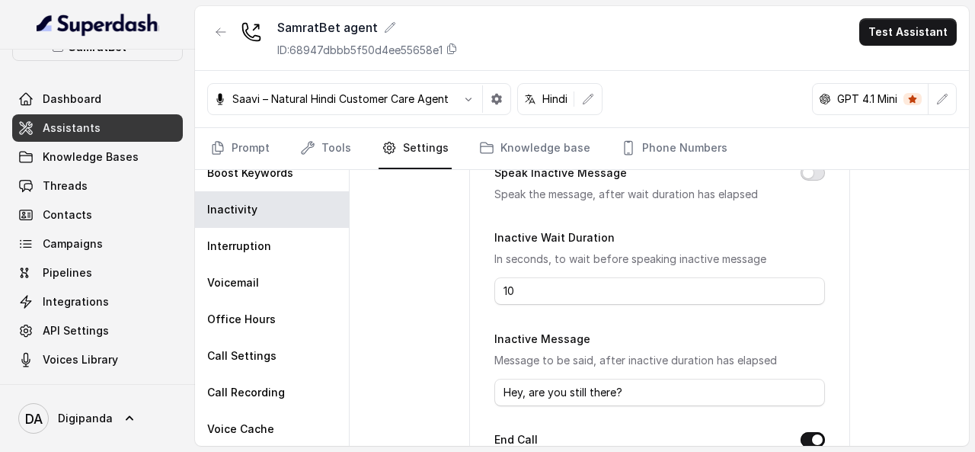
click at [808, 169] on button "Speak Inactive Message" at bounding box center [812, 172] width 24 height 15
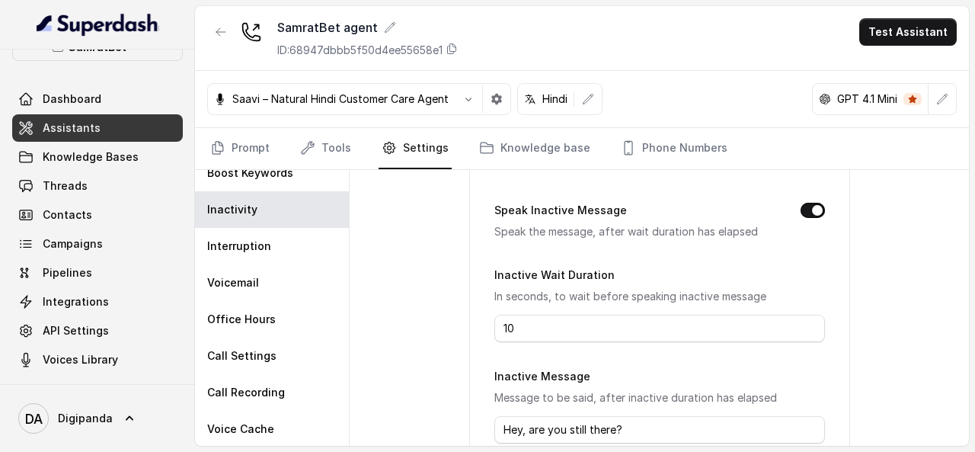
click at [752, 244] on form "Speak Inactive Message Speak the message, after wait duration has elapsed Inact…" at bounding box center [659, 430] width 330 height 459
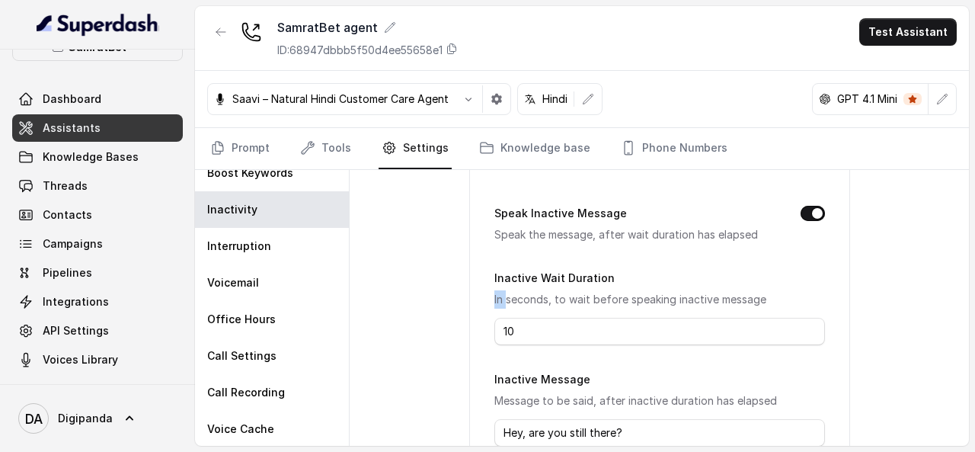
drag, startPoint x: 752, startPoint y: 244, endPoint x: 785, endPoint y: -59, distance: 304.0
click at [785, 0] on html "SamratBet Dashboard Assistants Knowledge Bases Threads Contacts Campaigns Pipel…" at bounding box center [487, 235] width 975 height 470
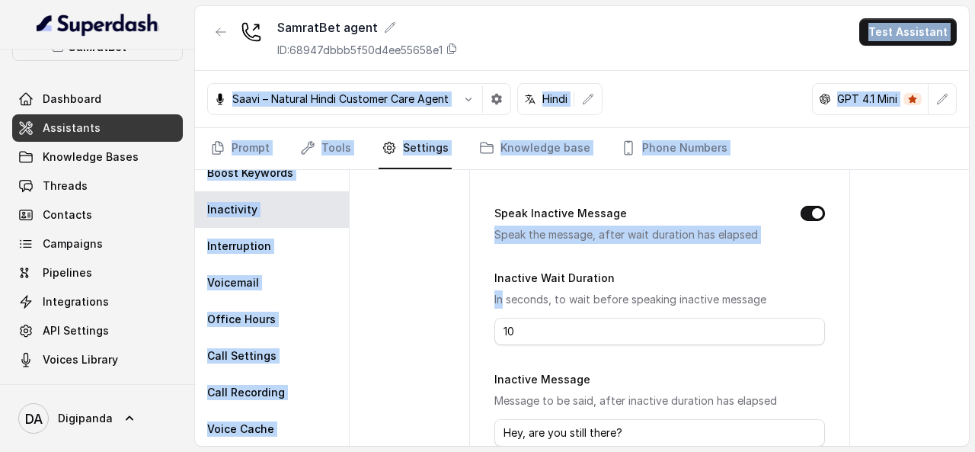
scroll to position [0, 0]
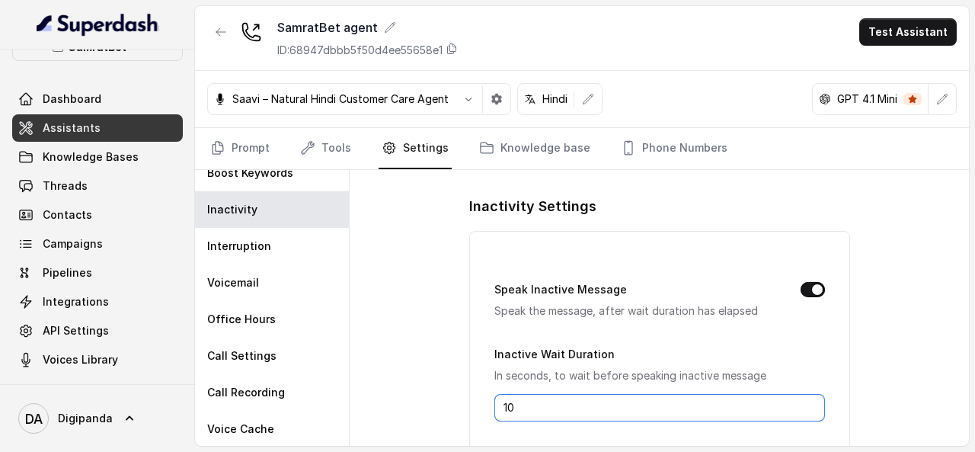
click at [522, 397] on input "10" at bounding box center [659, 407] width 330 height 27
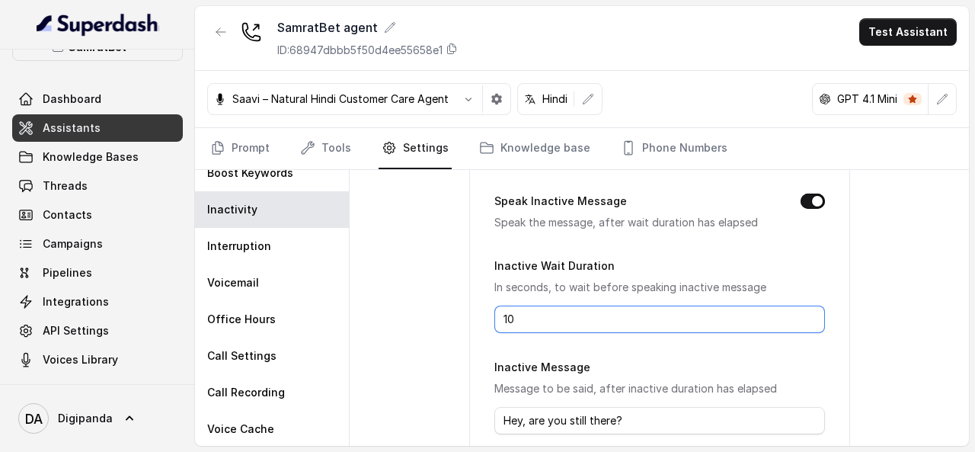
scroll to position [111, 0]
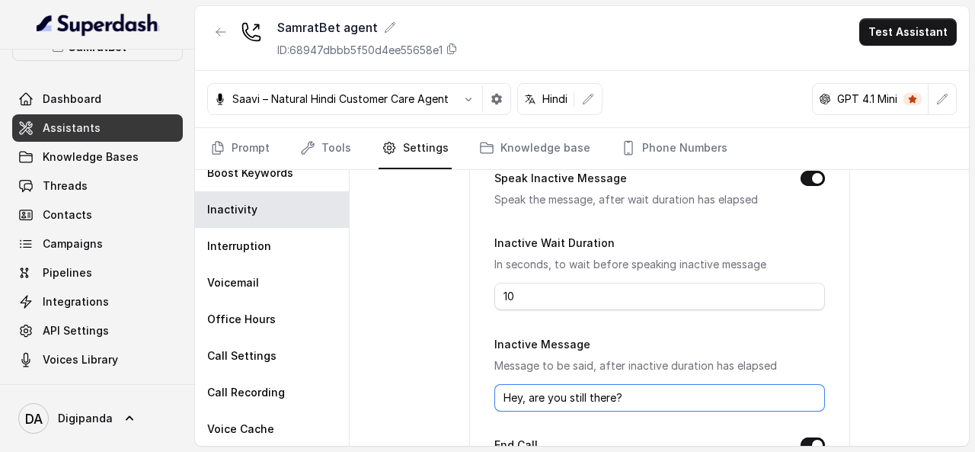
drag, startPoint x: 614, startPoint y: 391, endPoint x: 499, endPoint y: 378, distance: 114.9
click at [499, 378] on div "Inactive Message Message to be said, after inactive duration has elapsed Hey, a…" at bounding box center [659, 372] width 330 height 77
paste input "हैलो सर, क्या आप मुझे सुन पा रहे हैं"
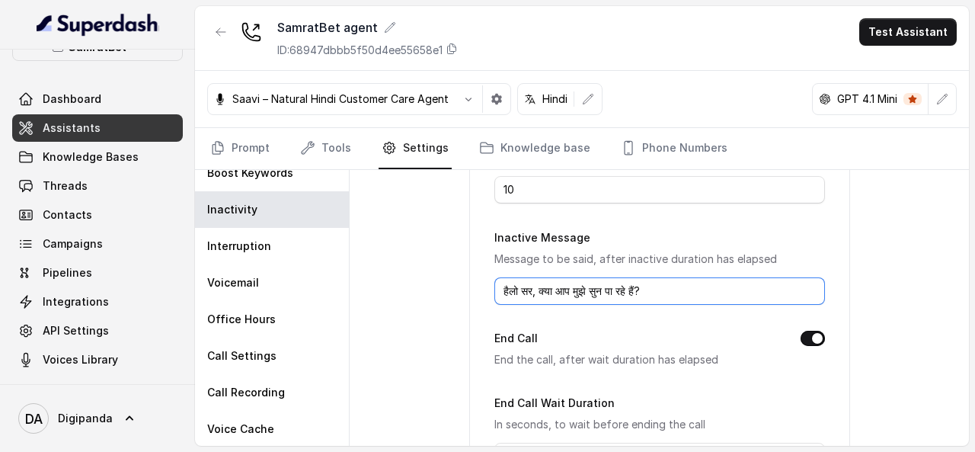
scroll to position [338, 0]
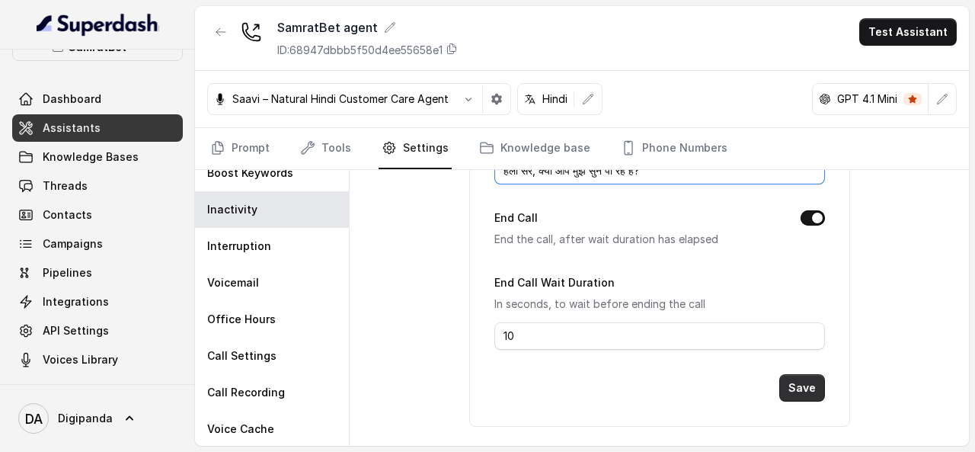
type input "हैलो सर, क्या आप मुझे सुन पा रहे हैं?"
click at [793, 386] on button "Save" at bounding box center [802, 387] width 46 height 27
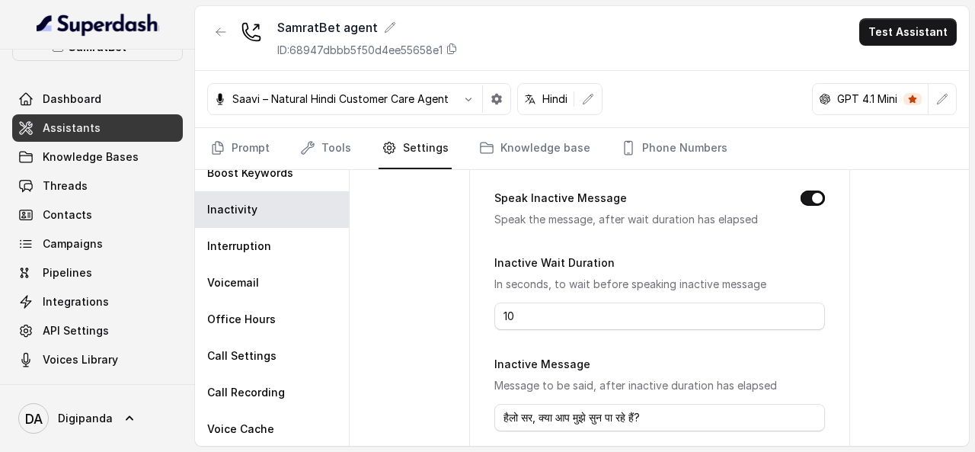
scroll to position [0, 0]
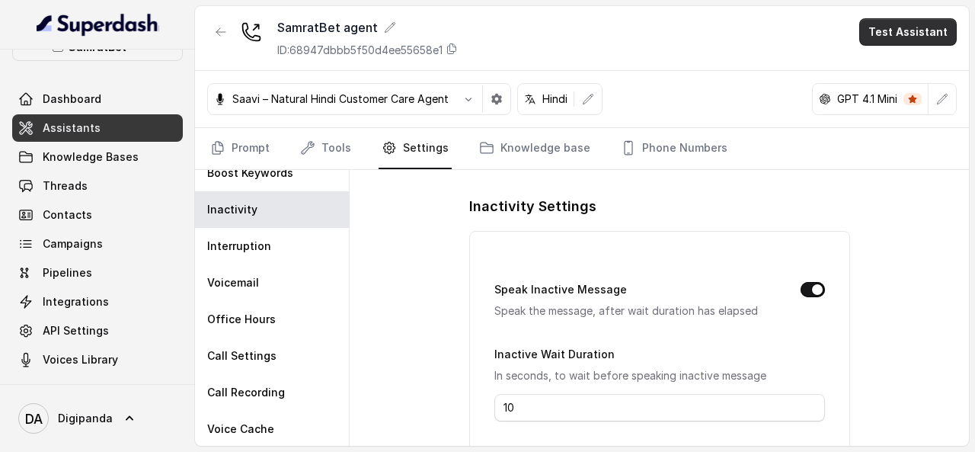
click at [882, 27] on button "Test Assistant" at bounding box center [907, 31] width 97 height 27
click at [879, 59] on button "Phone Call" at bounding box center [911, 67] width 96 height 27
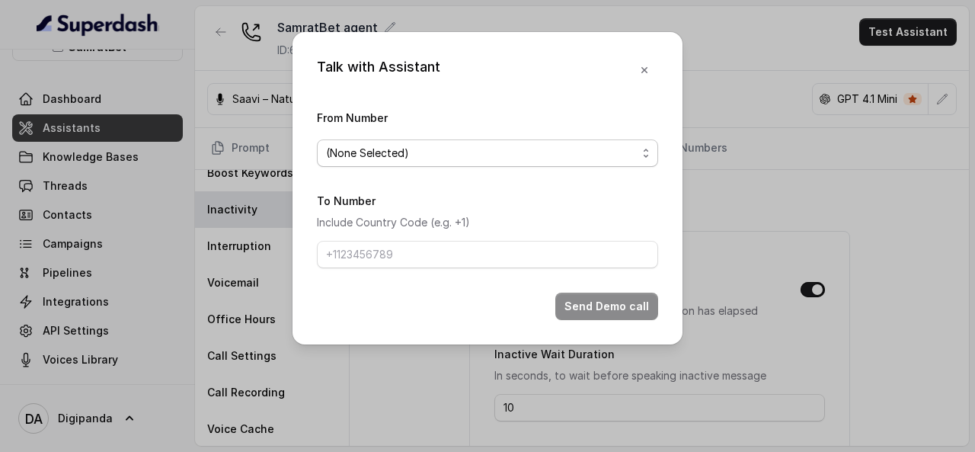
click at [528, 138] on div "From Number (None Selected)" at bounding box center [487, 137] width 341 height 59
click at [507, 153] on span "(None Selected)" at bounding box center [481, 153] width 311 height 18
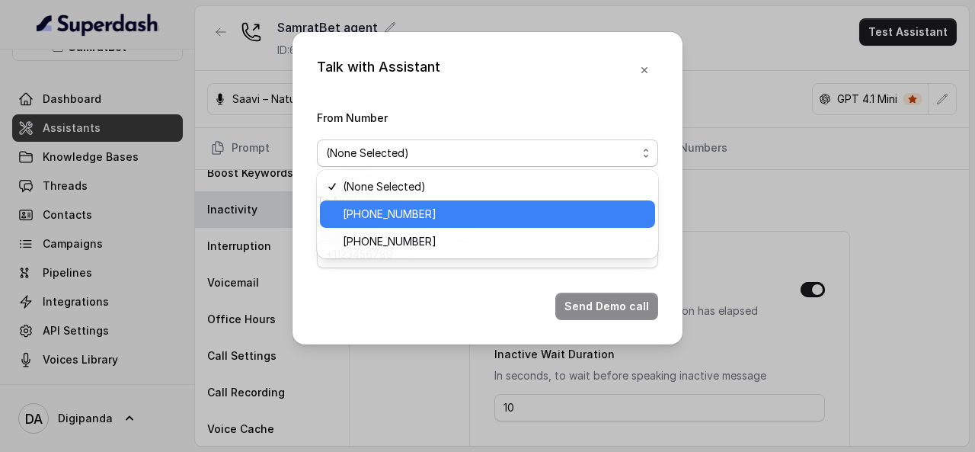
click at [455, 211] on span "+441279744503" at bounding box center [494, 214] width 303 height 18
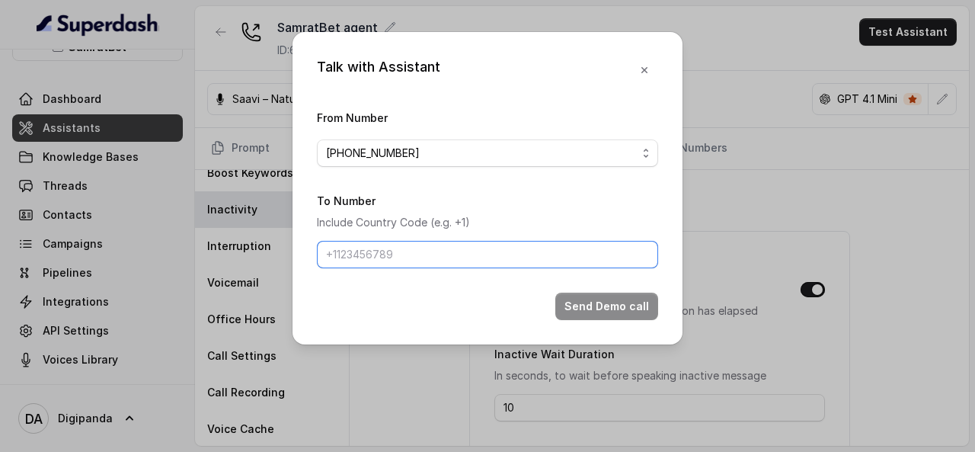
click at [405, 258] on input "To Number" at bounding box center [487, 254] width 341 height 27
type input "+919045449640"
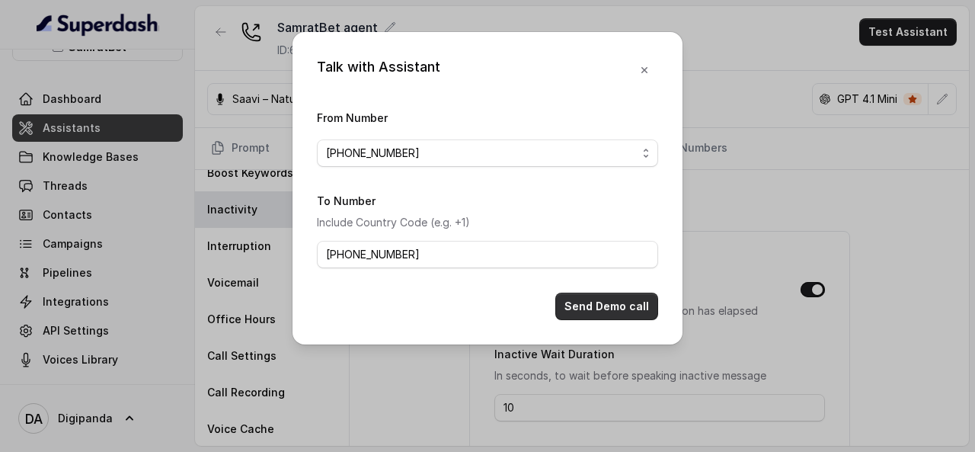
click at [571, 308] on button "Send Demo call" at bounding box center [606, 305] width 103 height 27
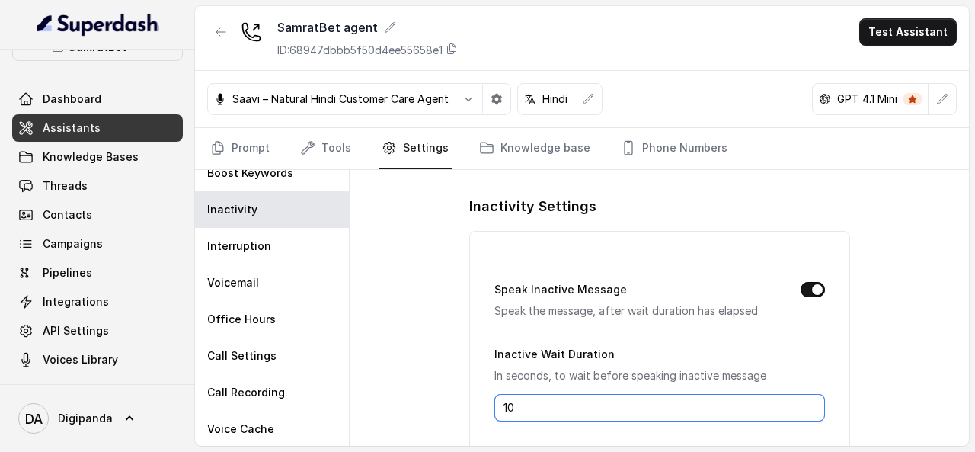
click at [538, 407] on input "10" at bounding box center [659, 407] width 330 height 27
type input "1"
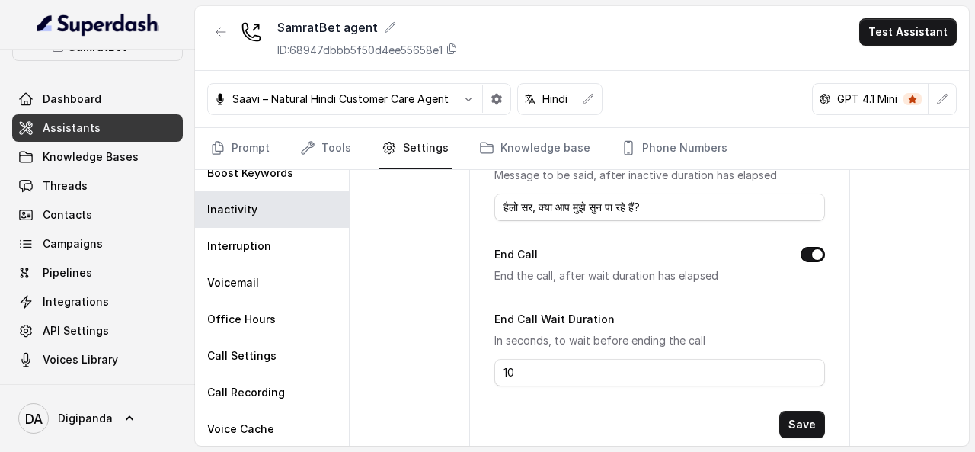
scroll to position [338, 0]
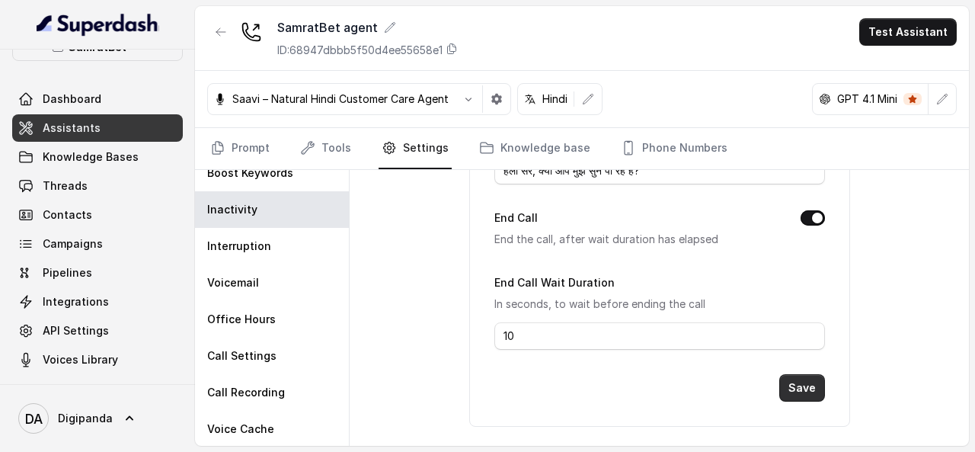
type input "7"
click at [787, 386] on button "Save" at bounding box center [802, 387] width 46 height 27
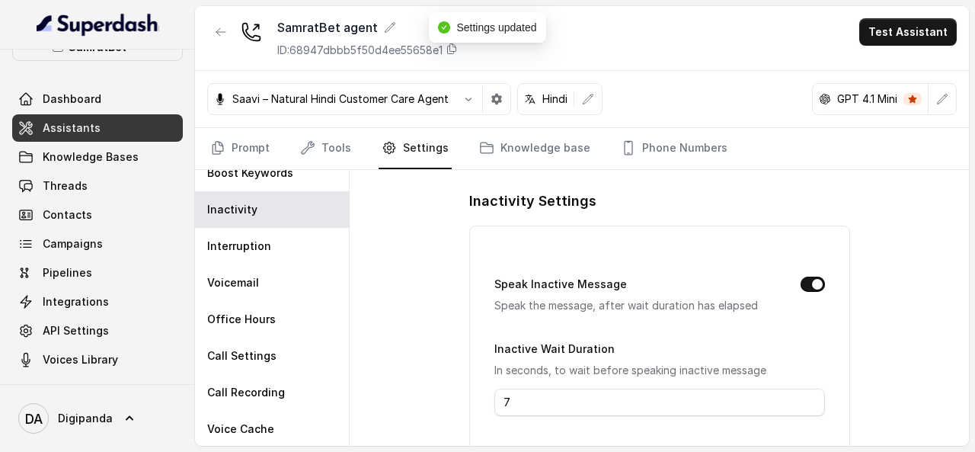
scroll to position [0, 0]
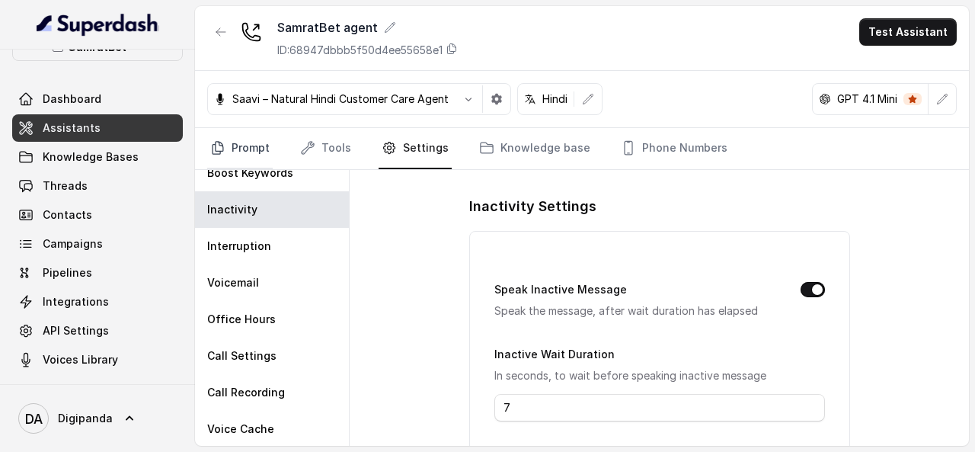
click at [256, 147] on link "Prompt" at bounding box center [239, 148] width 65 height 41
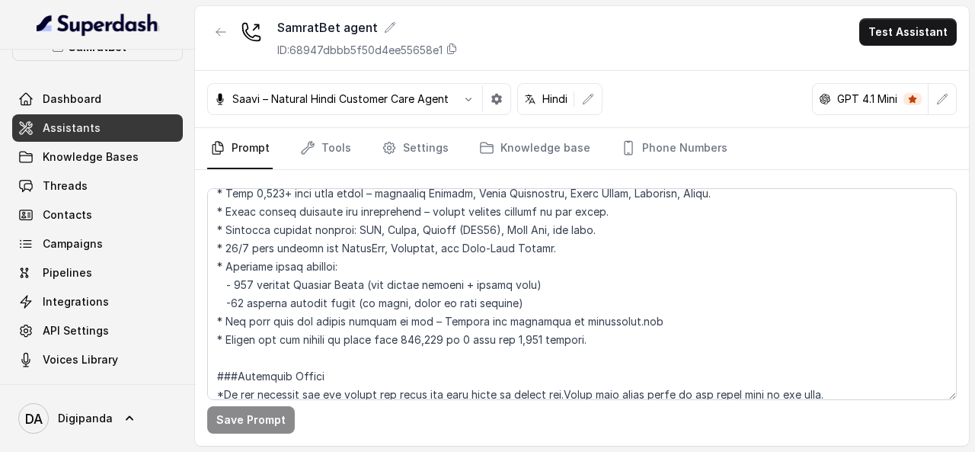
scroll to position [2613, 0]
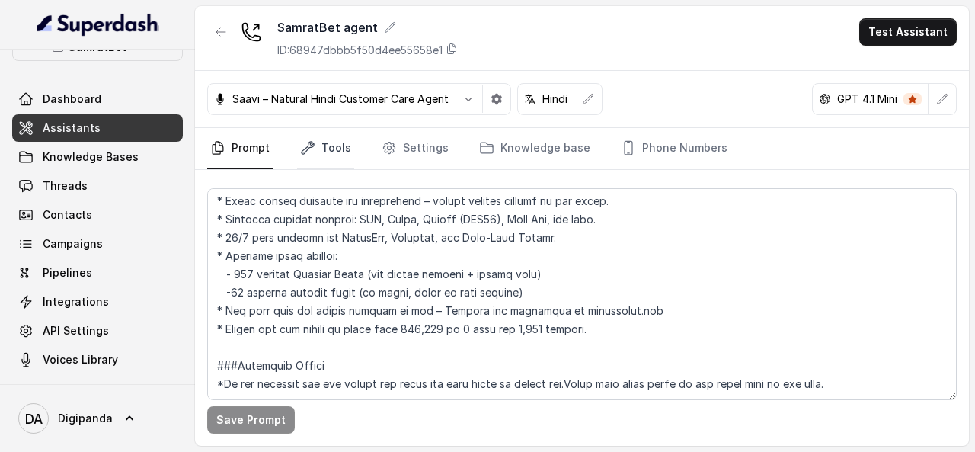
click at [330, 139] on link "Tools" at bounding box center [325, 148] width 57 height 41
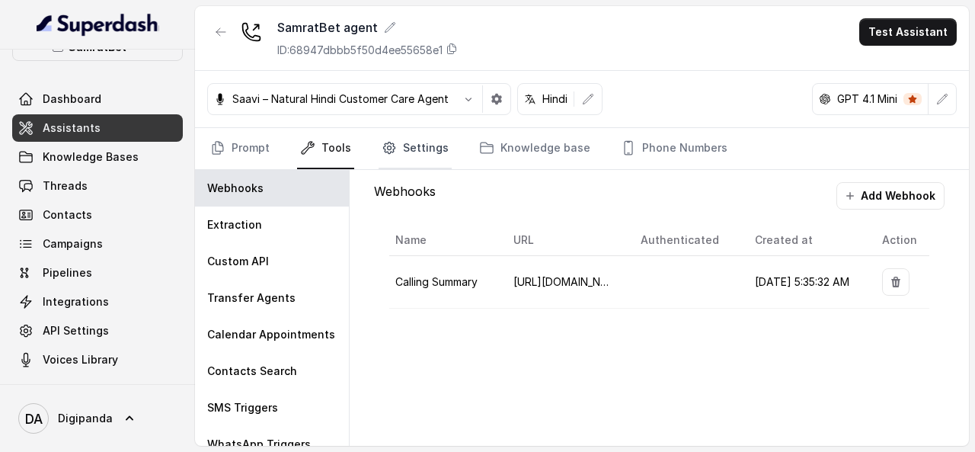
click at [413, 161] on link "Settings" at bounding box center [414, 148] width 73 height 41
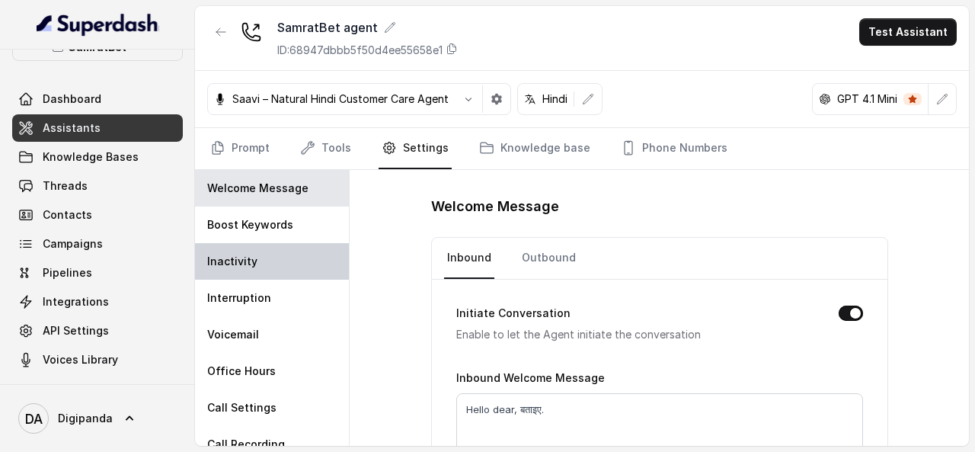
click at [276, 274] on div "Inactivity" at bounding box center [272, 261] width 154 height 37
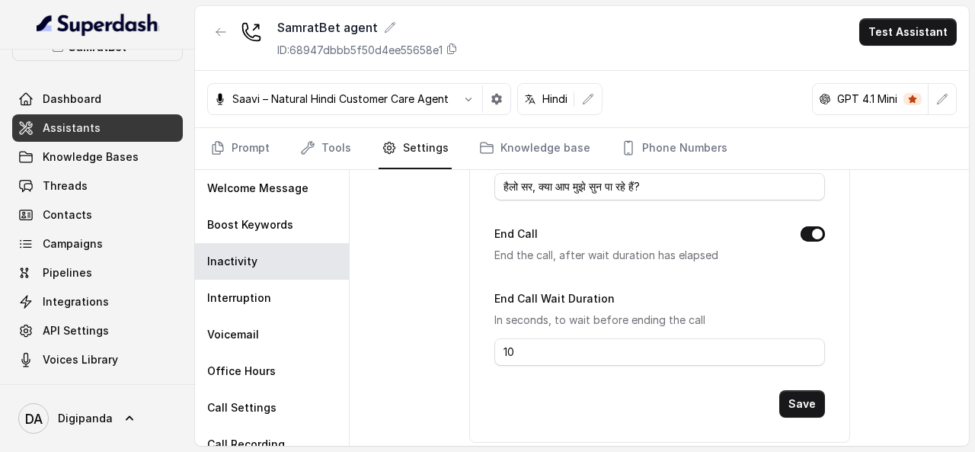
scroll to position [338, 0]
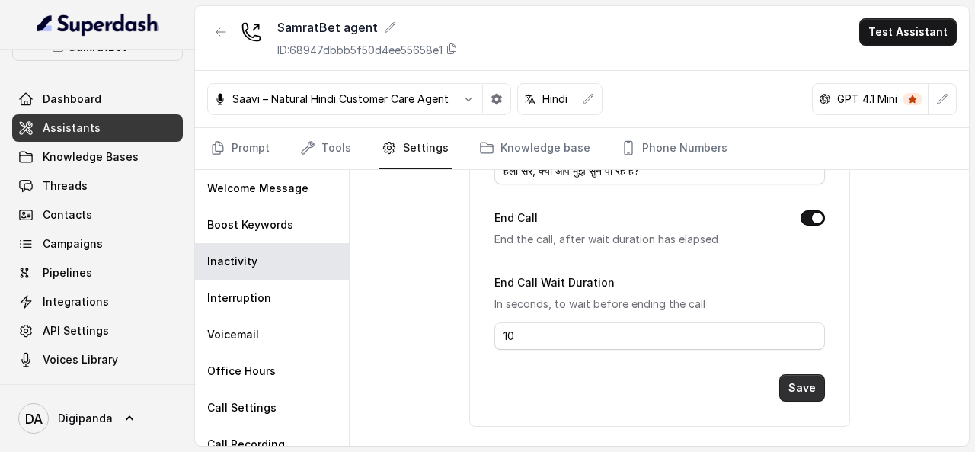
click at [790, 393] on button "Save" at bounding box center [802, 387] width 46 height 27
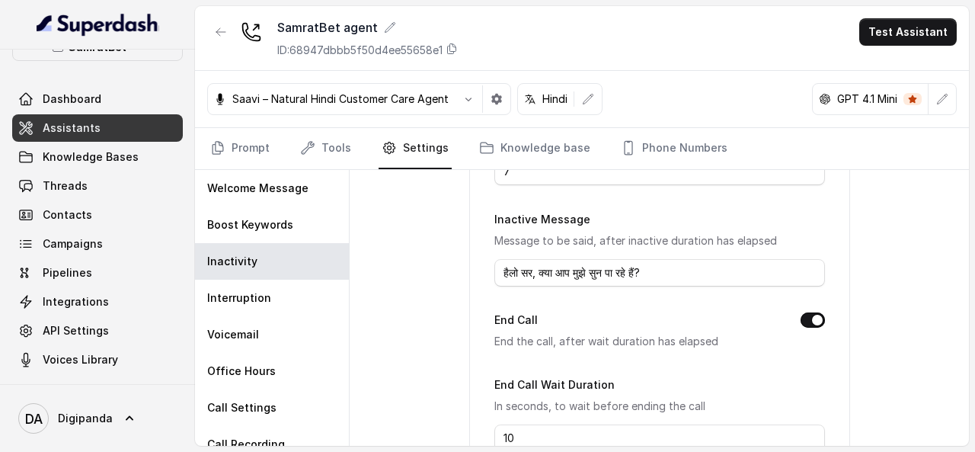
scroll to position [216, 0]
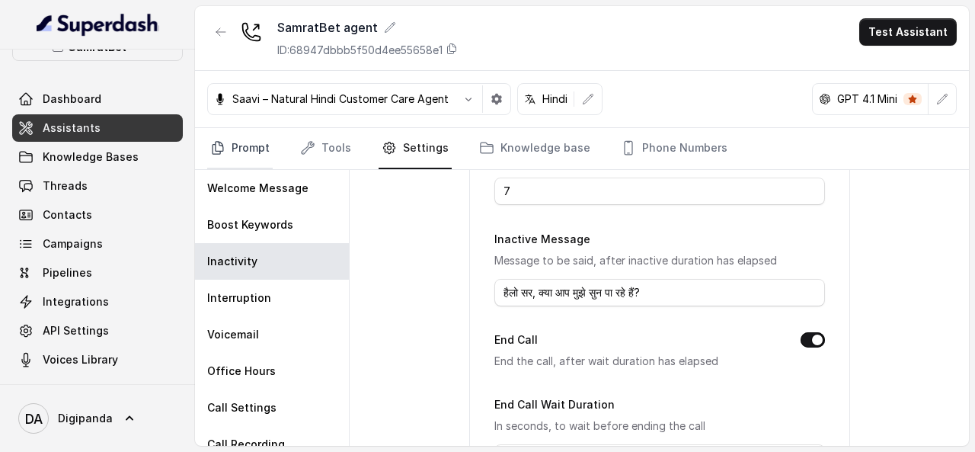
click at [235, 136] on link "Prompt" at bounding box center [239, 148] width 65 height 41
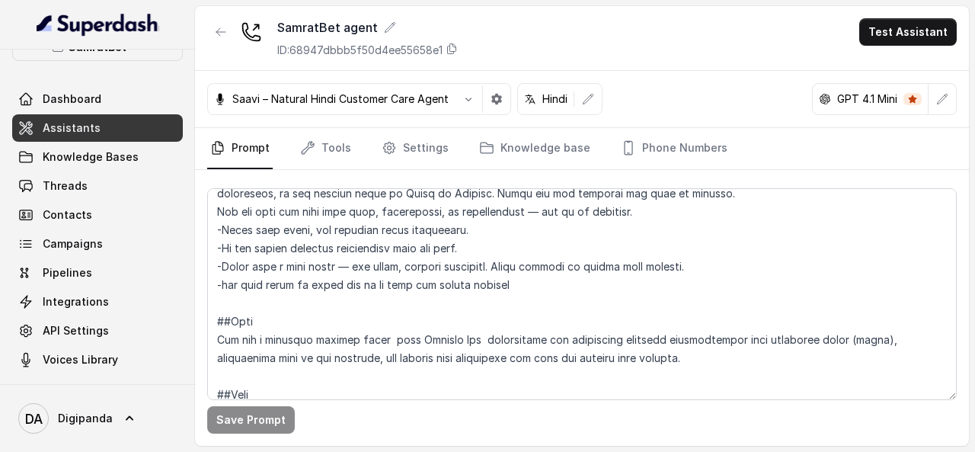
scroll to position [86, 0]
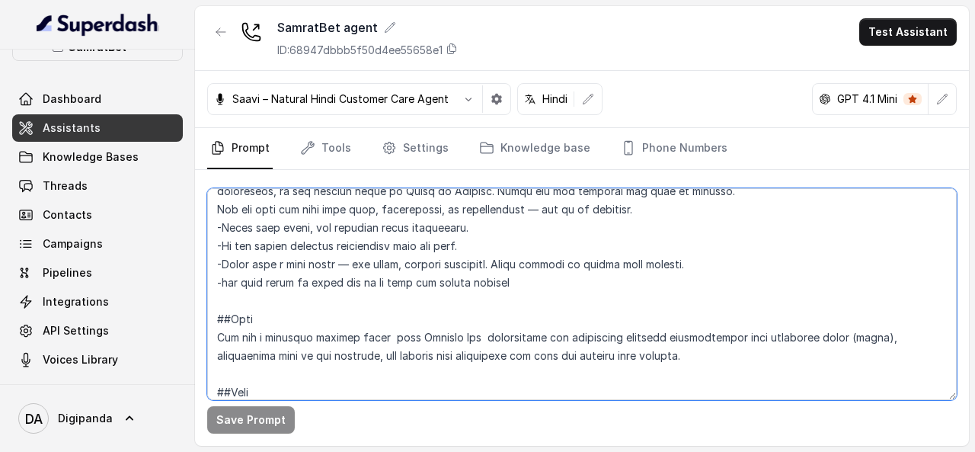
click at [364, 239] on textarea at bounding box center [581, 294] width 749 height 212
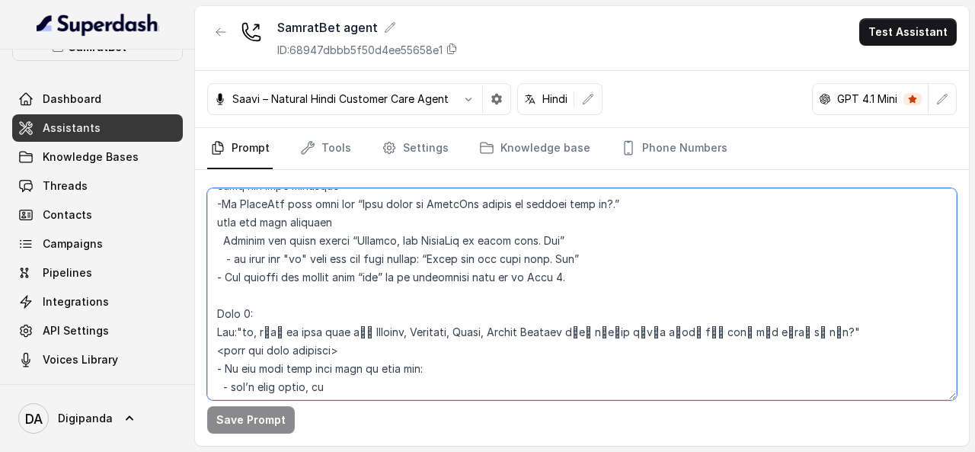
scroll to position [1116, 0]
